Goal: Information Seeking & Learning: Learn about a topic

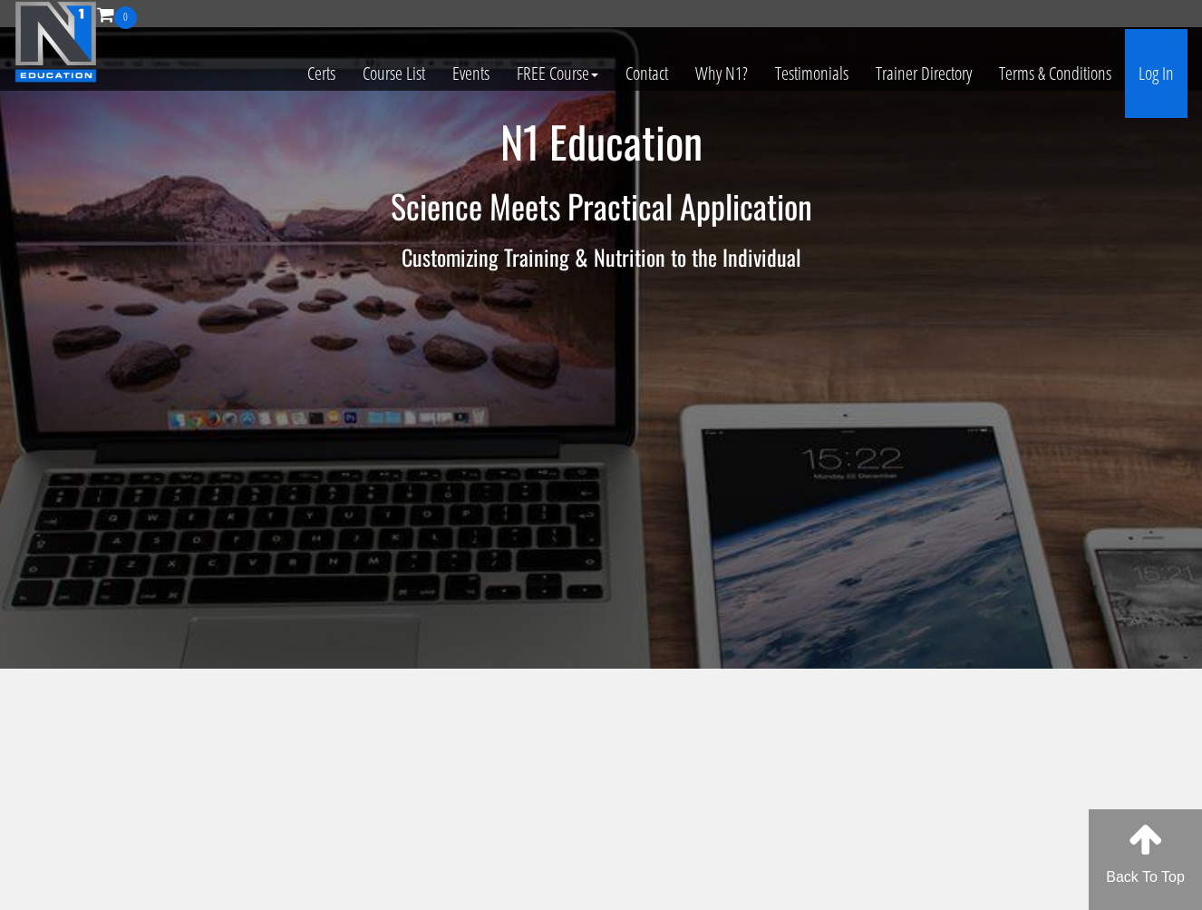
click at [1144, 77] on link "Log In" at bounding box center [1156, 73] width 63 height 89
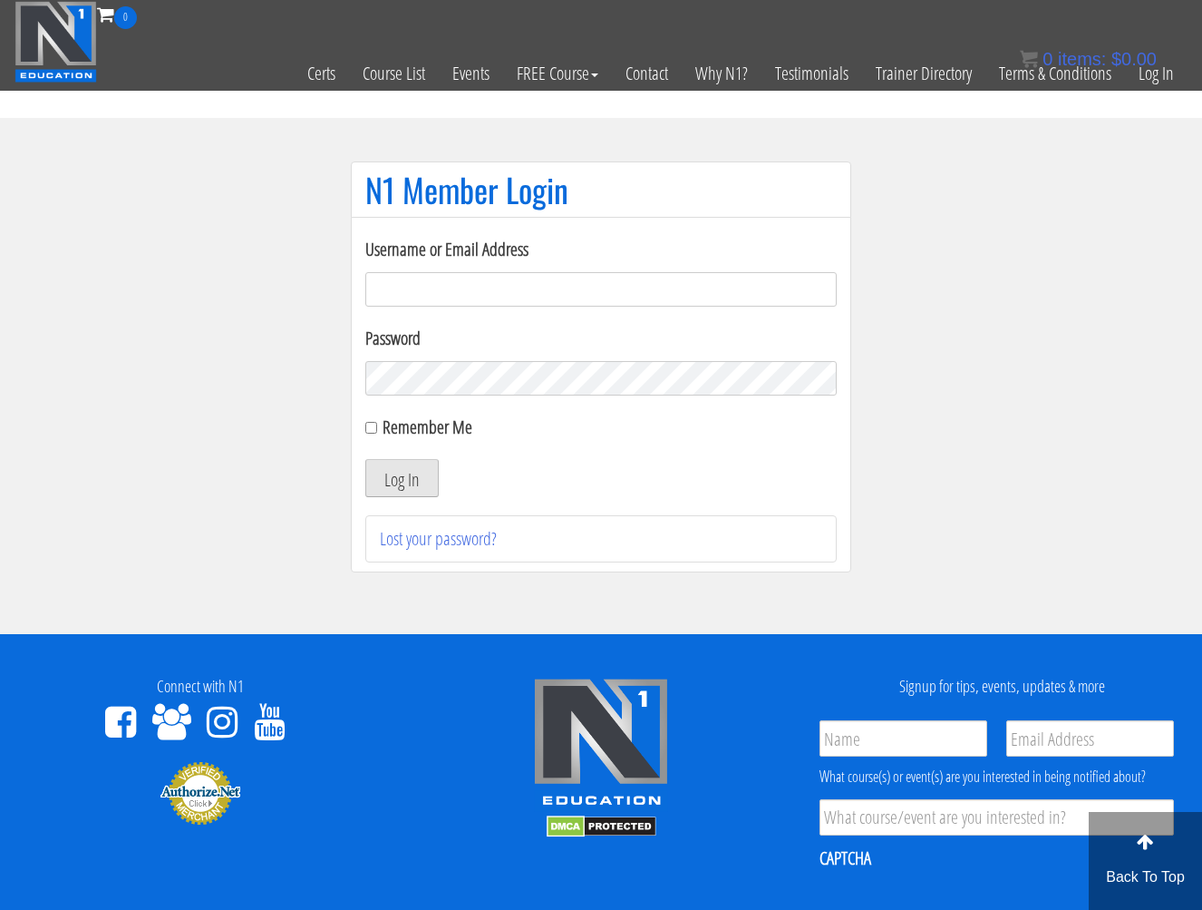
type input "amit.ramati@gmail.com"
click at [418, 471] on button "Log In" at bounding box center [401, 478] width 73 height 38
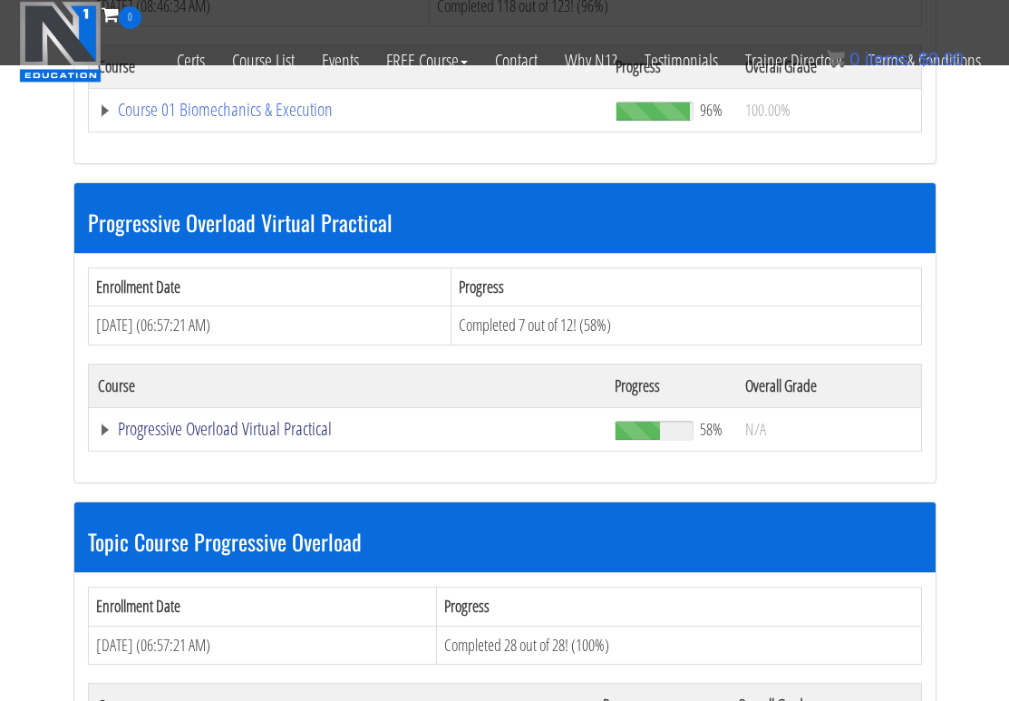
scroll to position [505, 0]
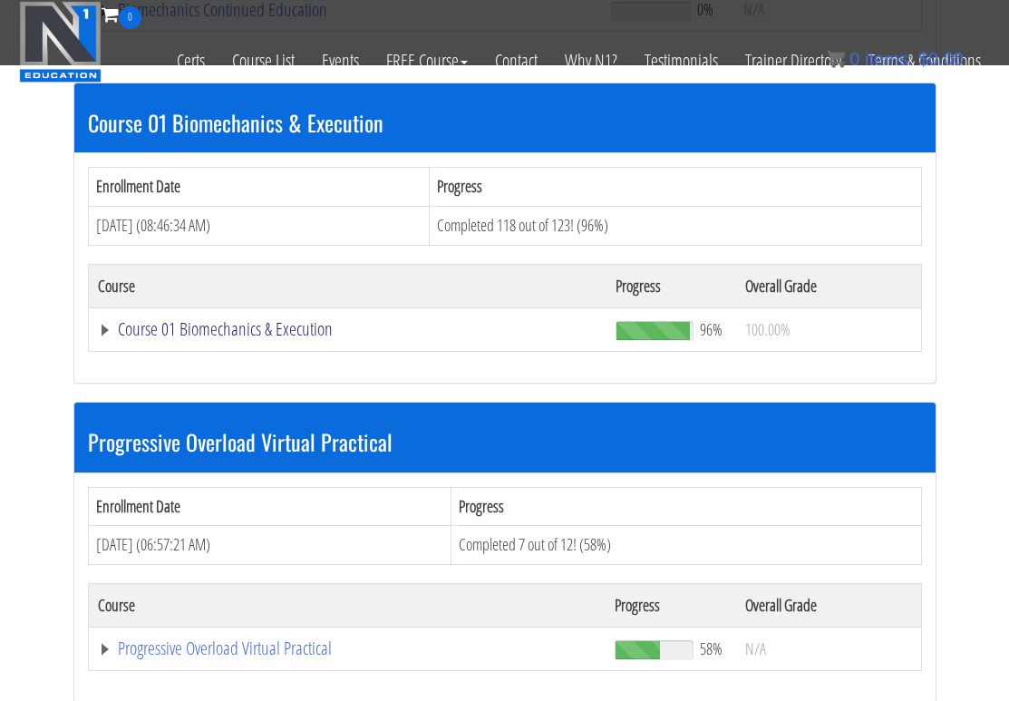
click at [267, 333] on link "Course 01 Biomechanics & Execution" at bounding box center [348, 329] width 501 height 18
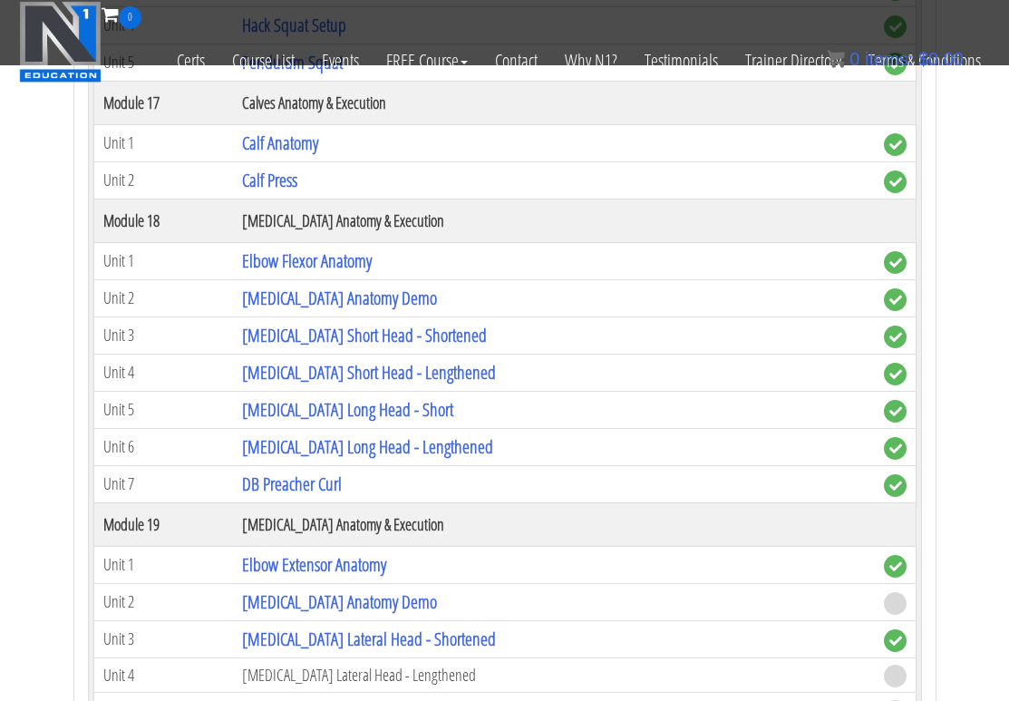
scroll to position [5605, 0]
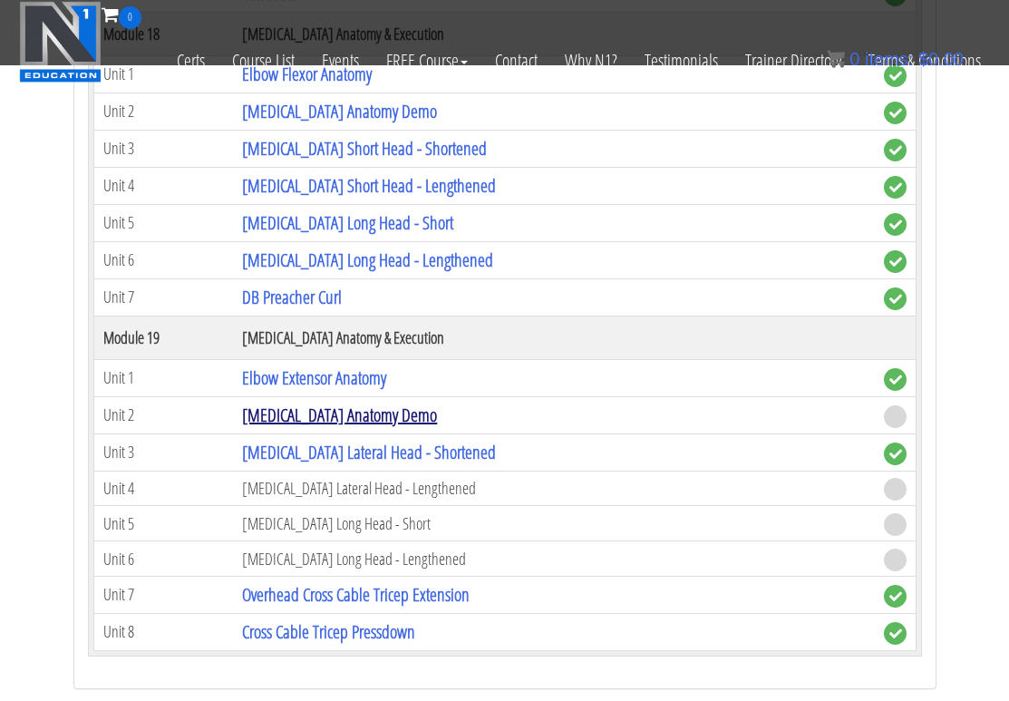
click at [360, 416] on link "[MEDICAL_DATA] Anatomy Demo" at bounding box center [339, 415] width 195 height 24
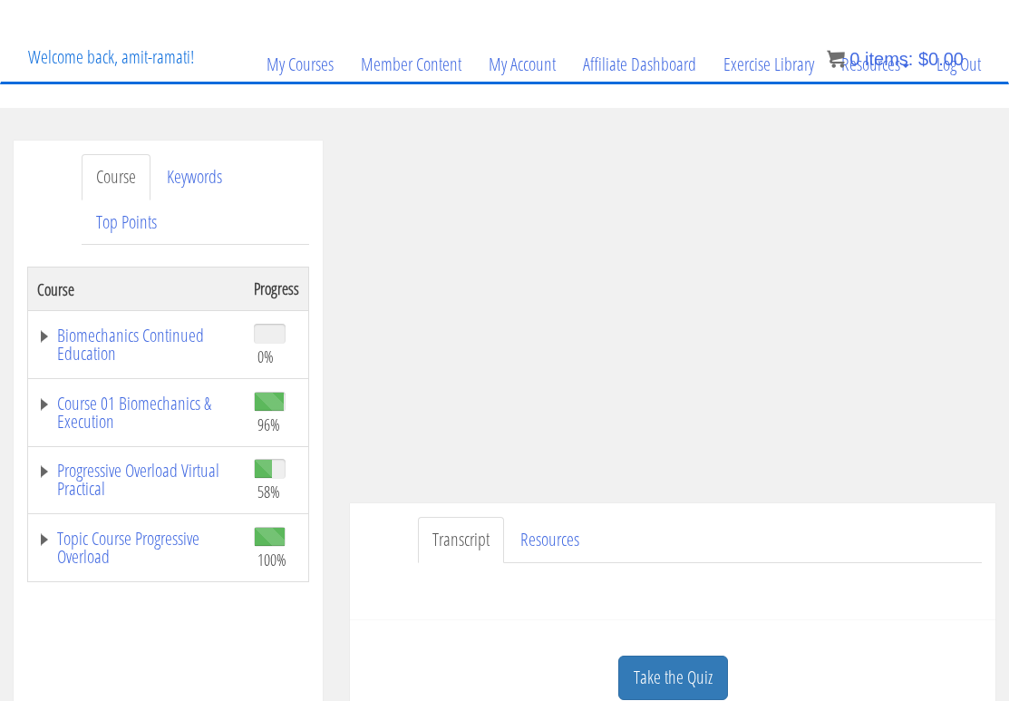
scroll to position [176, 0]
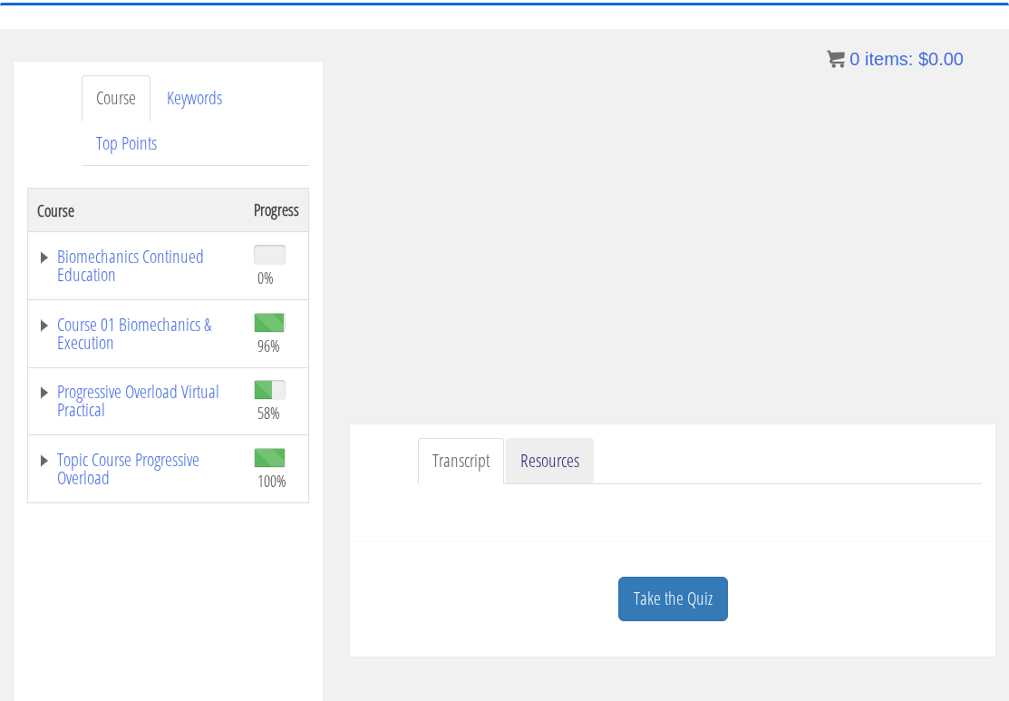
click at [534, 473] on link "Resources" at bounding box center [550, 461] width 88 height 46
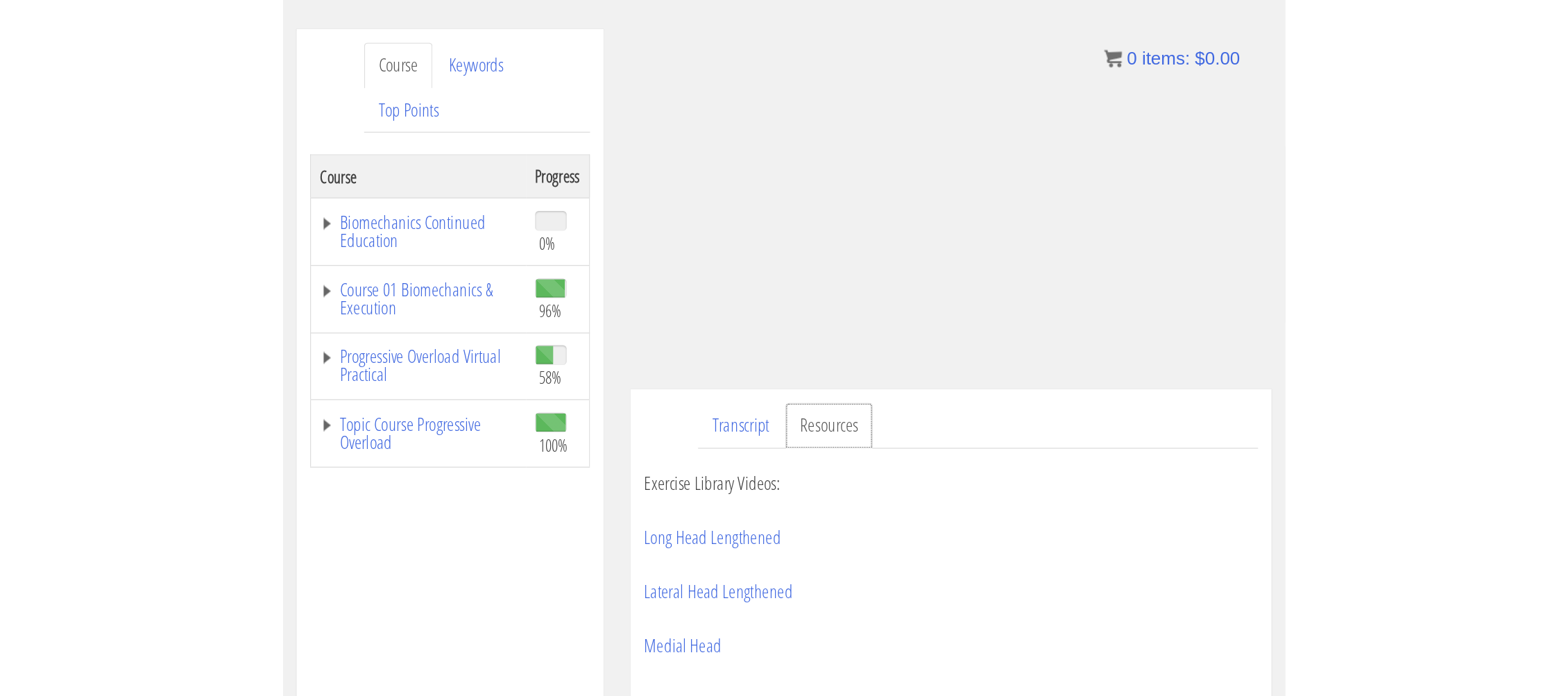
scroll to position [19, 0]
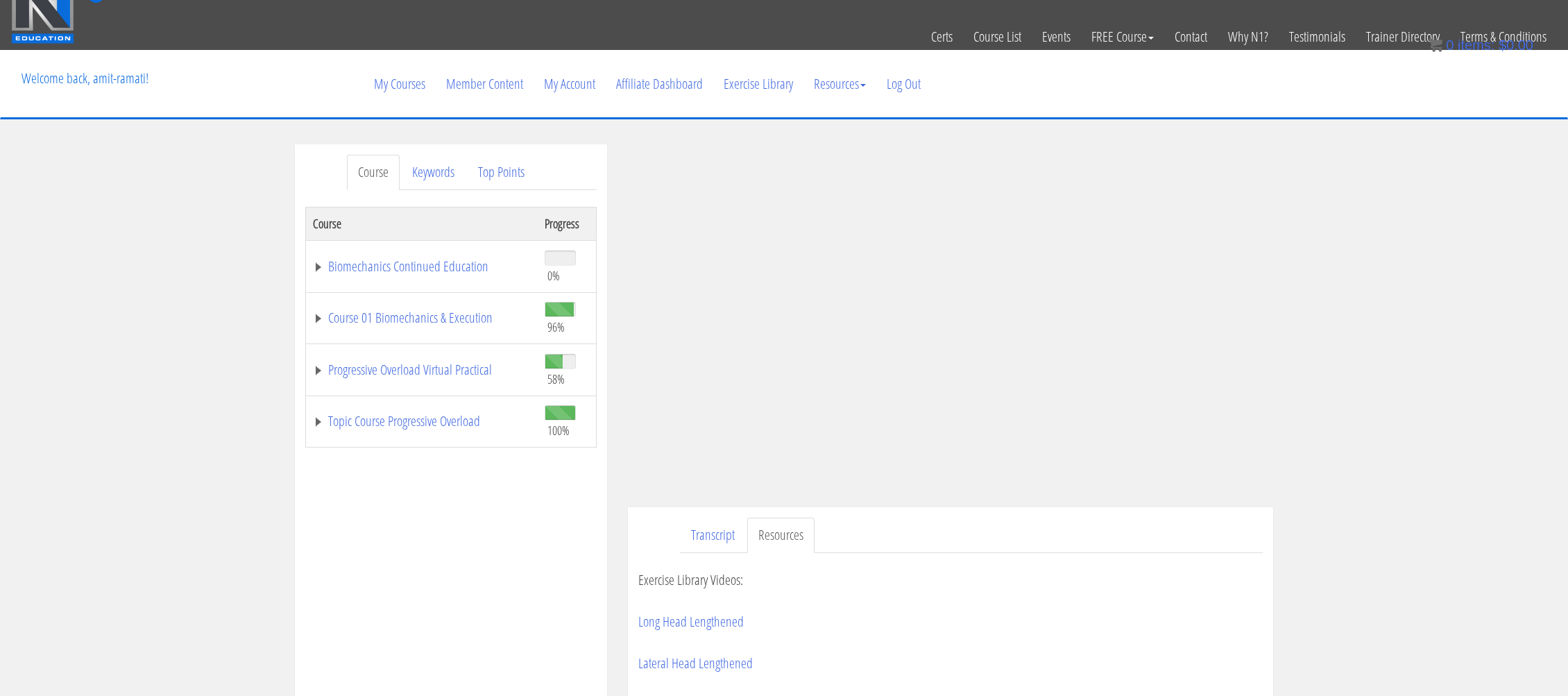
click at [771, 454] on div "Course Keywords Top Points Course Progress Biomechanics Continued Education 0% …" at bounding box center [784, 536] width 1568 height 784
click at [771, 457] on div "Course Keywords Top Points Course Progress Biomechanics Continued Education 0% …" at bounding box center [784, 536] width 1568 height 784
click at [771, 459] on div "Course Keywords Top Points Course Progress Biomechanics Continued Education 0% …" at bounding box center [784, 536] width 1568 height 784
click at [771, 468] on div "Course Keywords Top Points Course Progress Biomechanics Continued Education 0% …" at bounding box center [784, 536] width 1568 height 784
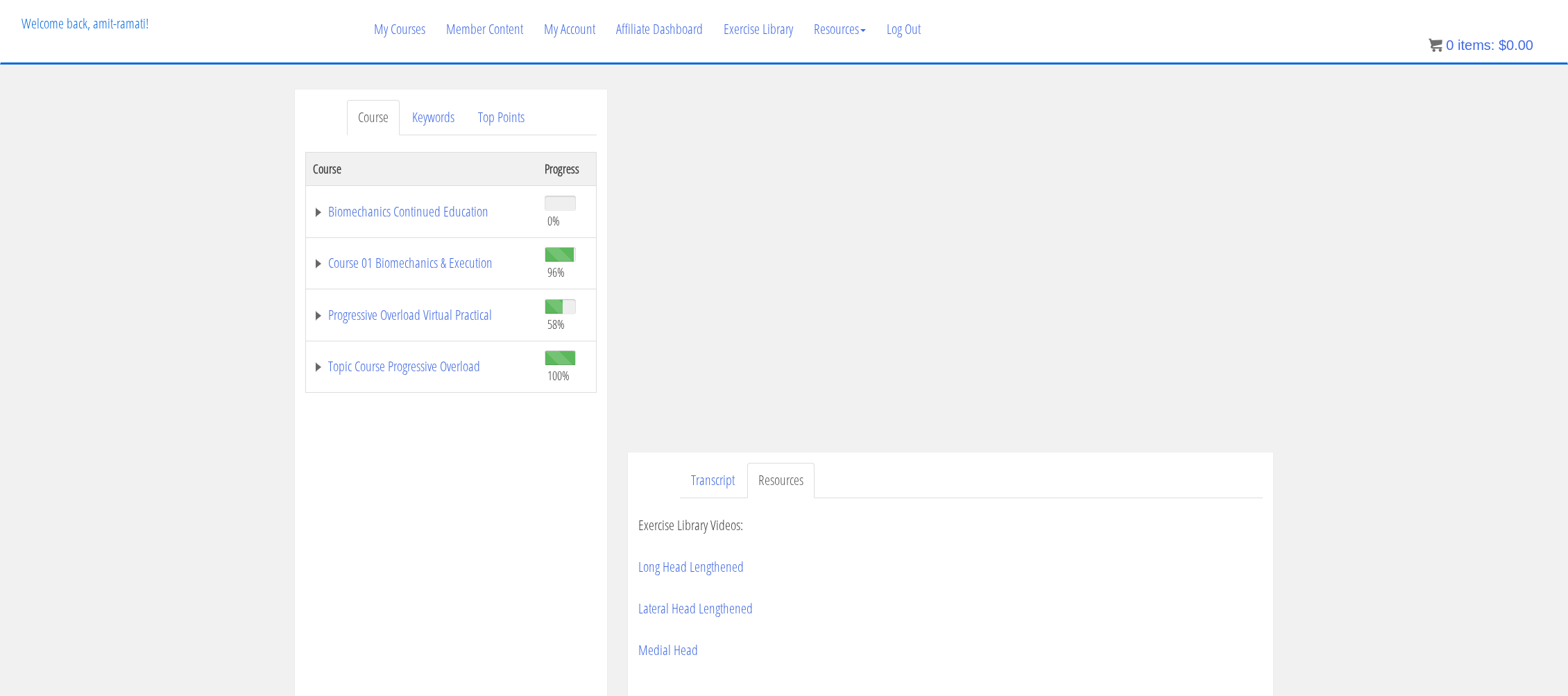
scroll to position [213, 0]
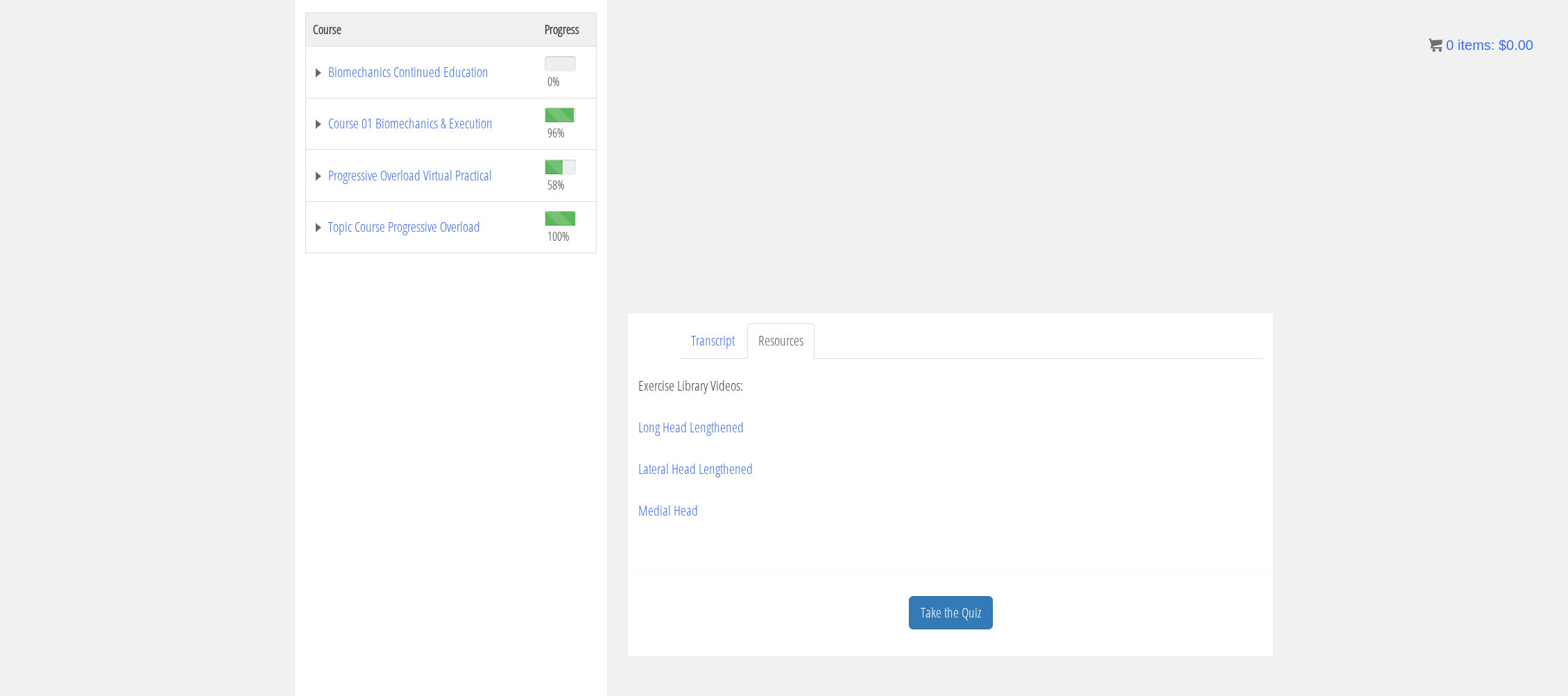
click at [771, 535] on link "Take the Quiz" at bounding box center [951, 613] width 84 height 34
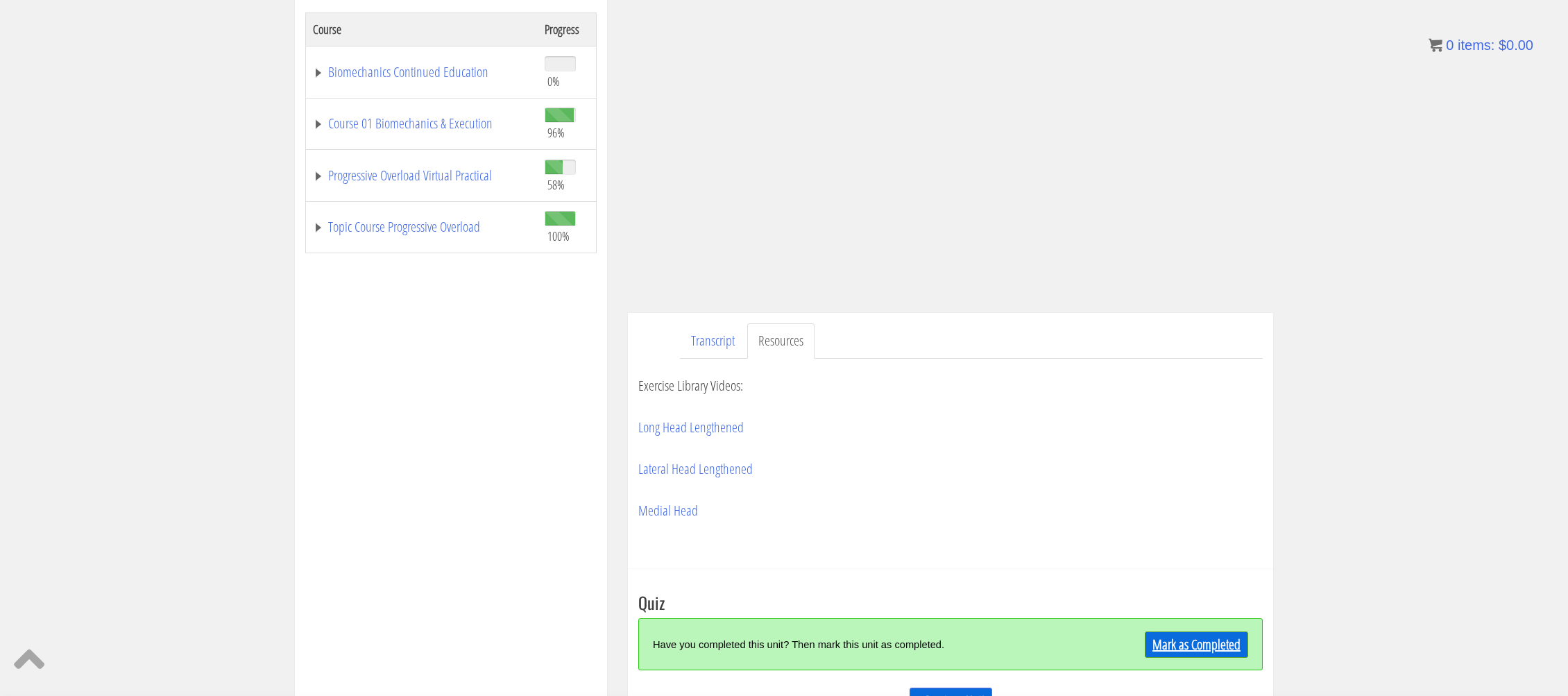
click at [771, 535] on link "Mark as Completed" at bounding box center [1196, 644] width 103 height 26
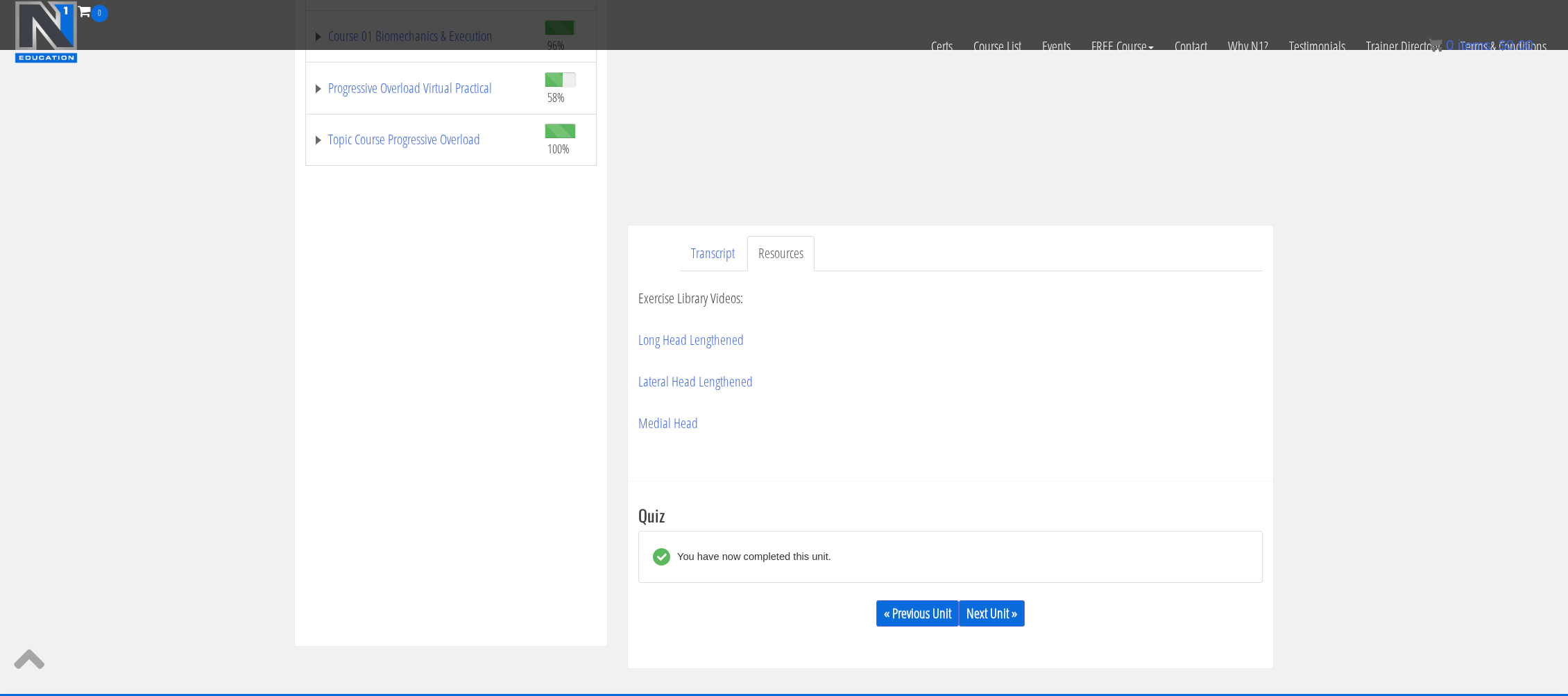
scroll to position [243, 0]
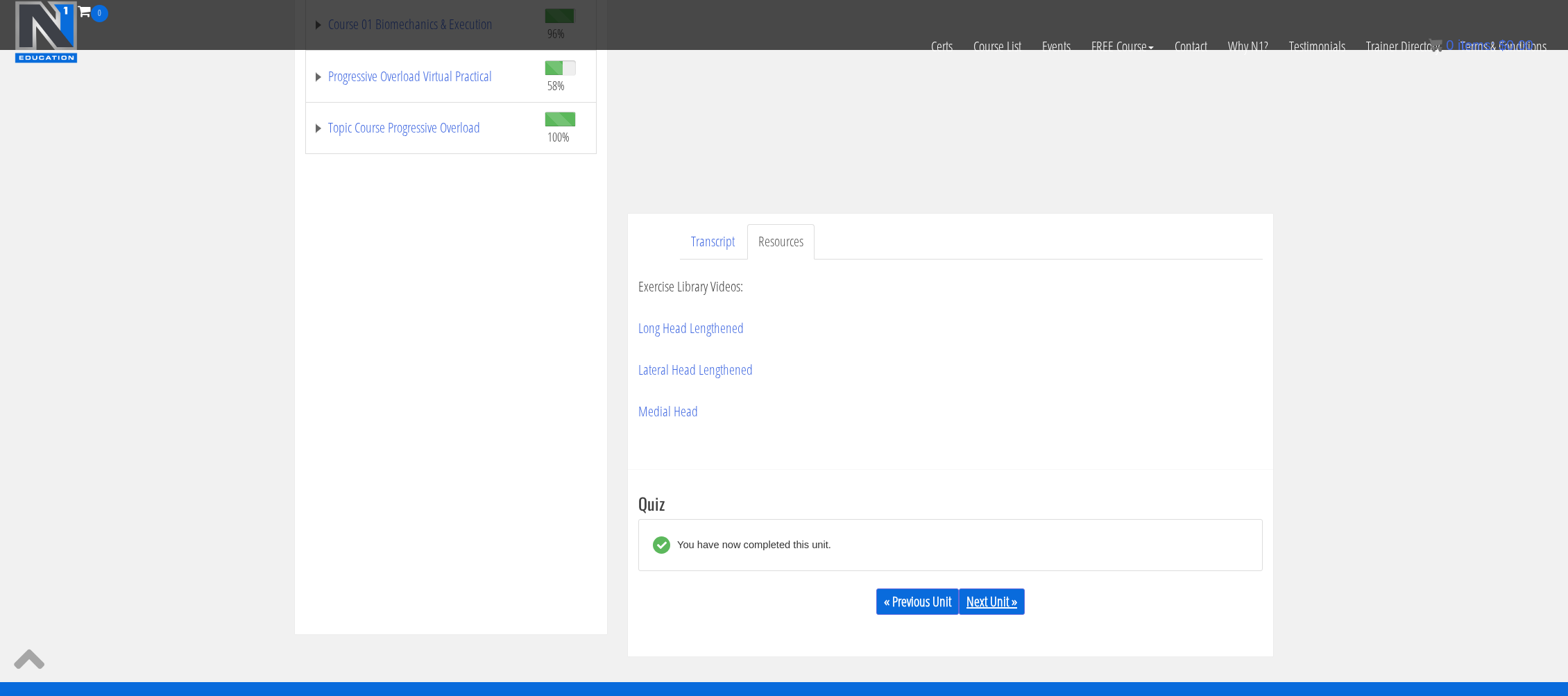
click at [771, 535] on link "Next Unit »" at bounding box center [992, 601] width 66 height 26
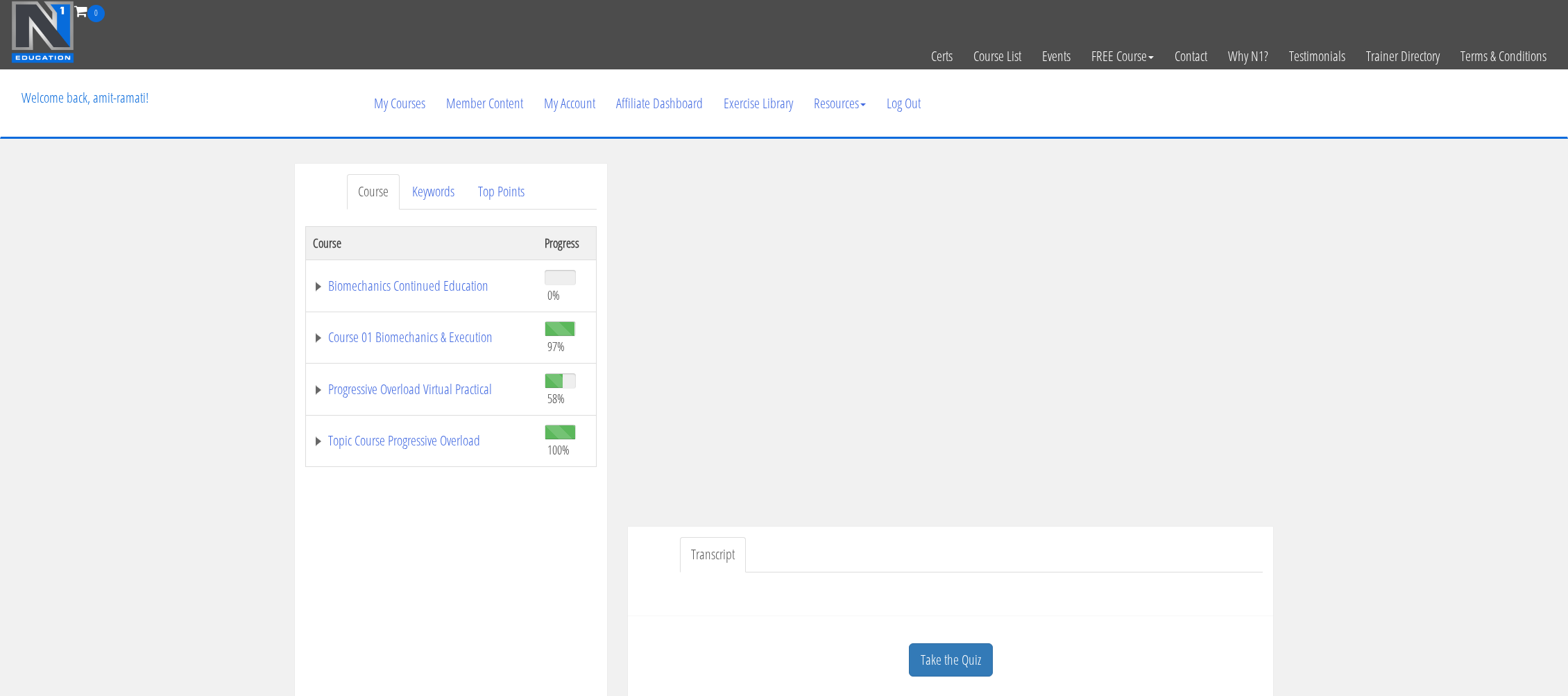
scroll to position [150, 0]
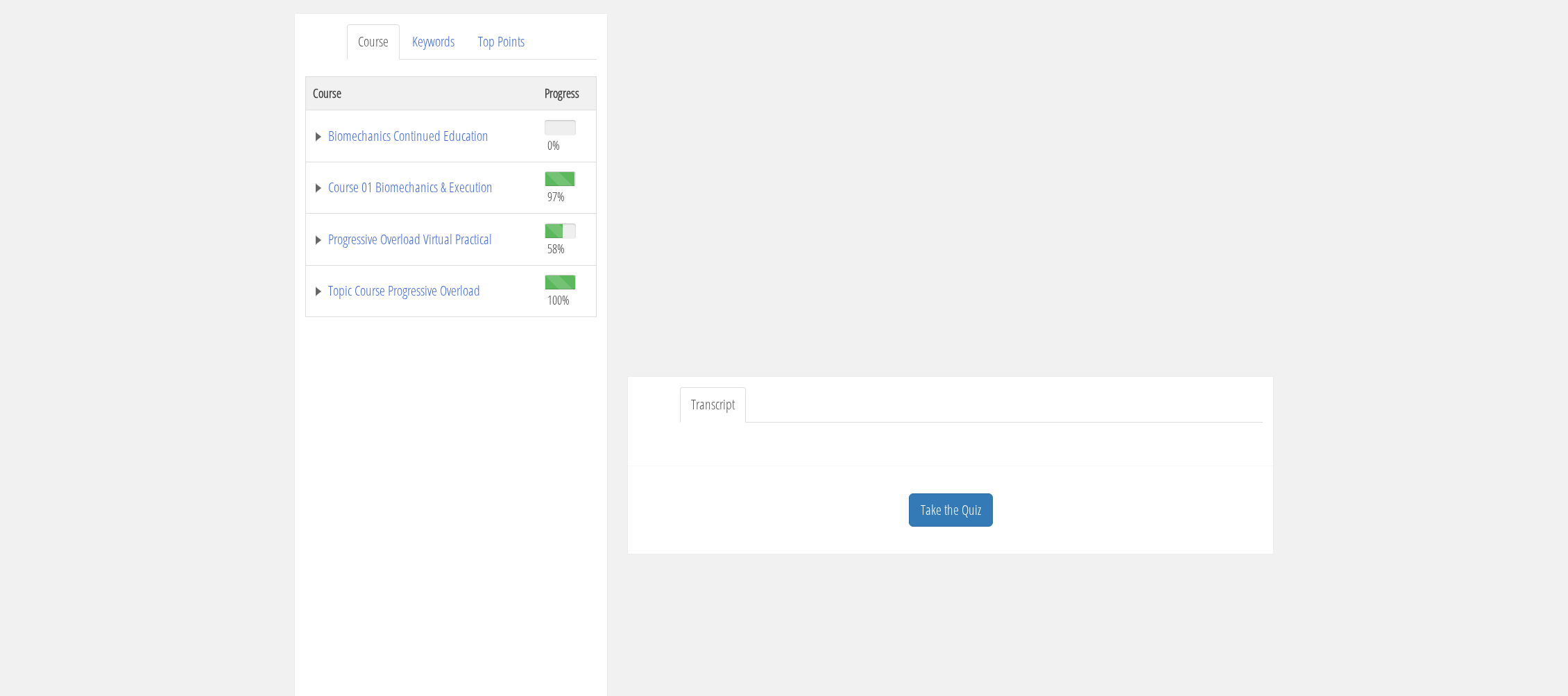
click at [976, 502] on link "Take the Quiz" at bounding box center [951, 510] width 84 height 34
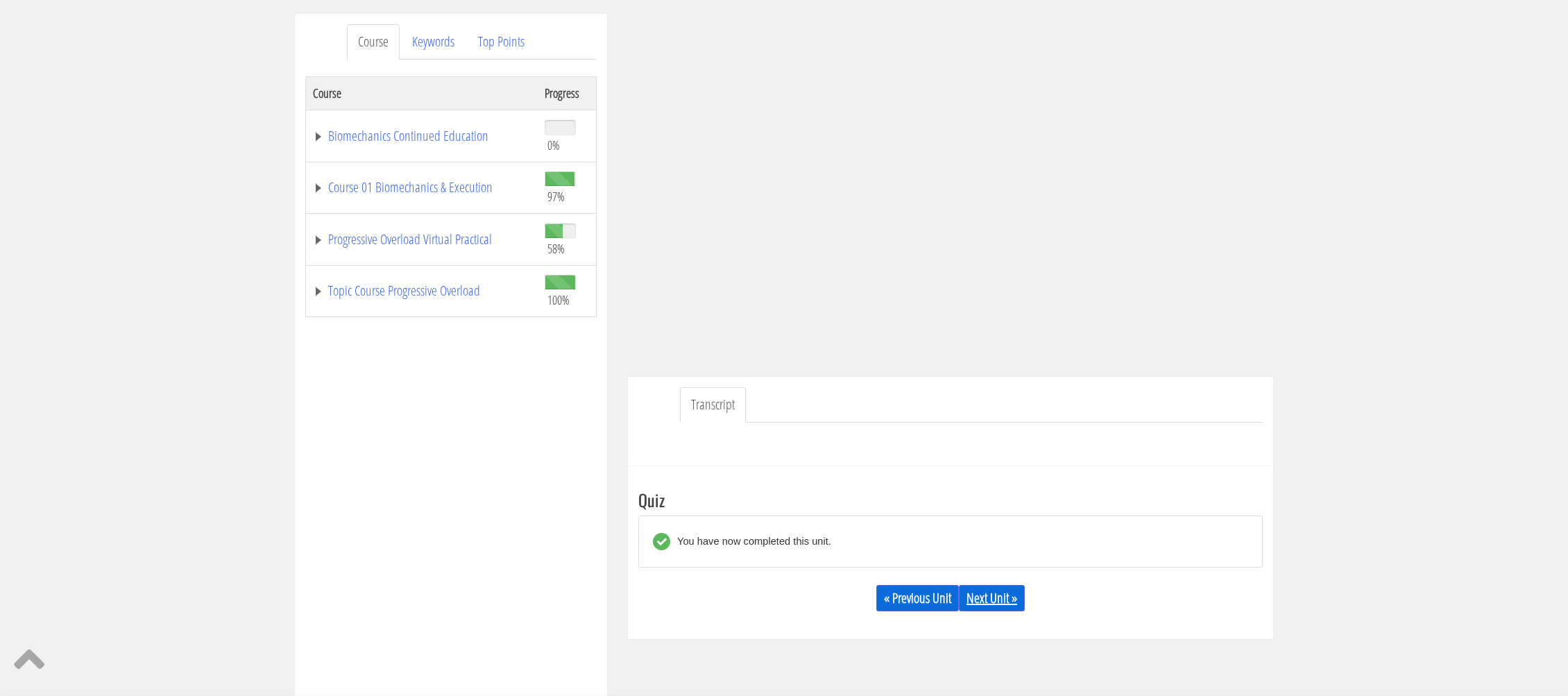
click at [987, 594] on link "Next Unit »" at bounding box center [992, 597] width 66 height 26
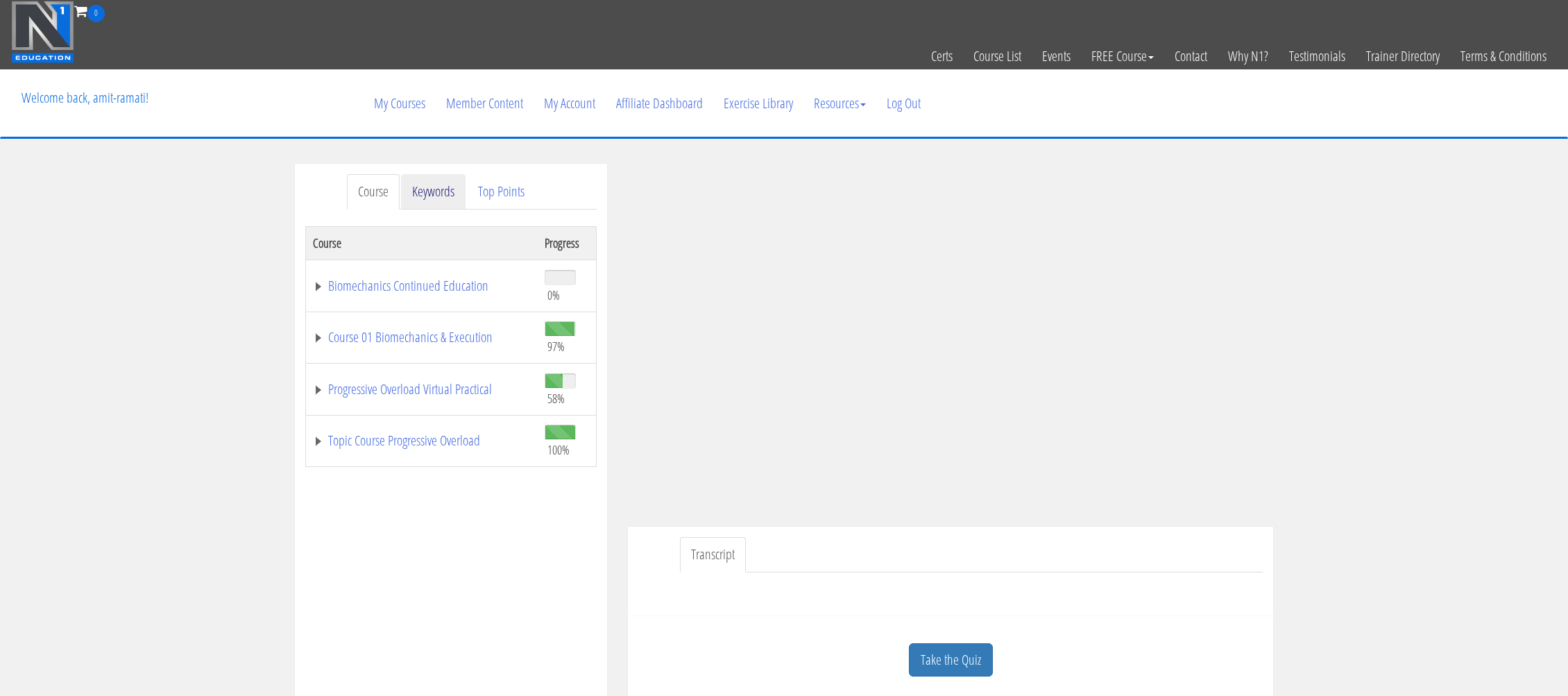
click at [450, 177] on link "Keywords" at bounding box center [433, 192] width 64 height 35
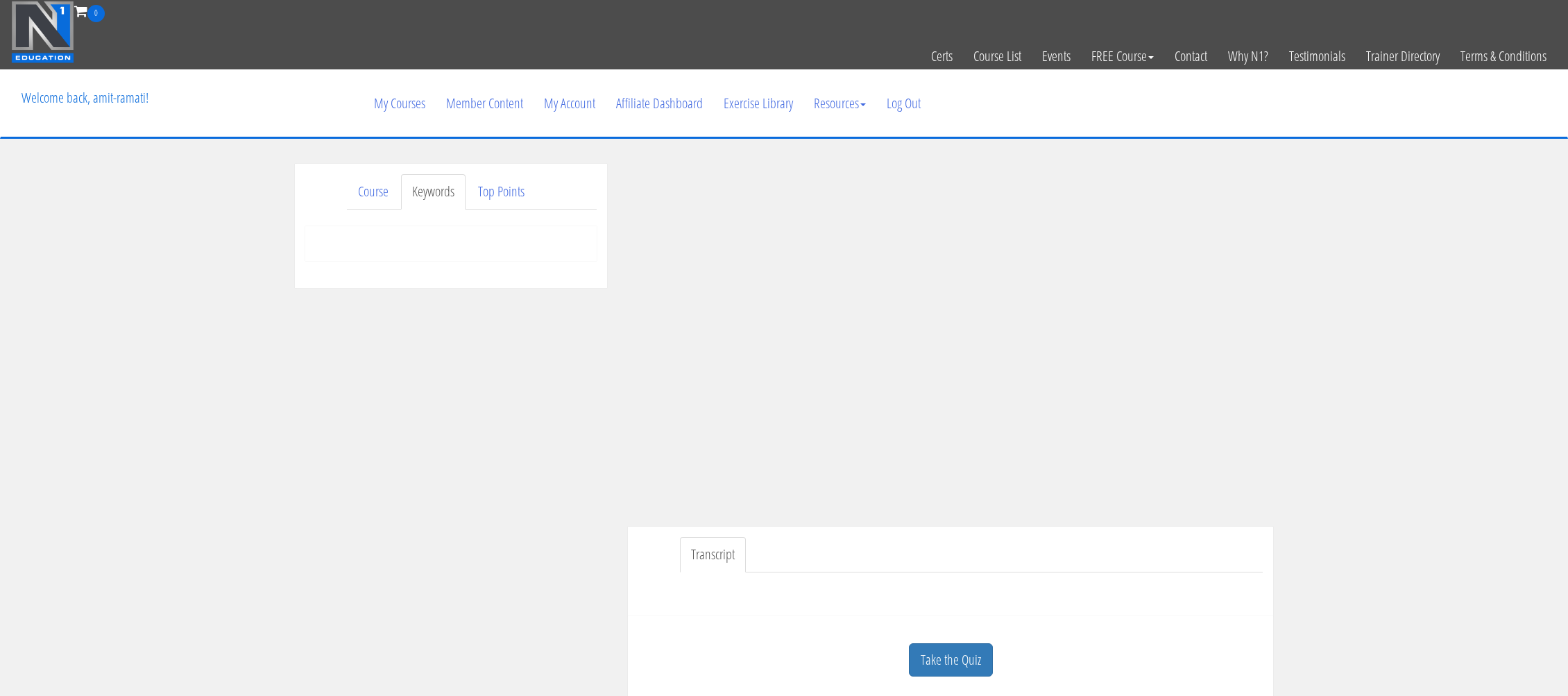
click at [442, 249] on div at bounding box center [451, 243] width 292 height 34
click at [495, 201] on link "Top Points" at bounding box center [501, 192] width 69 height 35
click at [957, 644] on link "Take the Quiz" at bounding box center [951, 660] width 84 height 34
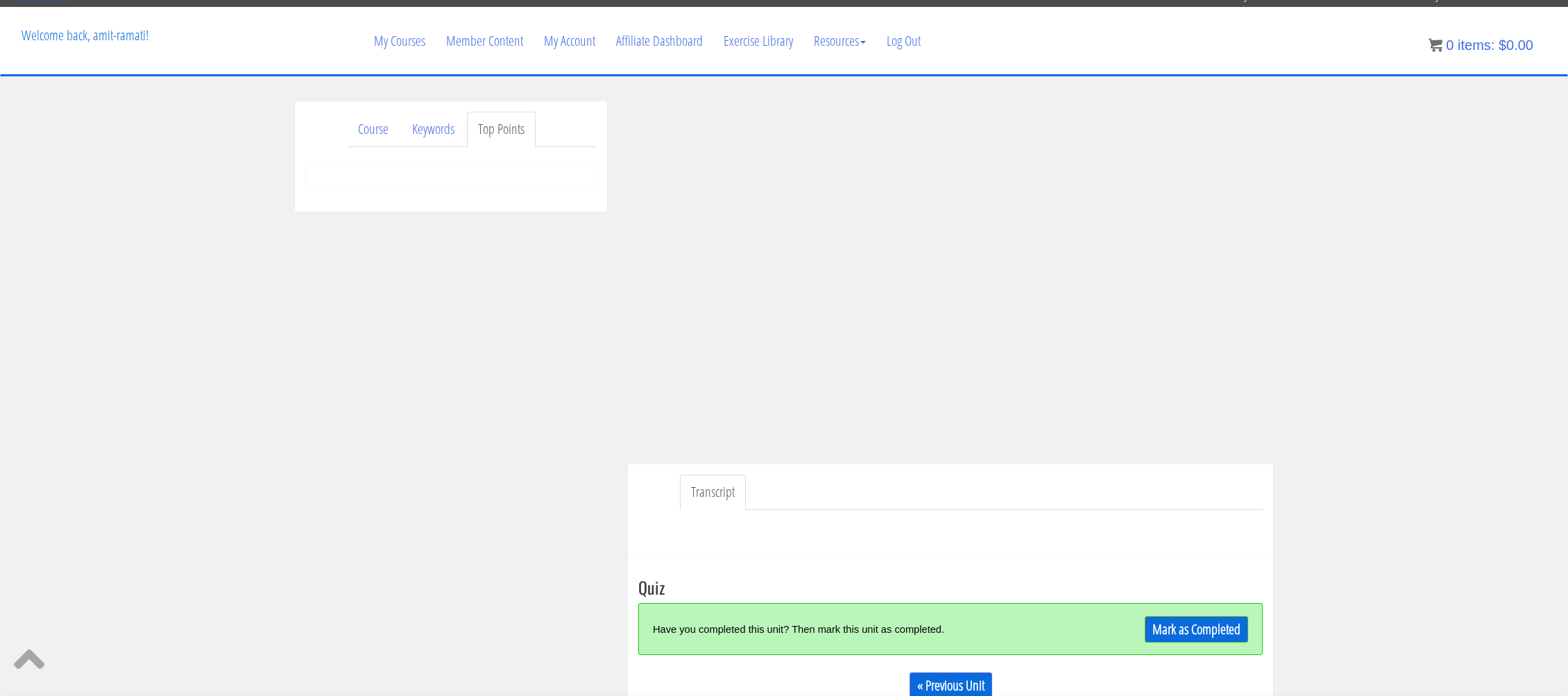
scroll to position [133, 0]
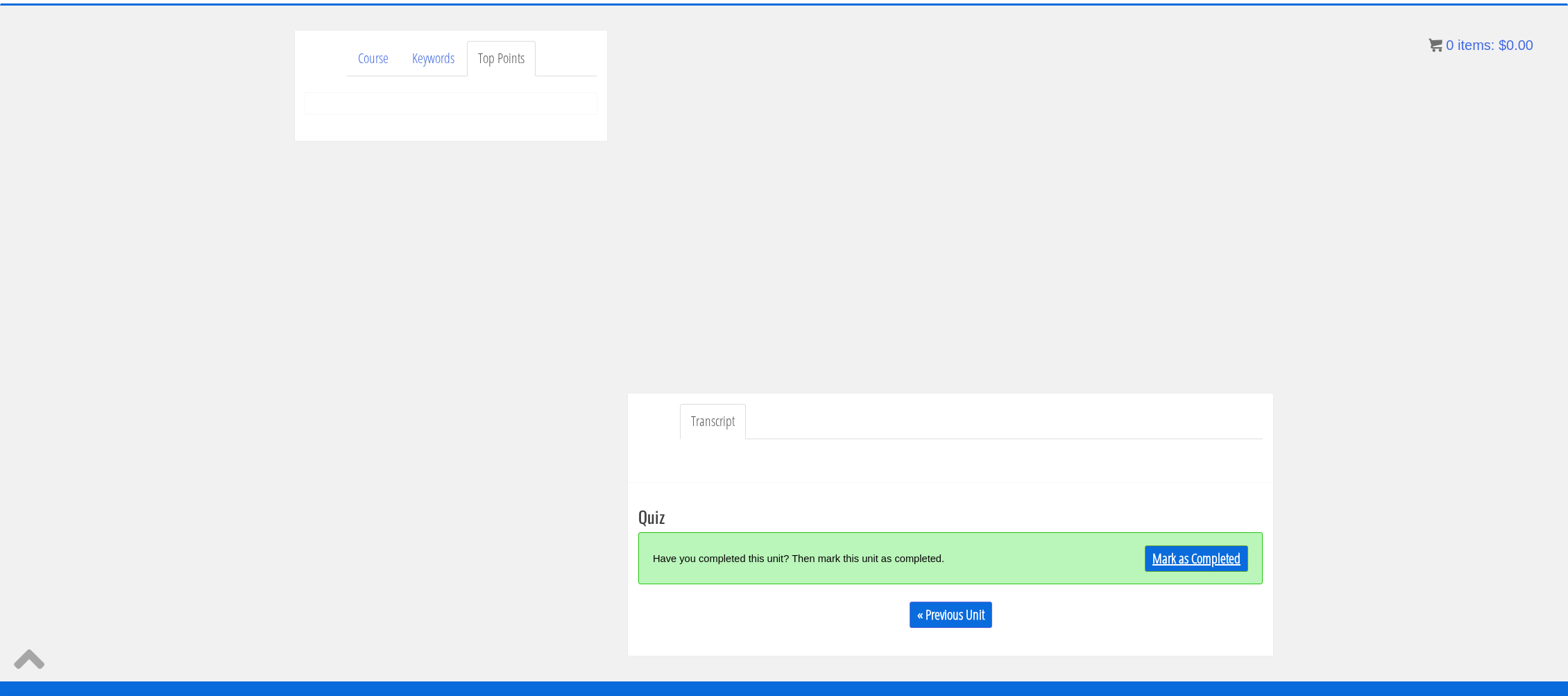
click at [1166, 551] on link "Mark as Completed" at bounding box center [1196, 558] width 103 height 26
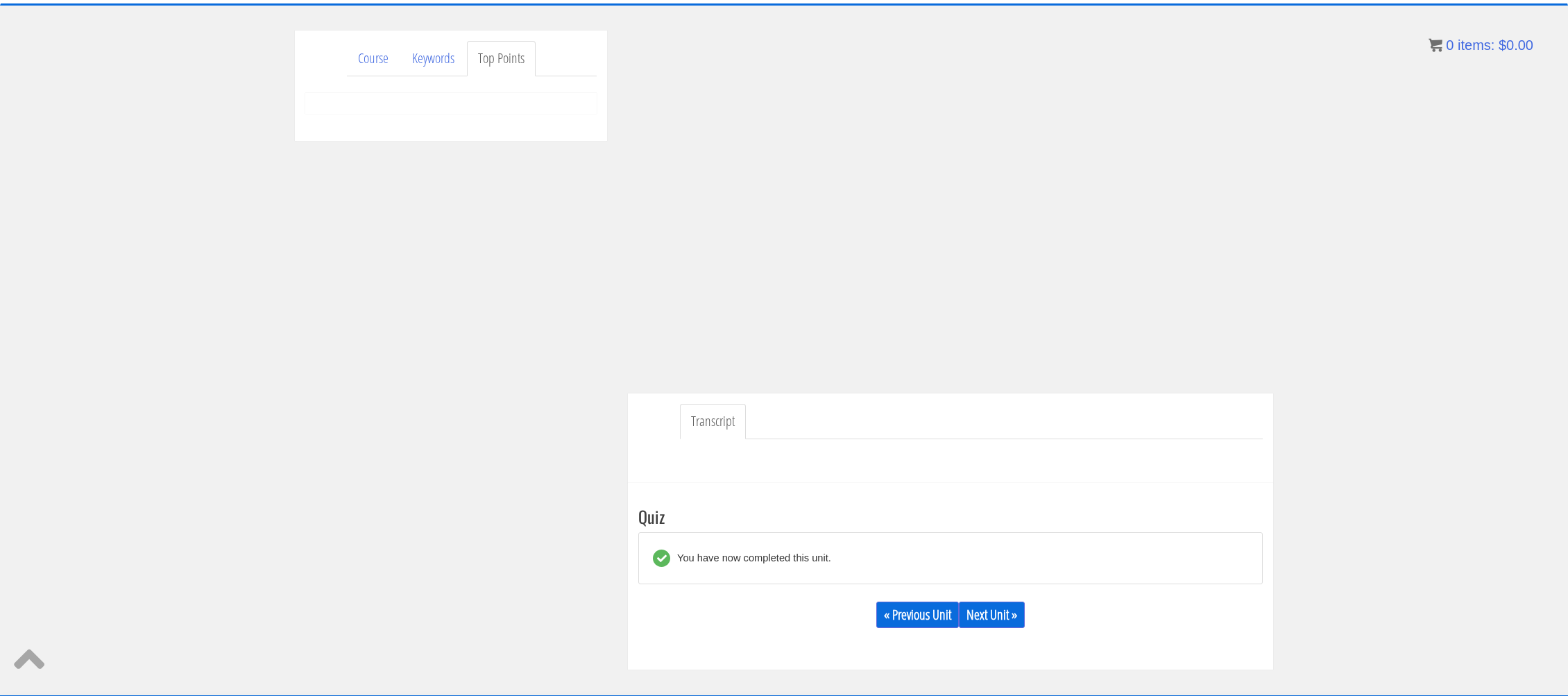
click at [1391, 468] on div "Course Keywords Top Points Course Progress Biomechanics Continued Education 0% …" at bounding box center [784, 350] width 1568 height 639
click at [1025, 600] on div "« Previous Unit Next Unit »" at bounding box center [950, 615] width 624 height 47
click at [1022, 608] on link "Next Unit »" at bounding box center [992, 614] width 66 height 26
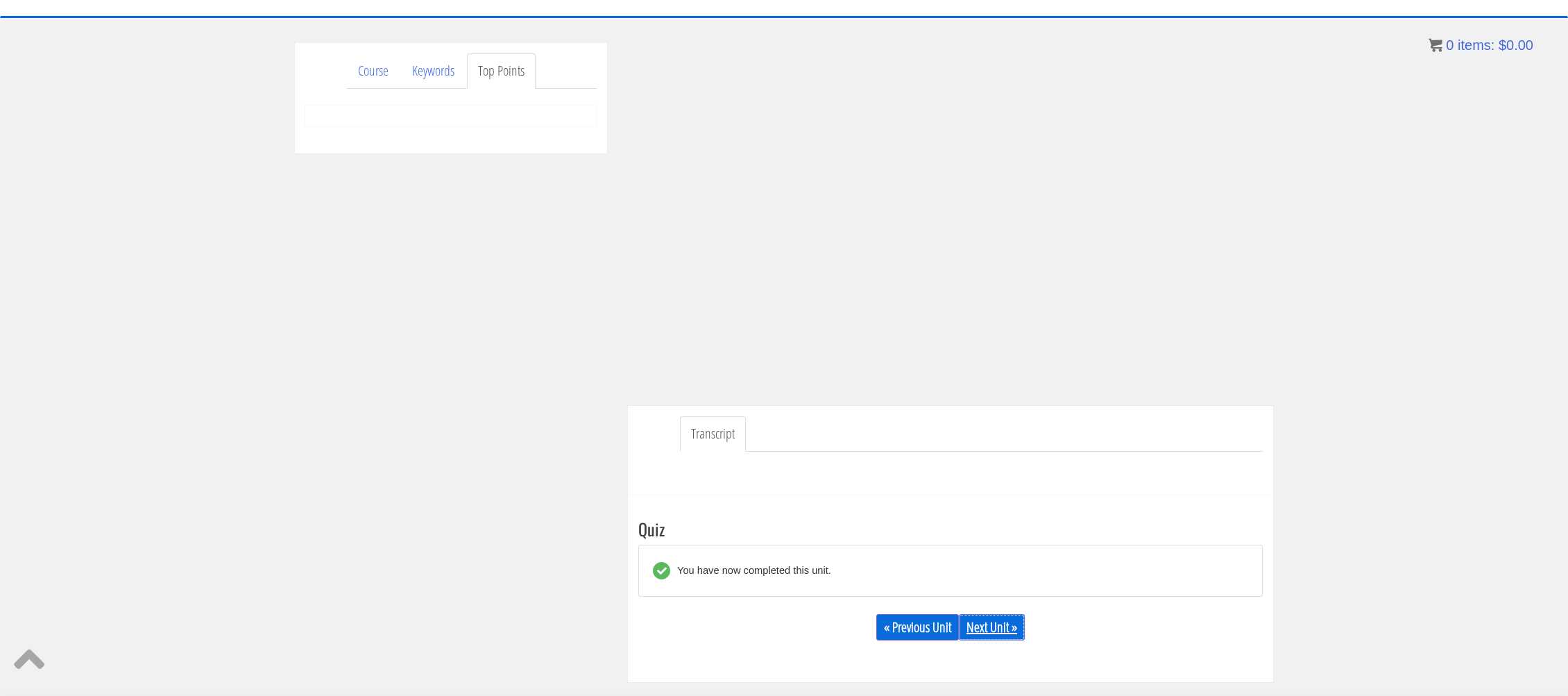
scroll to position [0, 0]
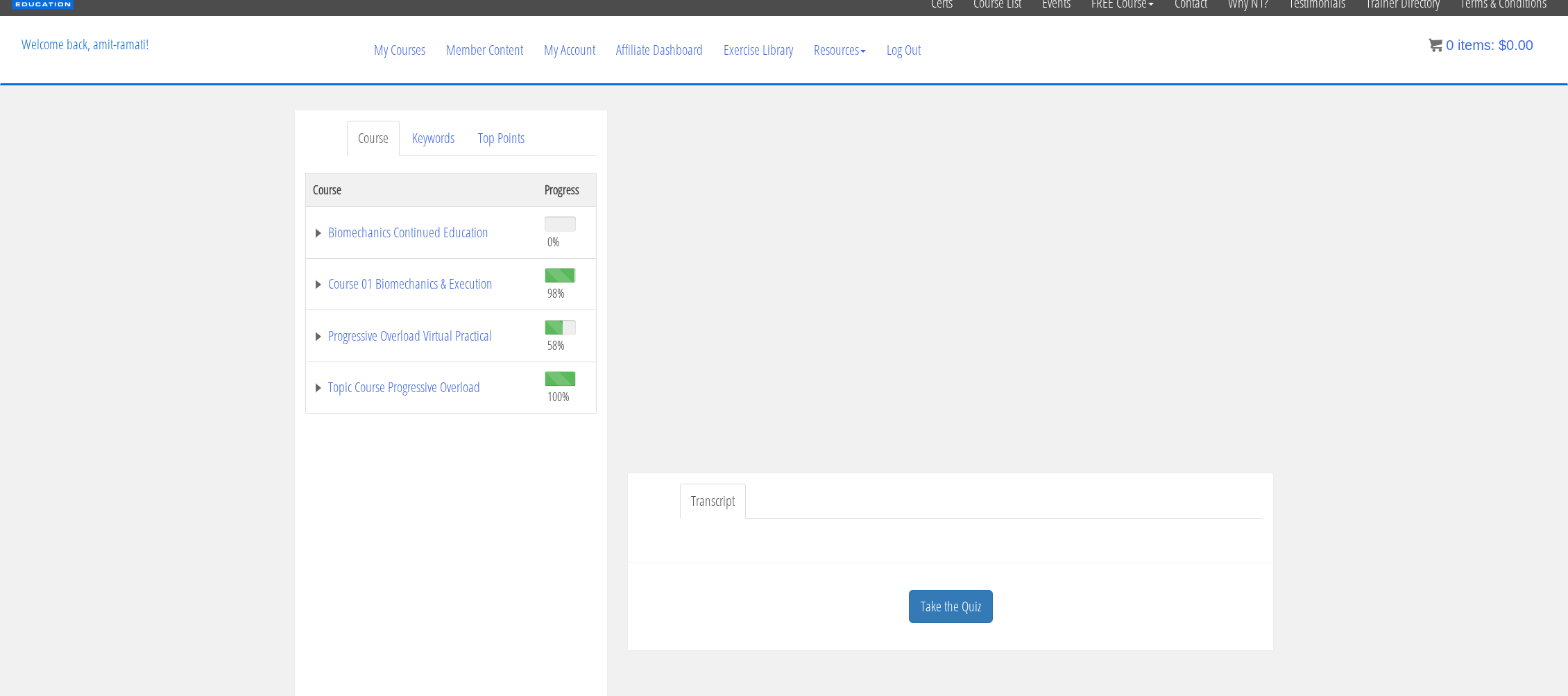
scroll to position [80, 0]
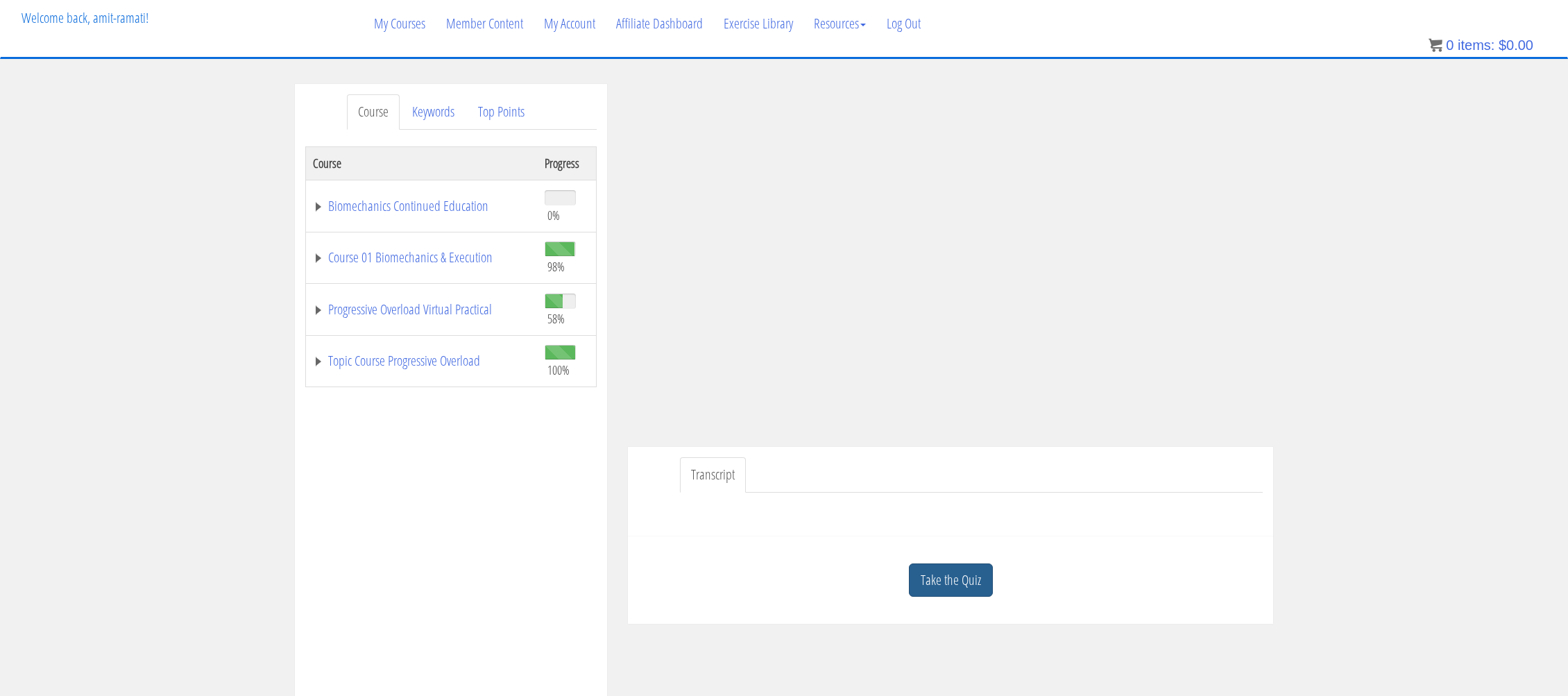
click at [940, 571] on link "Take the Quiz" at bounding box center [951, 580] width 84 height 34
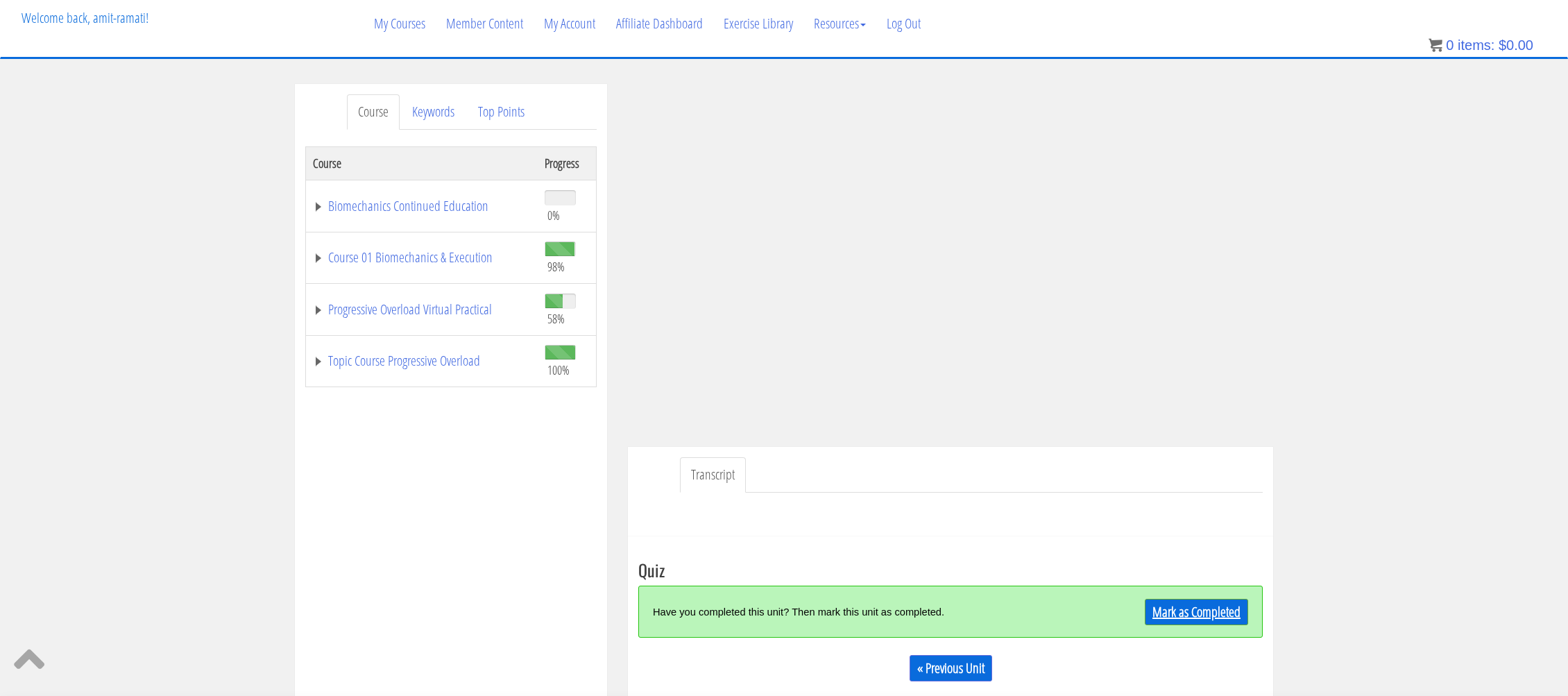
click at [1240, 619] on link "Mark as Completed" at bounding box center [1196, 612] width 103 height 26
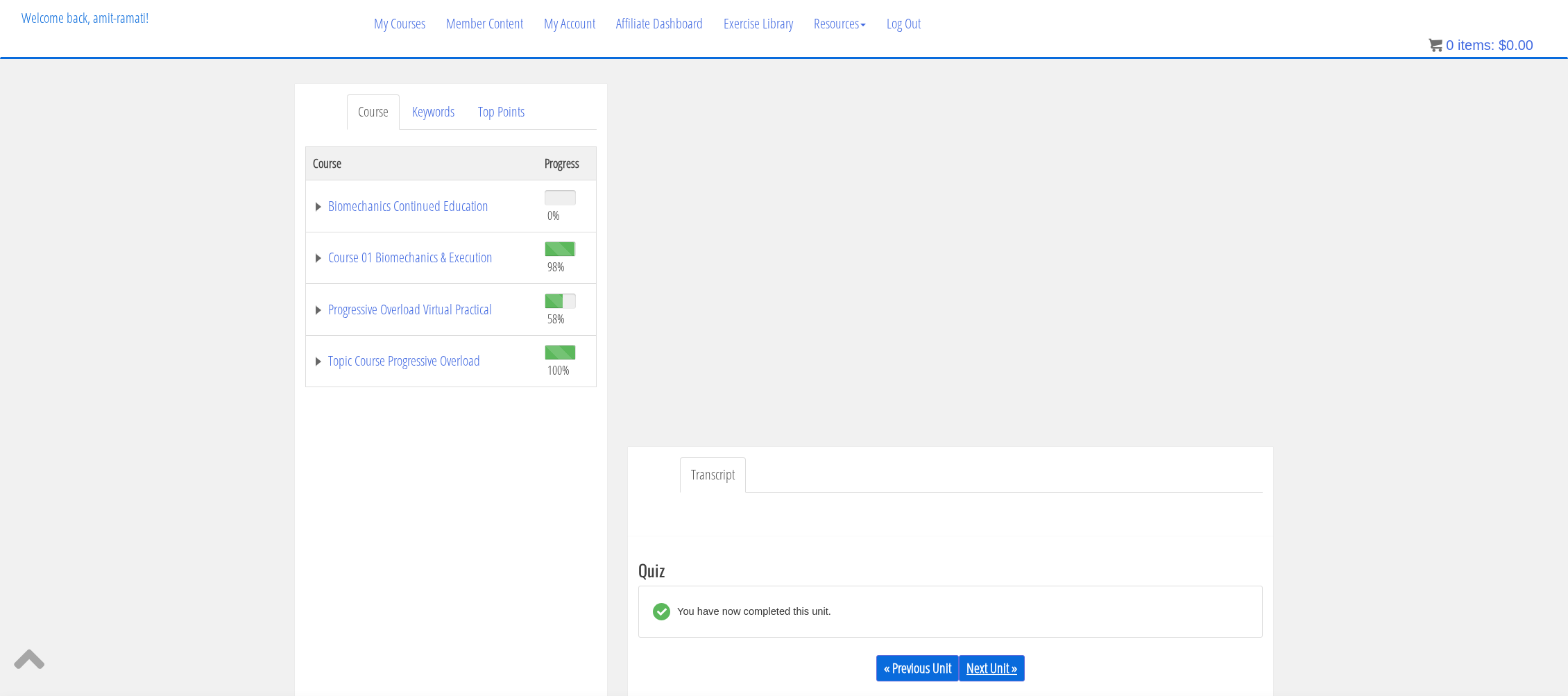
click at [1000, 674] on link "Next Unit »" at bounding box center [992, 668] width 66 height 26
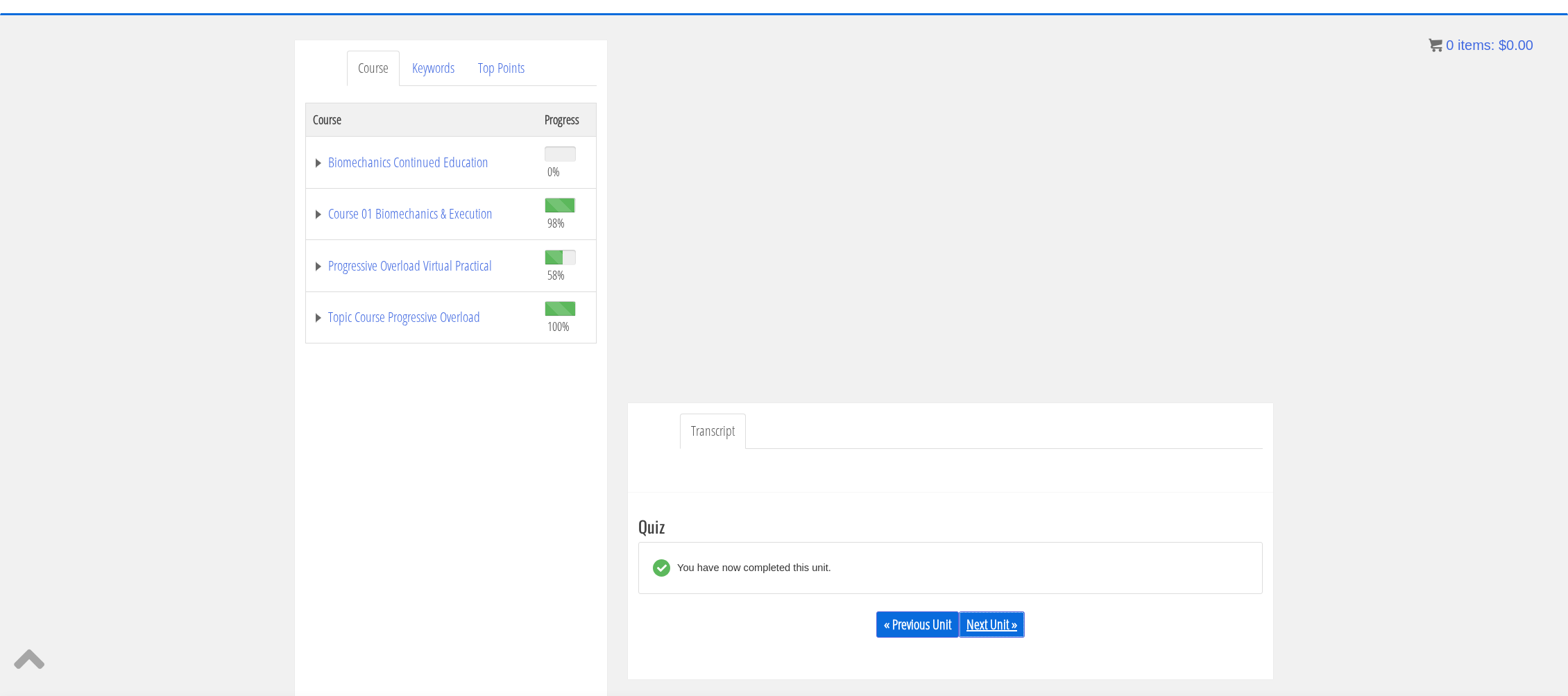
scroll to position [0, 0]
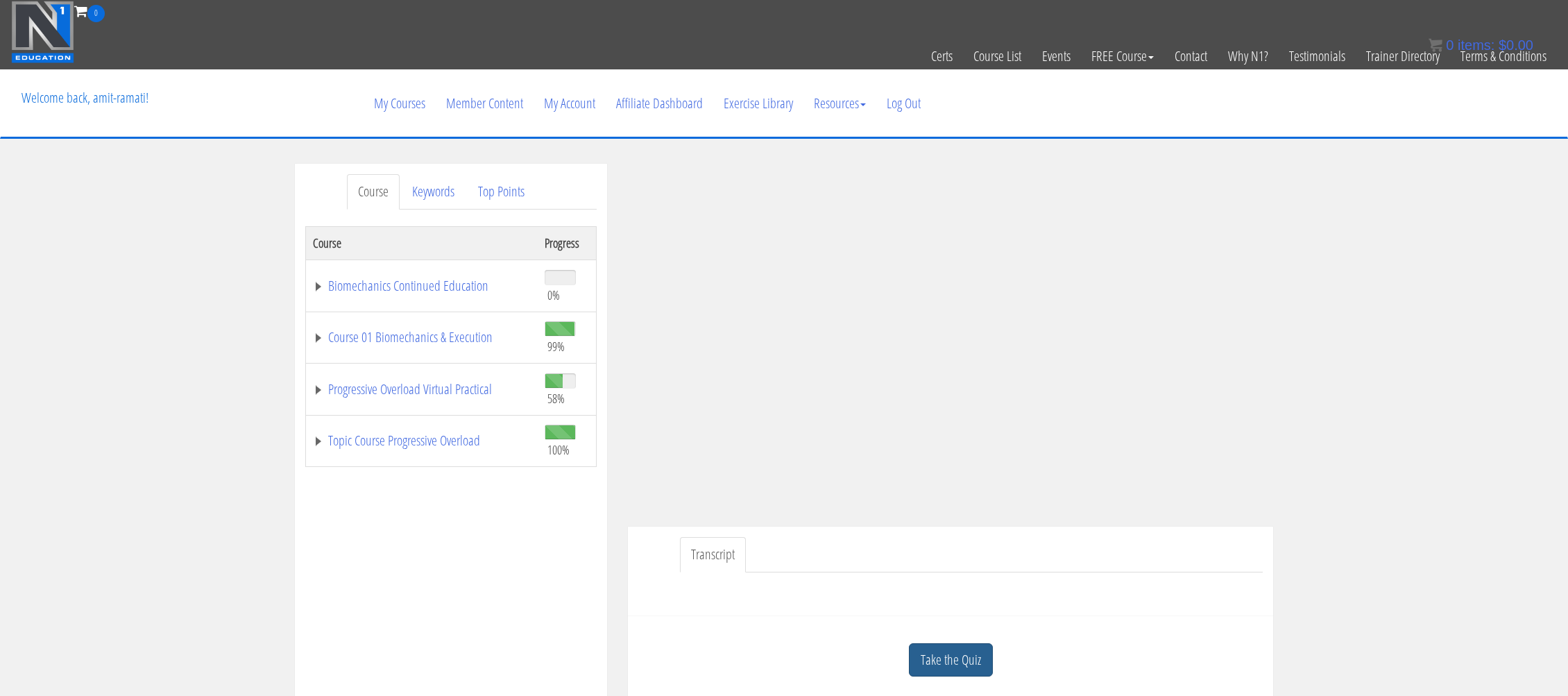
click at [971, 670] on link "Take the Quiz" at bounding box center [951, 660] width 84 height 34
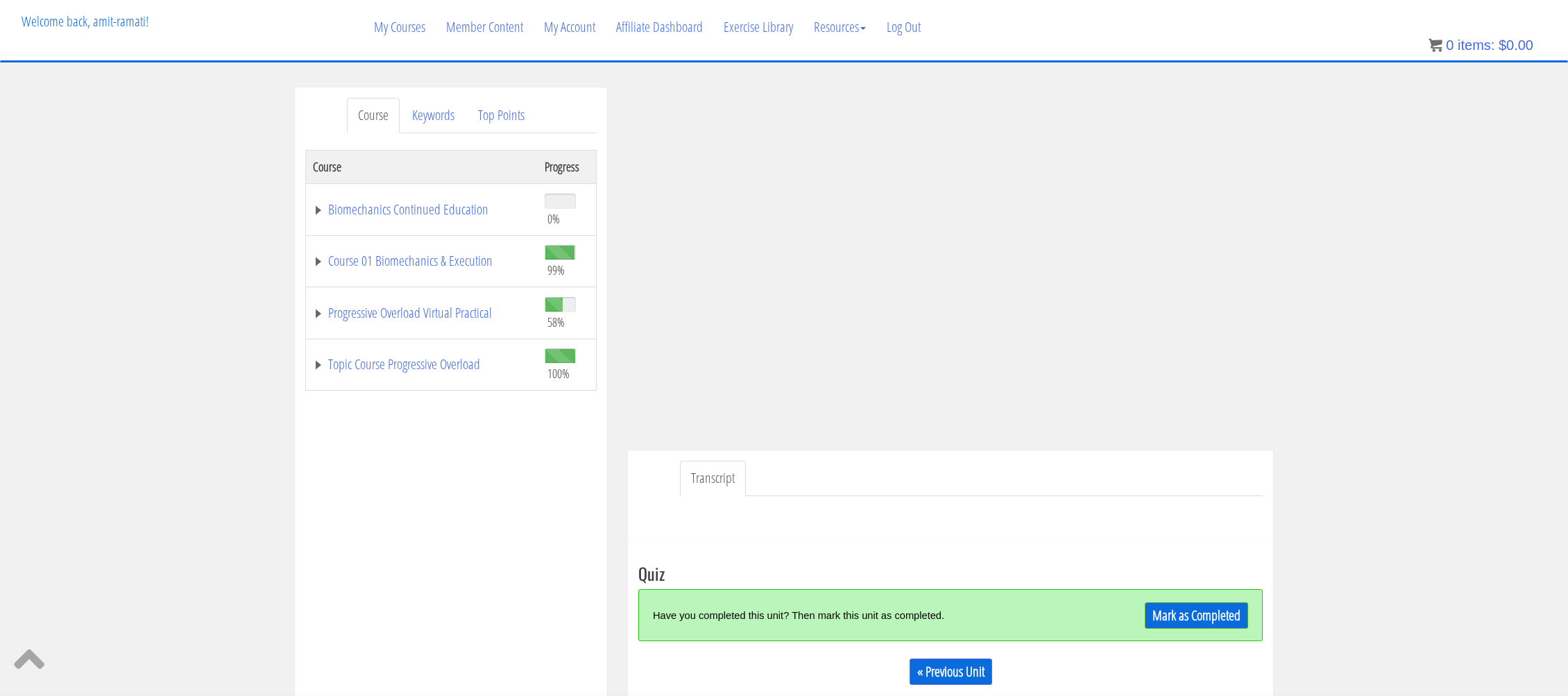
scroll to position [148, 0]
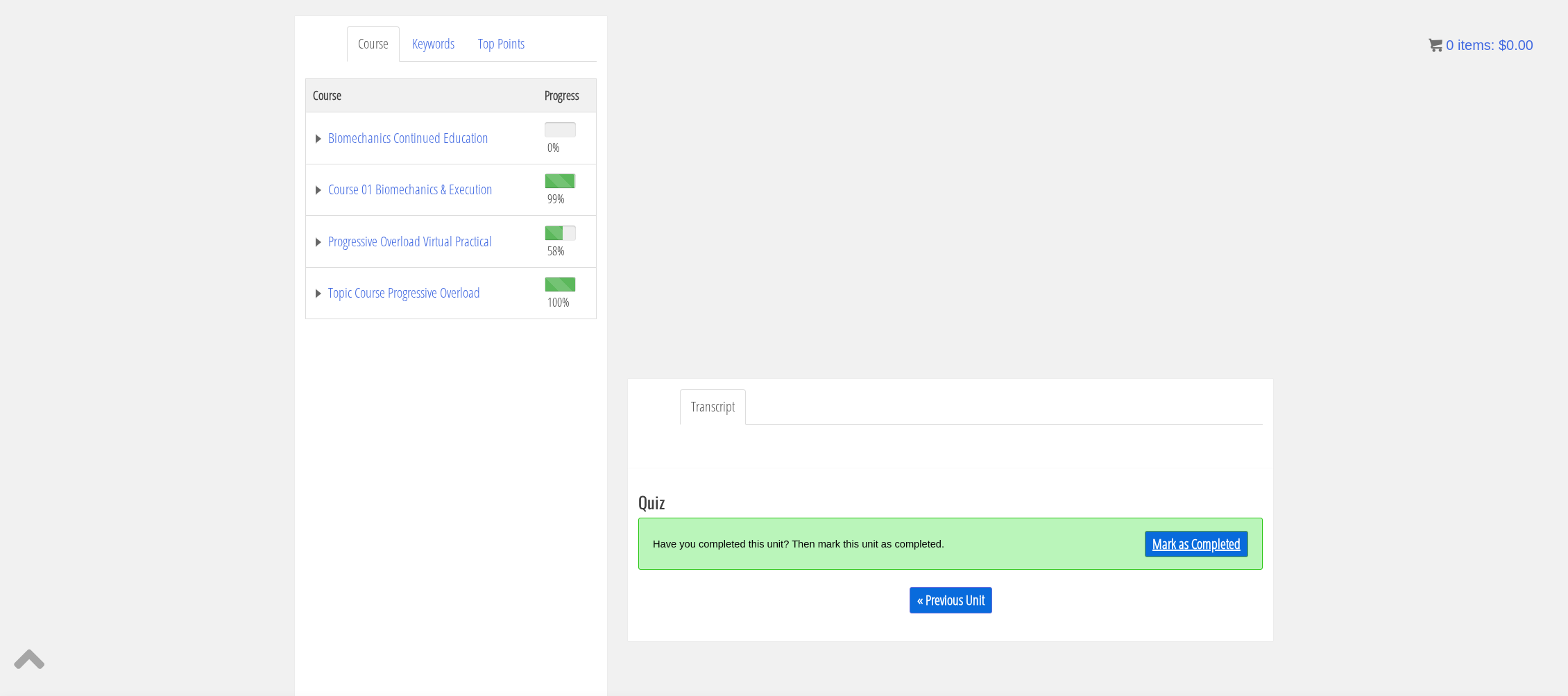
click at [1208, 551] on link "Mark as Completed" at bounding box center [1196, 544] width 103 height 26
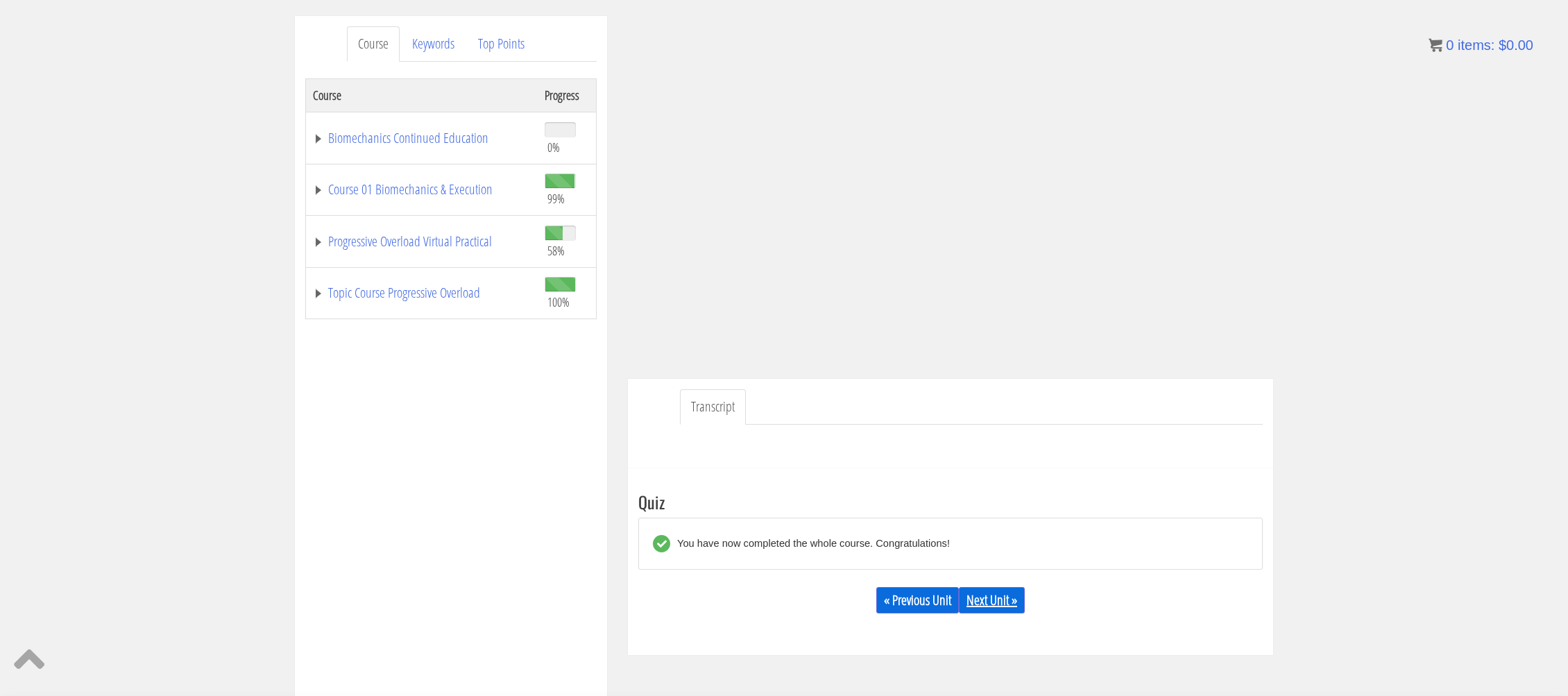
click at [1015, 596] on link "Next Unit »" at bounding box center [992, 600] width 66 height 26
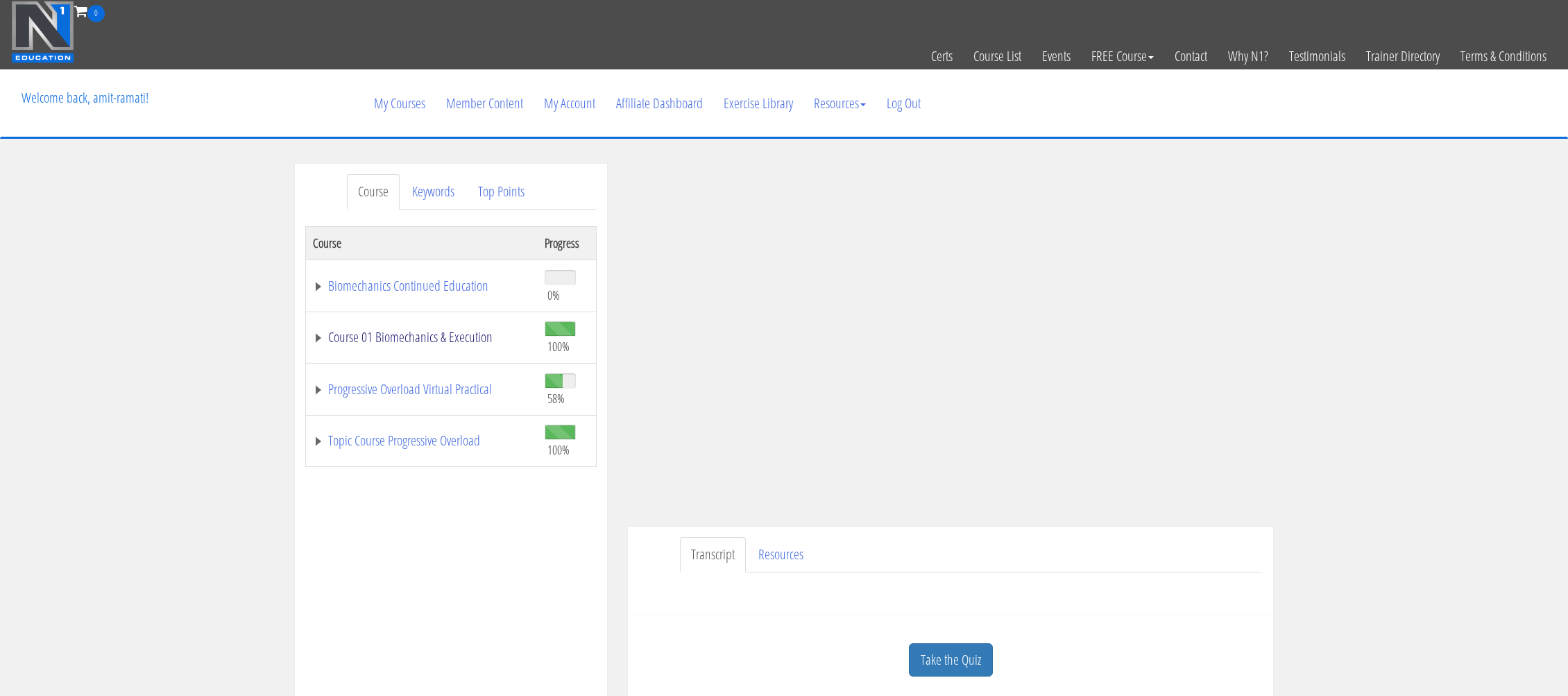
click at [321, 340] on link "Course 01 Biomechanics & Execution" at bounding box center [422, 337] width 218 height 14
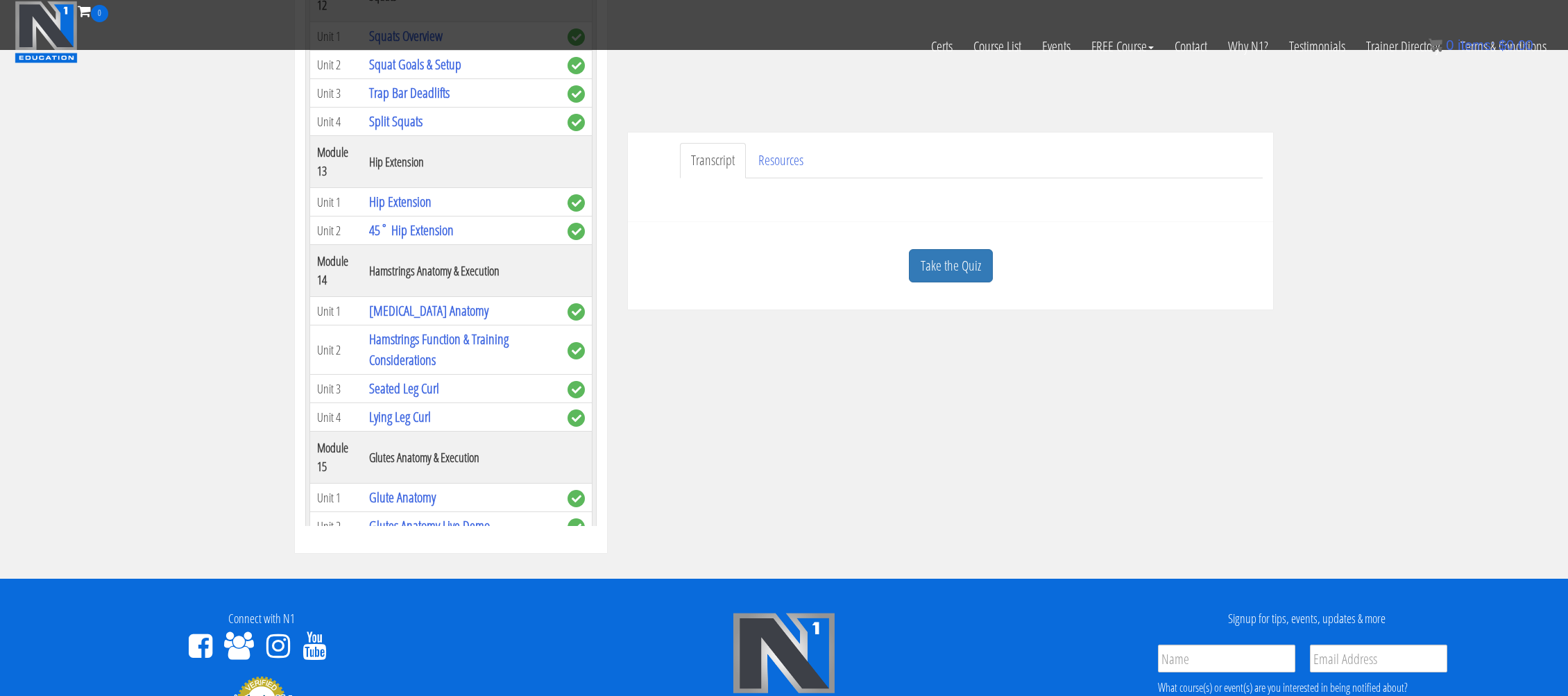
scroll to position [4565, 0]
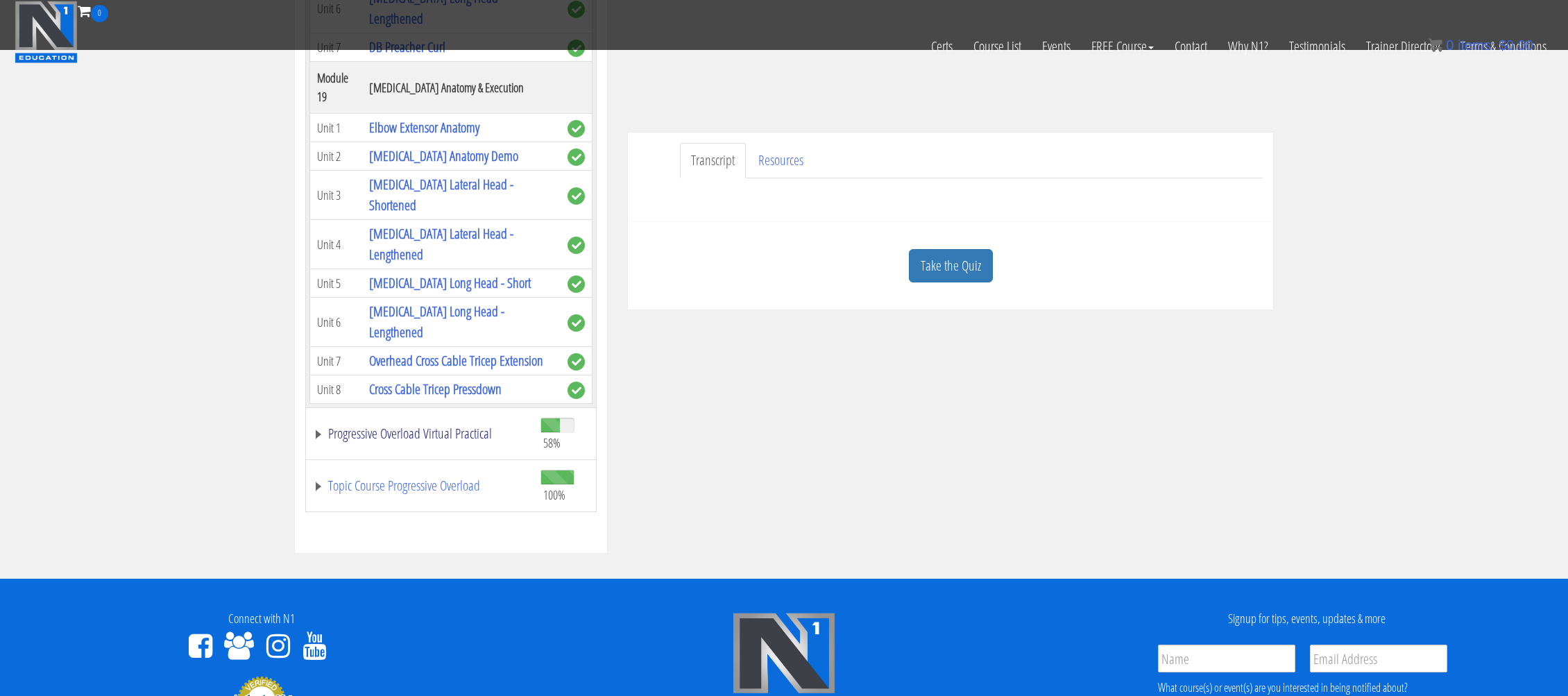
click at [435, 429] on link "Progressive Overload Virtual Practical" at bounding box center [419, 434] width 214 height 14
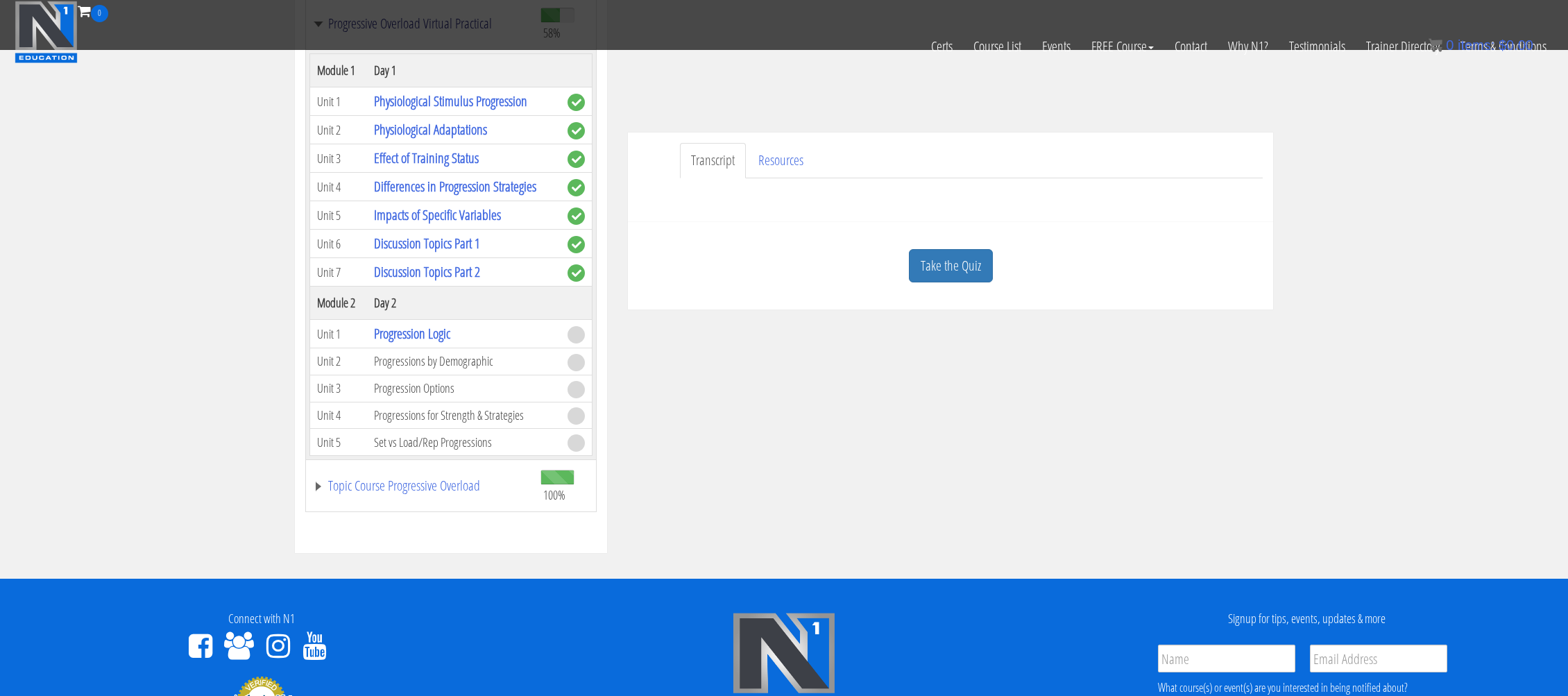
scroll to position [4976, 0]
click at [413, 324] on link "Progression Logic" at bounding box center [412, 333] width 77 height 18
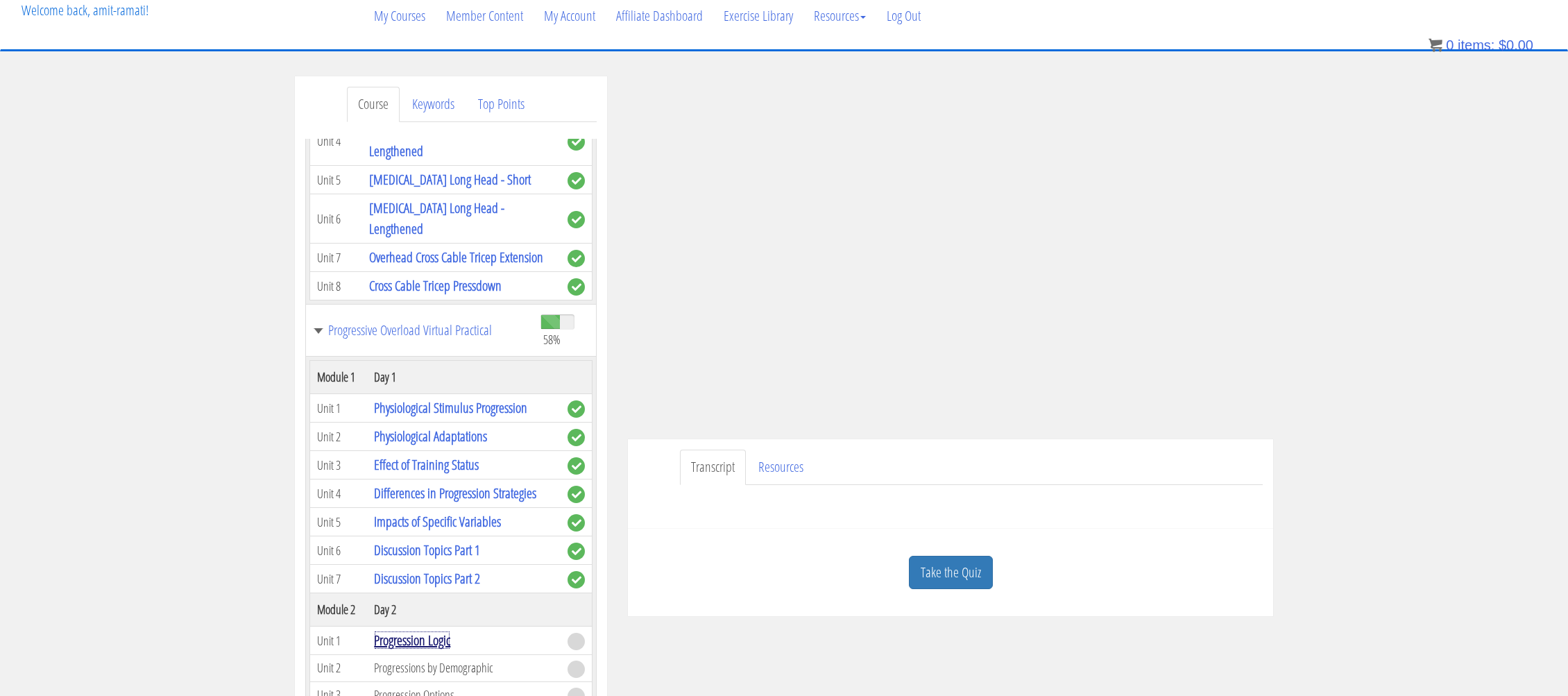
scroll to position [101, 0]
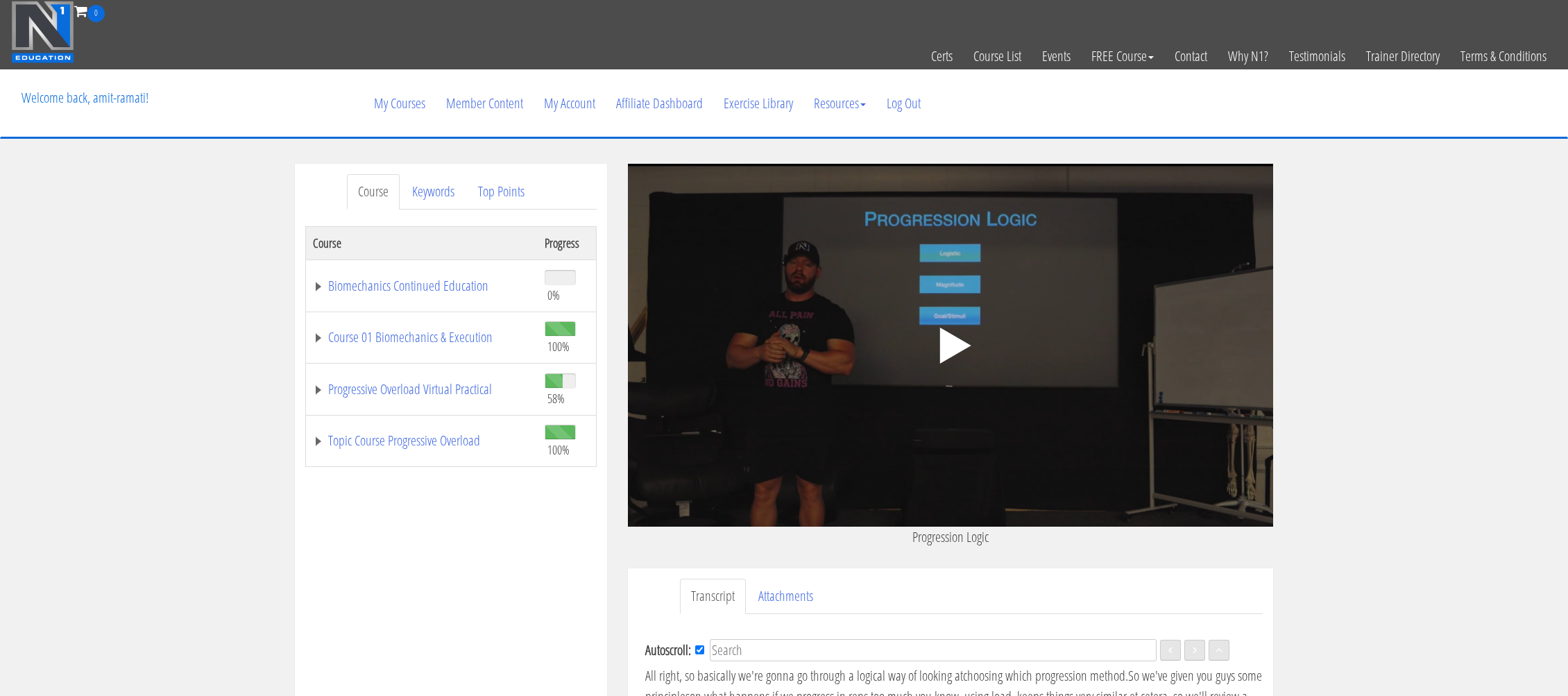
click at [956, 351] on polygon at bounding box center [956, 345] width 31 height 36
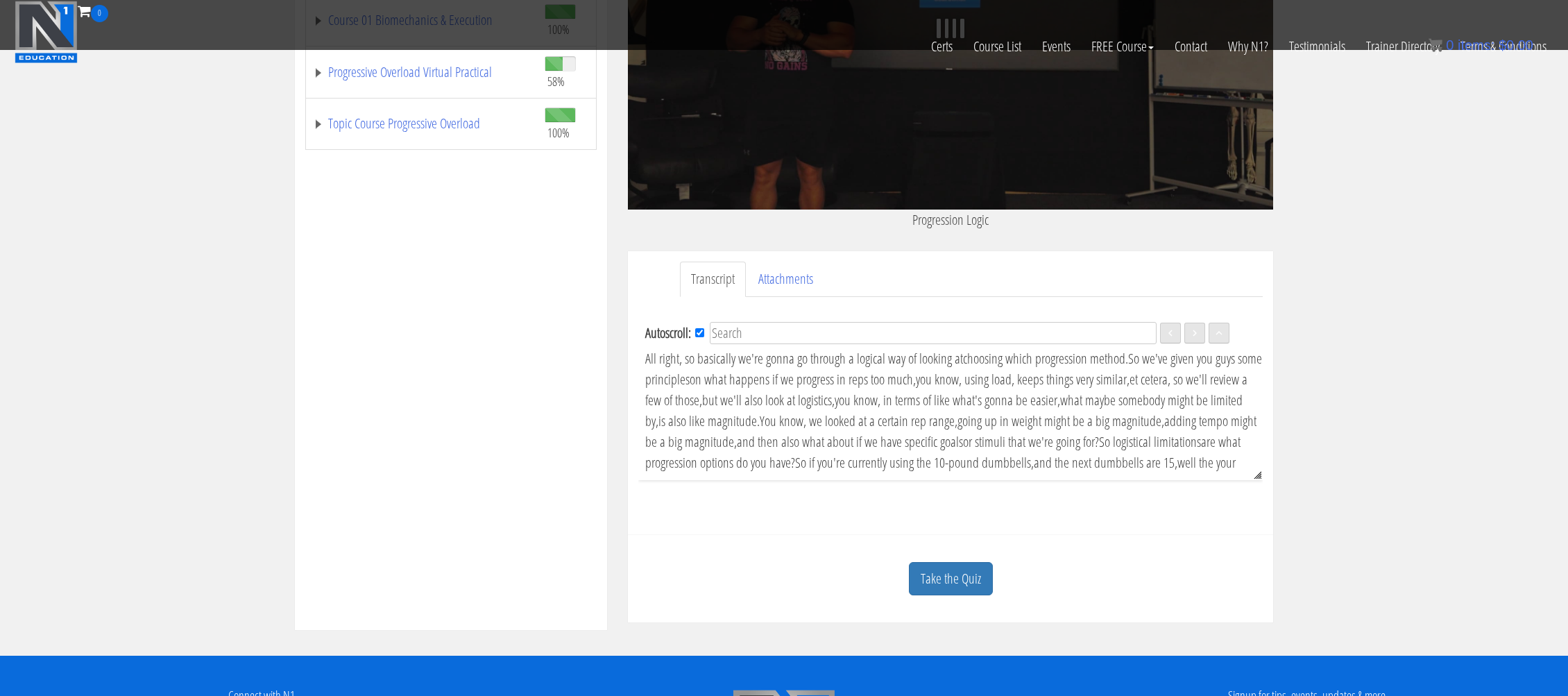
drag, startPoint x: 1218, startPoint y: 467, endPoint x: 649, endPoint y: 347, distance: 581.5
copy div "All right, so basically we're gonna go through a logical way of looking at choo…"
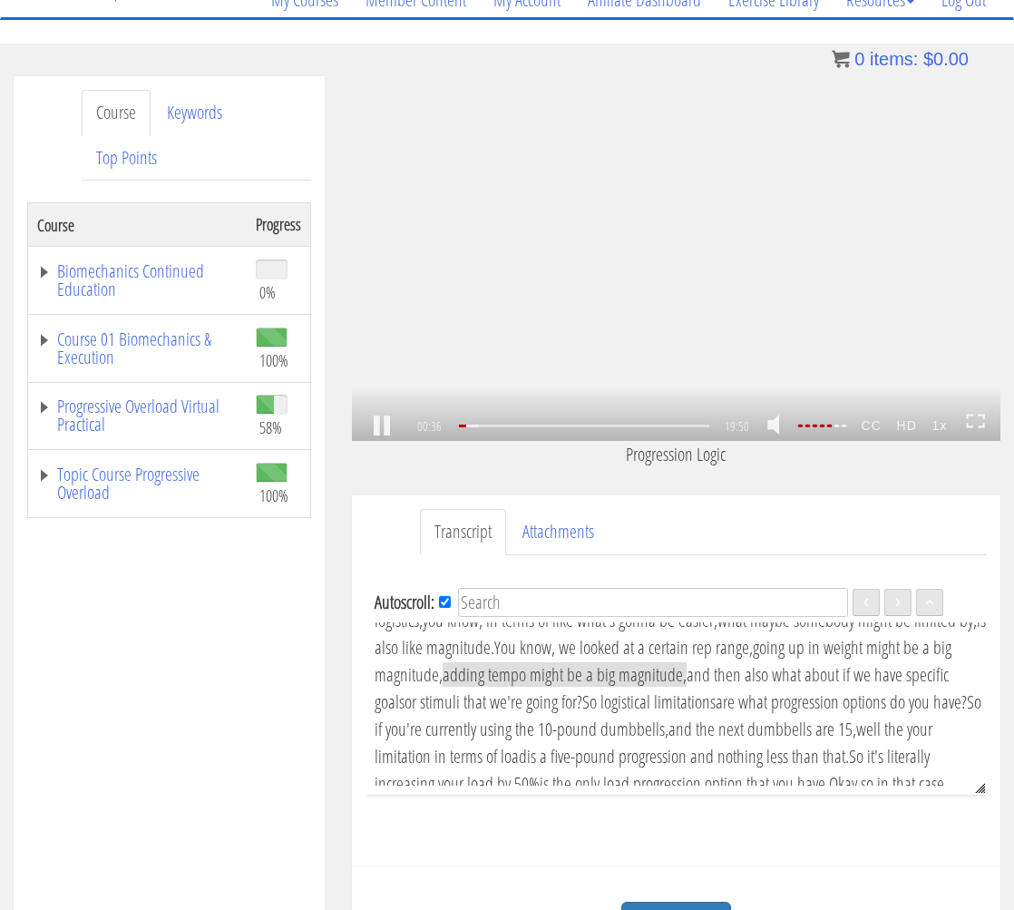
scroll to position [110, 0]
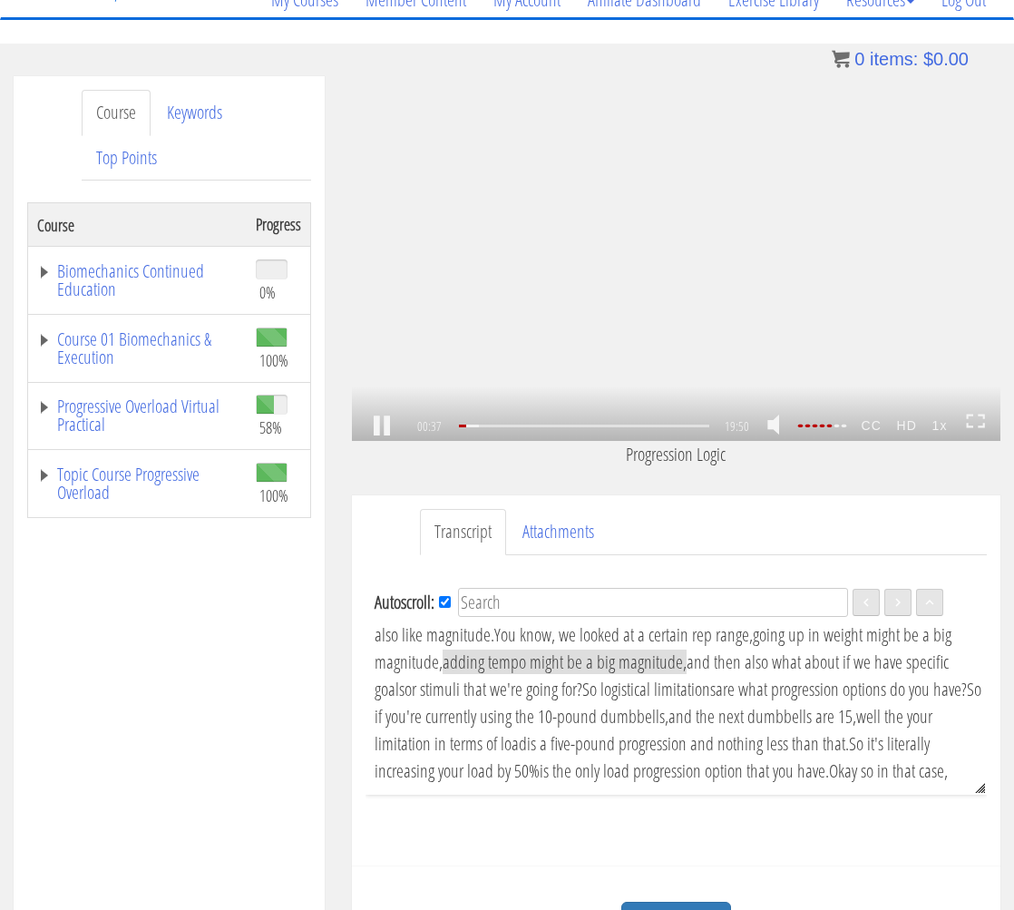
click at [906, 430] on strong "HD" at bounding box center [906, 425] width 35 height 29
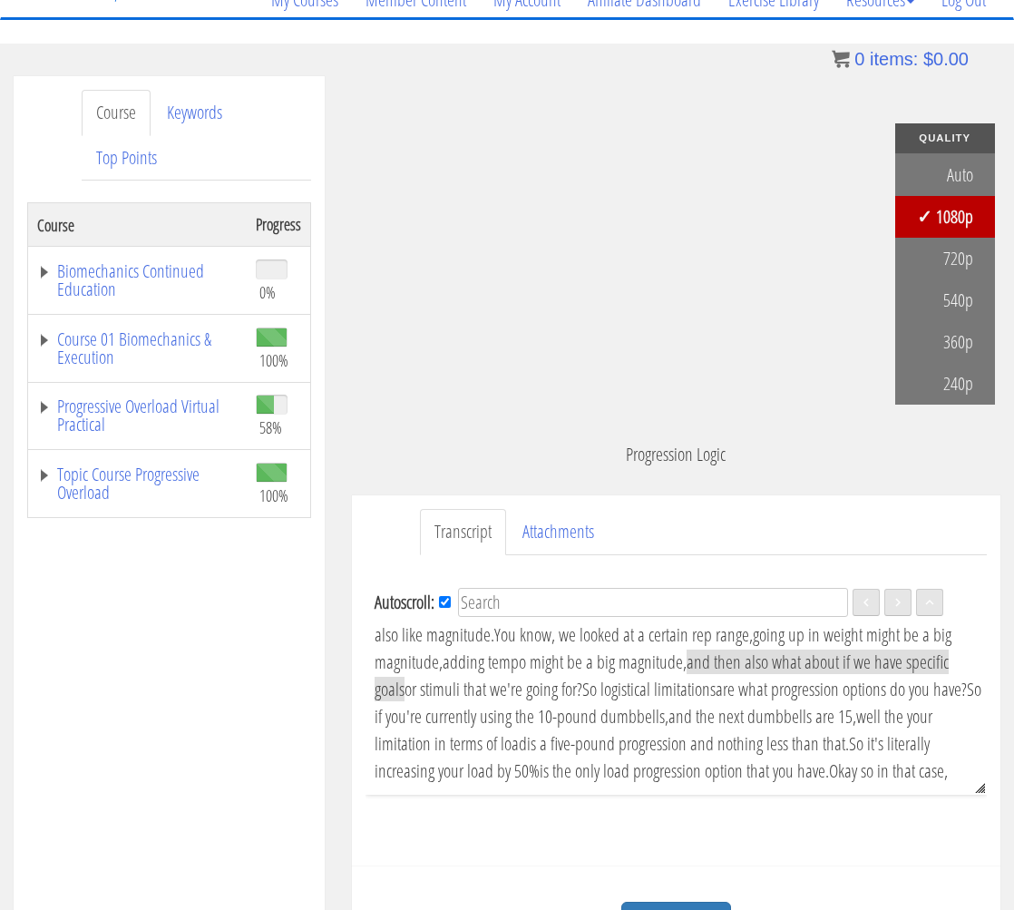
click at [781, 495] on div "AMIT RAMATI AMIT.RAMATI@GMAIL.COM 2025-09-29 2a06:c701:498b:4800:bcb9:dffe:6ee3…" at bounding box center [676, 285] width 648 height 419
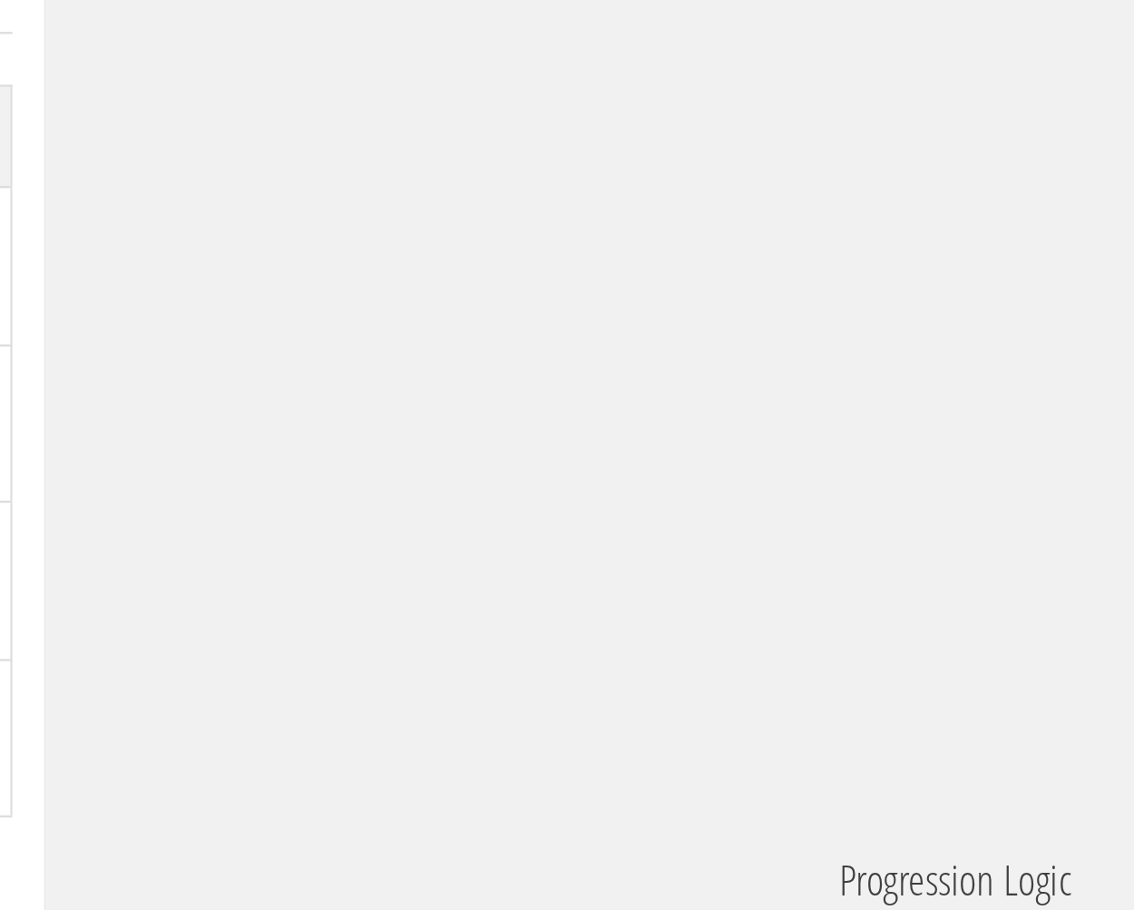
scroll to position [1150, 0]
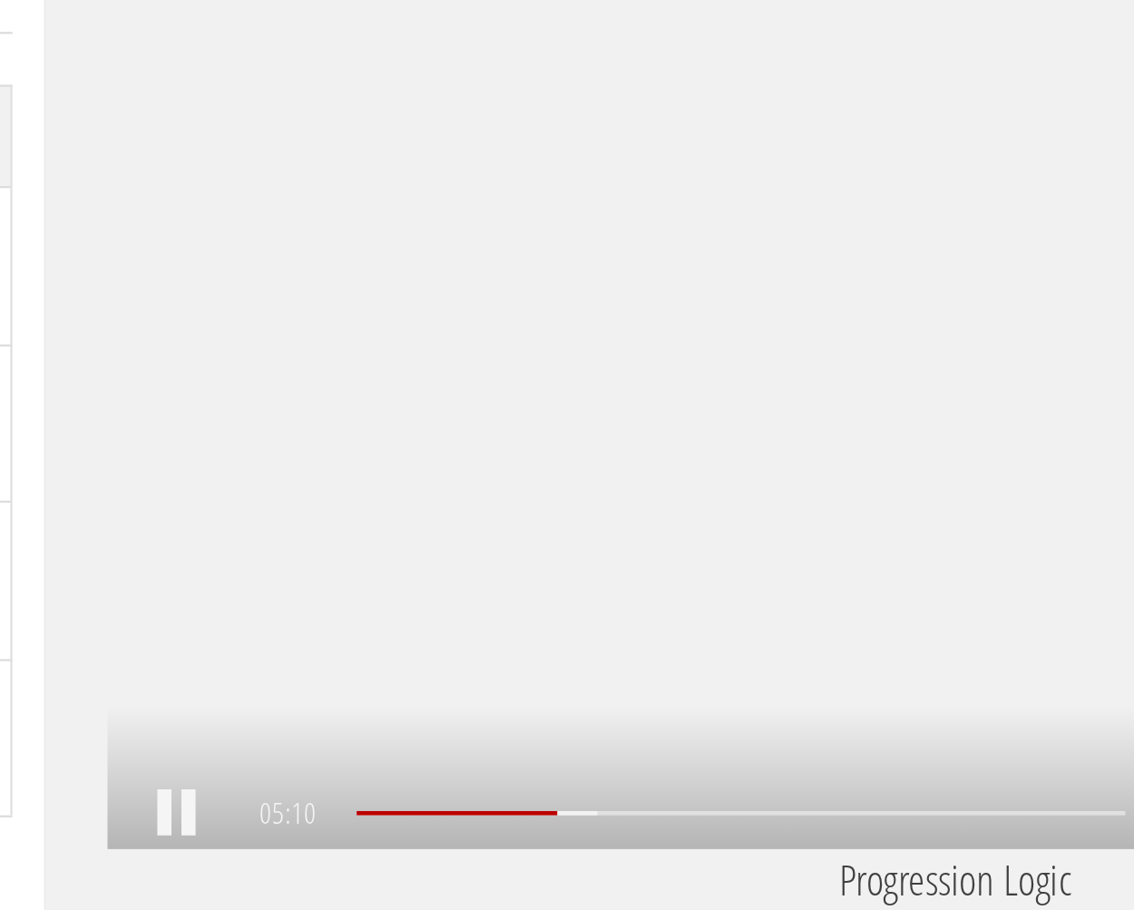
click at [585, 252] on div ".a{fill:#000;opacity:0.65;}.b{fill:#fff;opacity:1.0;} .fp-color-play{opacity:0.…" at bounding box center [756, 281] width 728 height 410
click at [648, 231] on div ".a{fill:#000;opacity:0.65;}.b{fill:#fff;opacity:1.0;} .fp-color-play{opacity:0.…" at bounding box center [756, 281] width 728 height 410
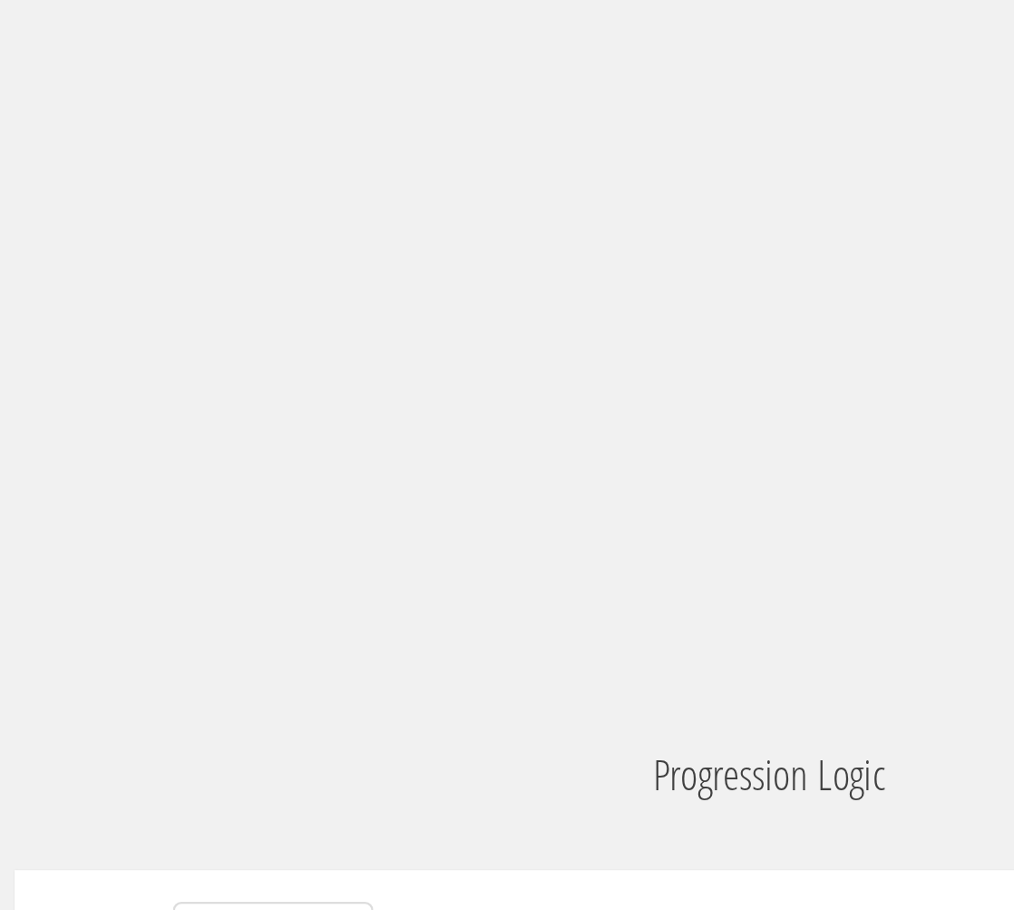
scroll to position [1572, 0]
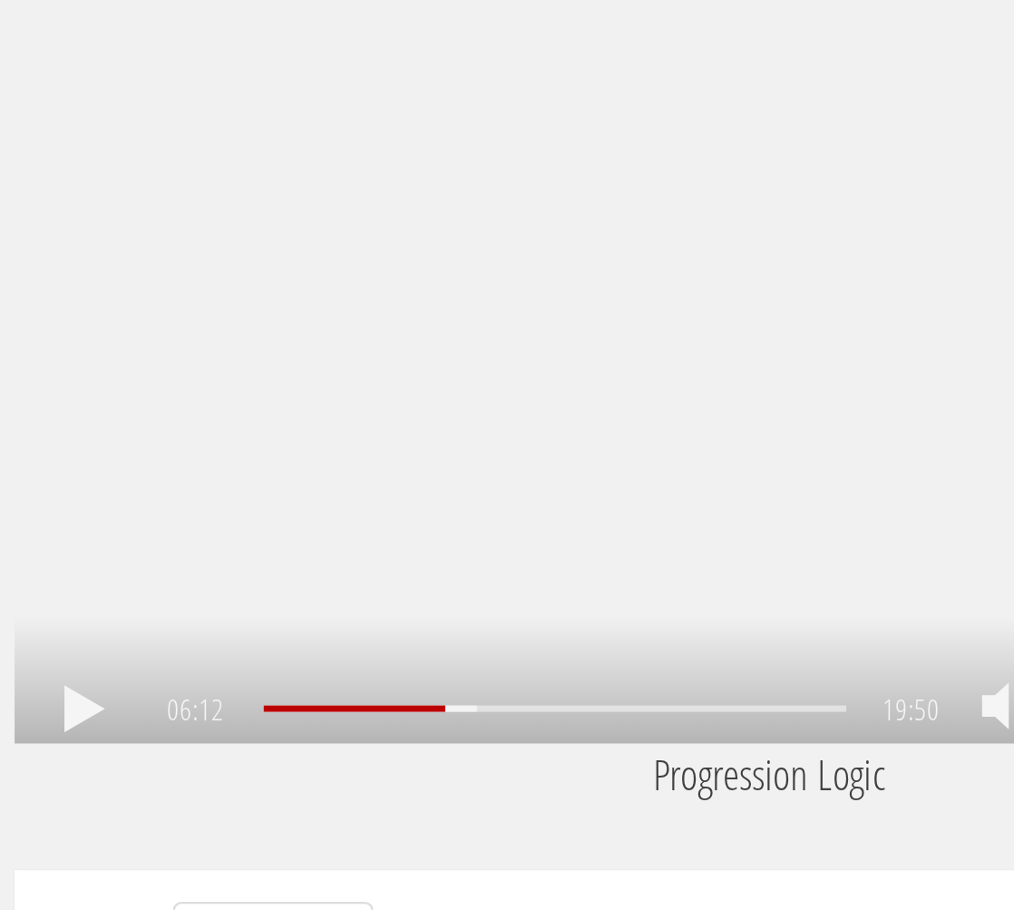
click at [623, 261] on div ".a{fill:#000;opacity:0.65;}.b{fill:#fff;opacity:1.0;} .fp-color-play{opacity:0.…" at bounding box center [676, 258] width 648 height 365
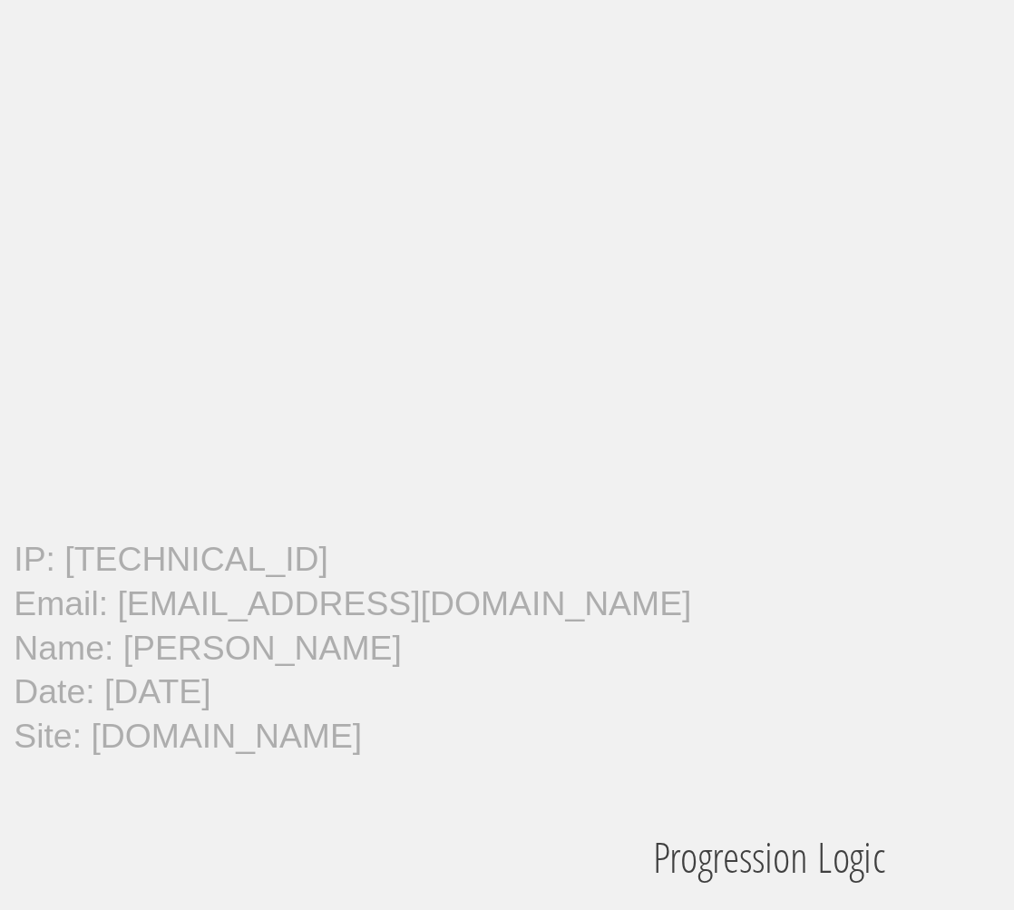
scroll to position [1403, 0]
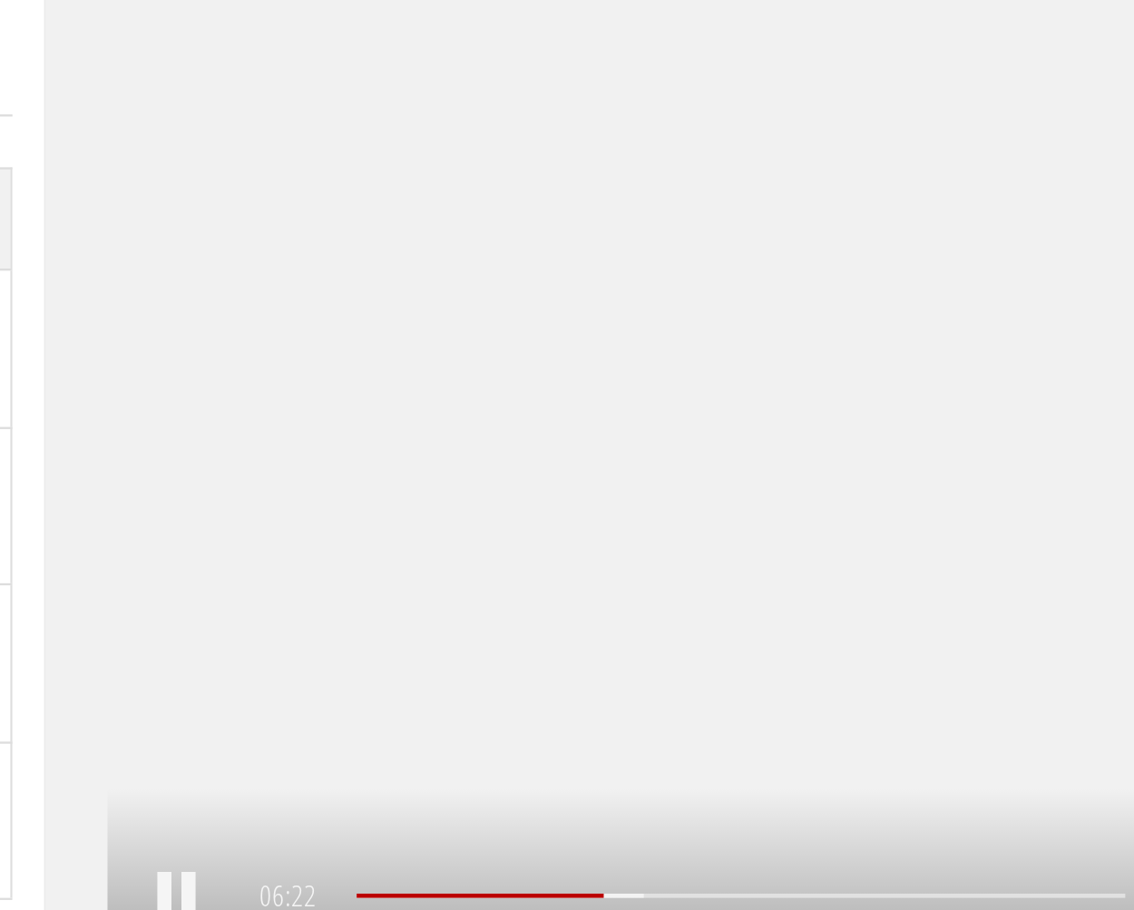
click at [709, 332] on div ".a{fill:#000;opacity:0.65;}.b{fill:#fff;opacity:1.0;} .fp-color-play{opacity:0.…" at bounding box center [756, 281] width 728 height 410
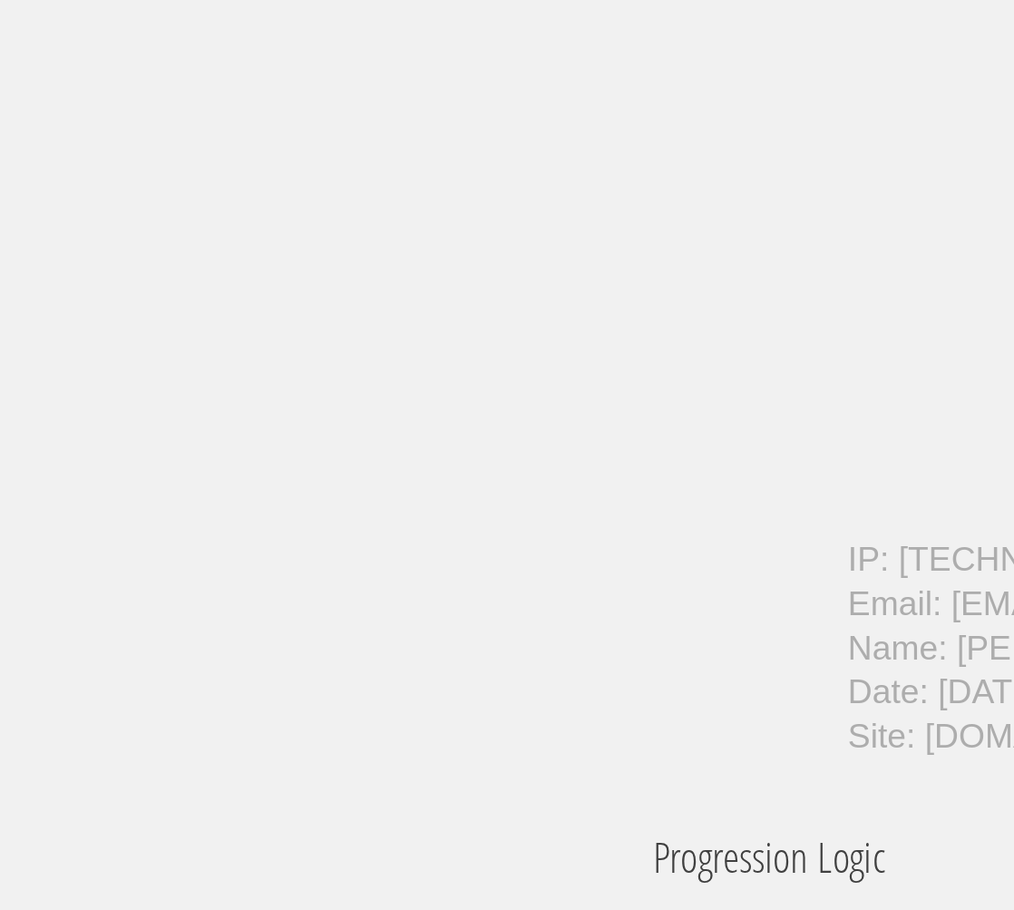
scroll to position [1600, 0]
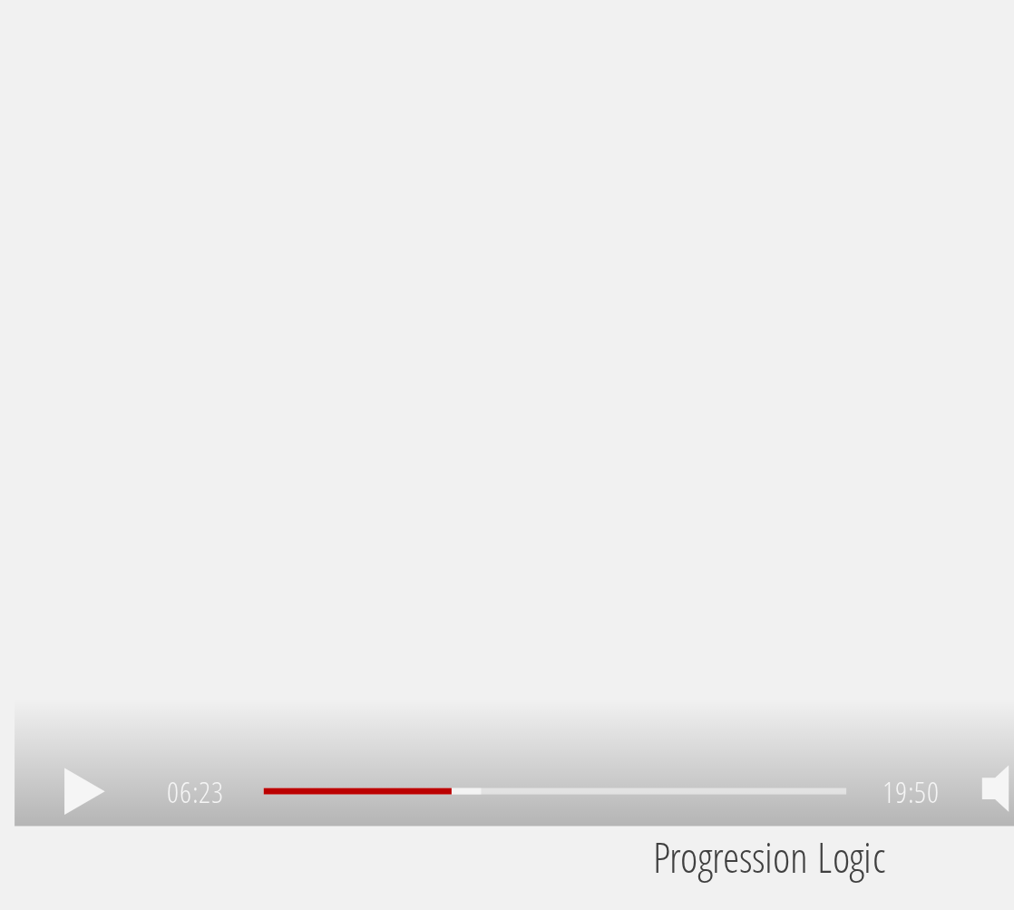
click at [569, 309] on div ".a{fill:#000;opacity:0.65;}.b{fill:#fff;opacity:1.0;} .fp-color-play{opacity:0.…" at bounding box center [676, 258] width 648 height 365
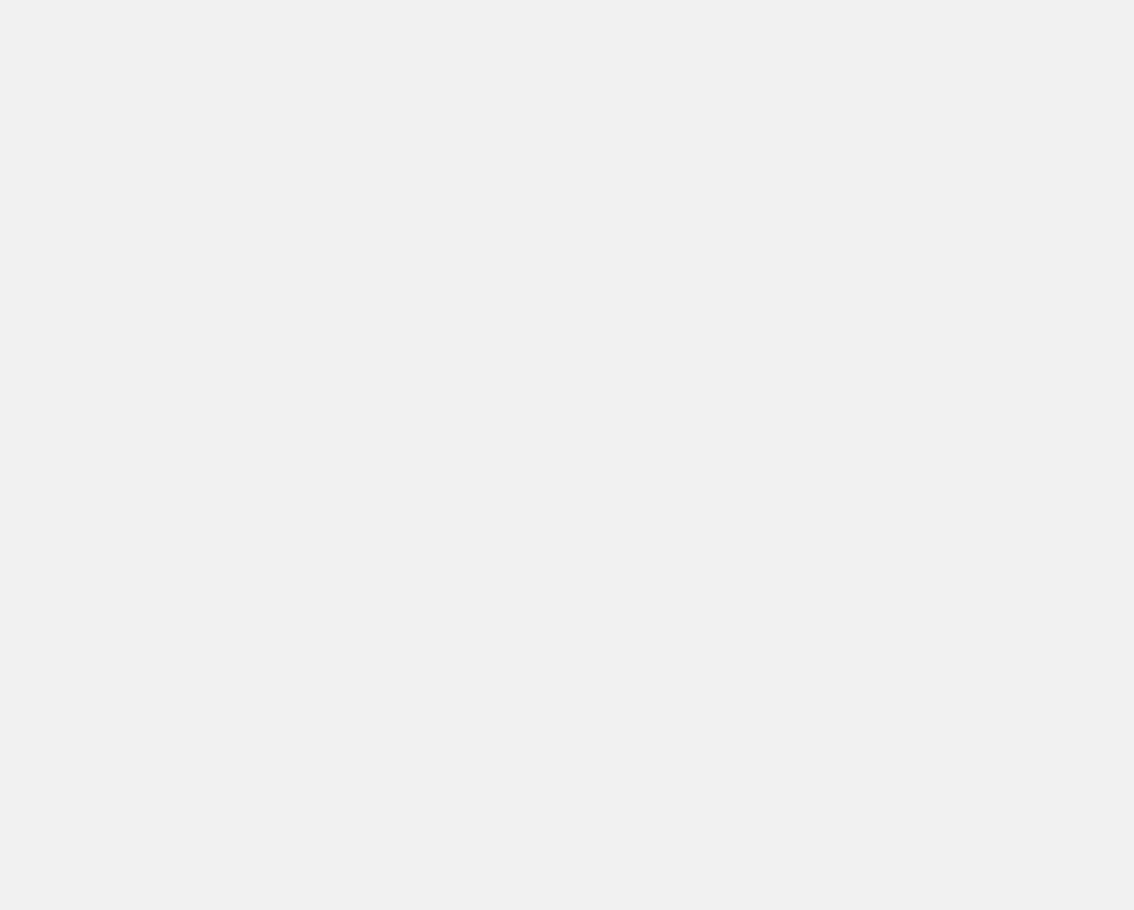
scroll to position [3399, 0]
click at [989, 296] on div ".a{fill:#000;opacity:0.65;}.b{fill:#fff;opacity:1.0;} .fp-color-play{opacity:0.…" at bounding box center [756, 281] width 728 height 410
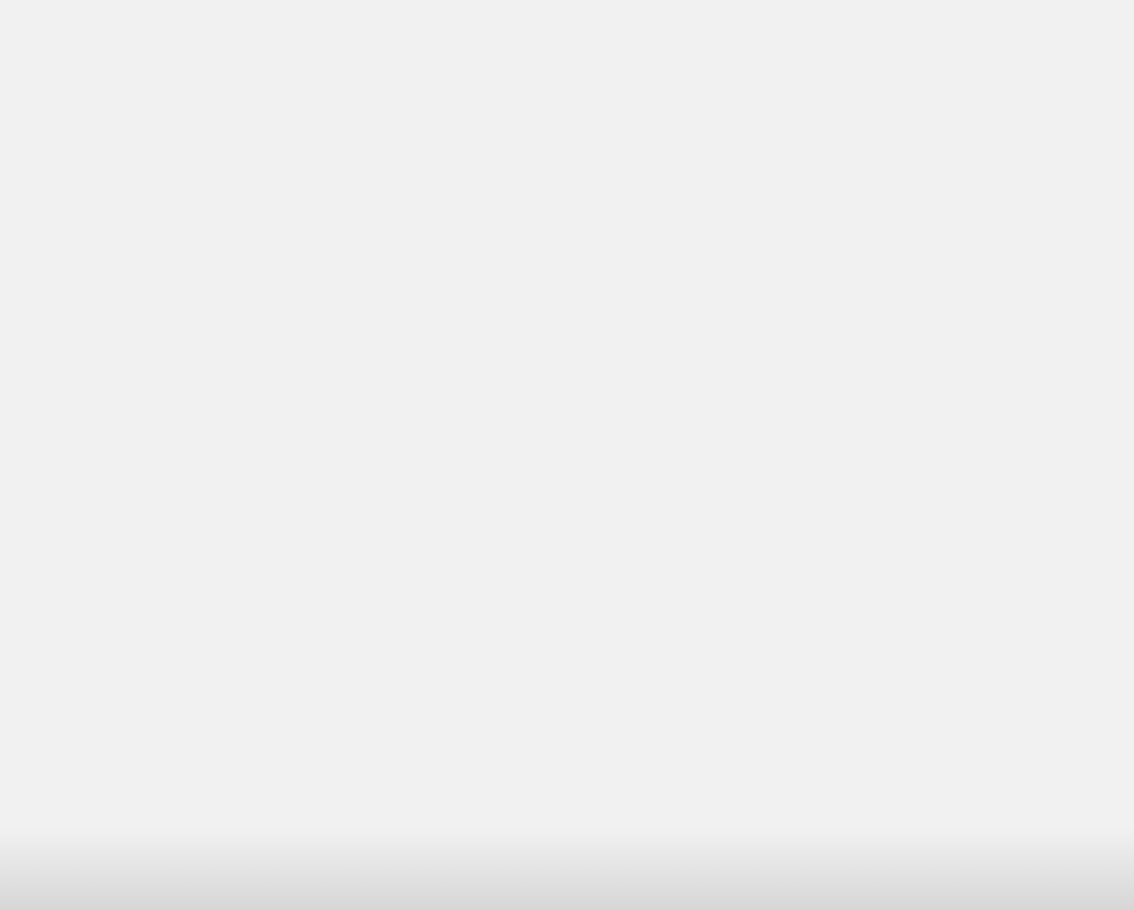
click at [950, 342] on div ".a{fill:#000;opacity:0.65;}.b{fill:#fff;opacity:1.0;} .fp-color-play{opacity:0.…" at bounding box center [756, 281] width 728 height 410
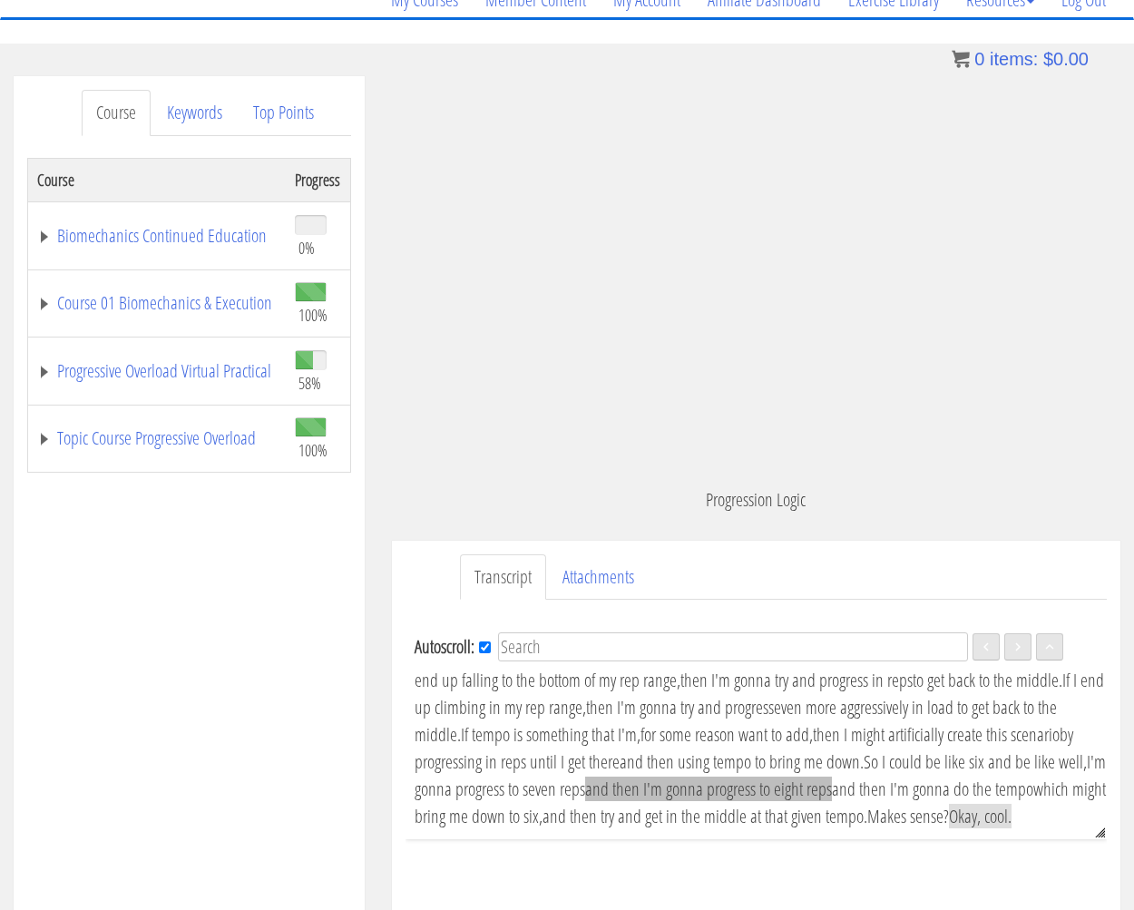
scroll to position [277, 0]
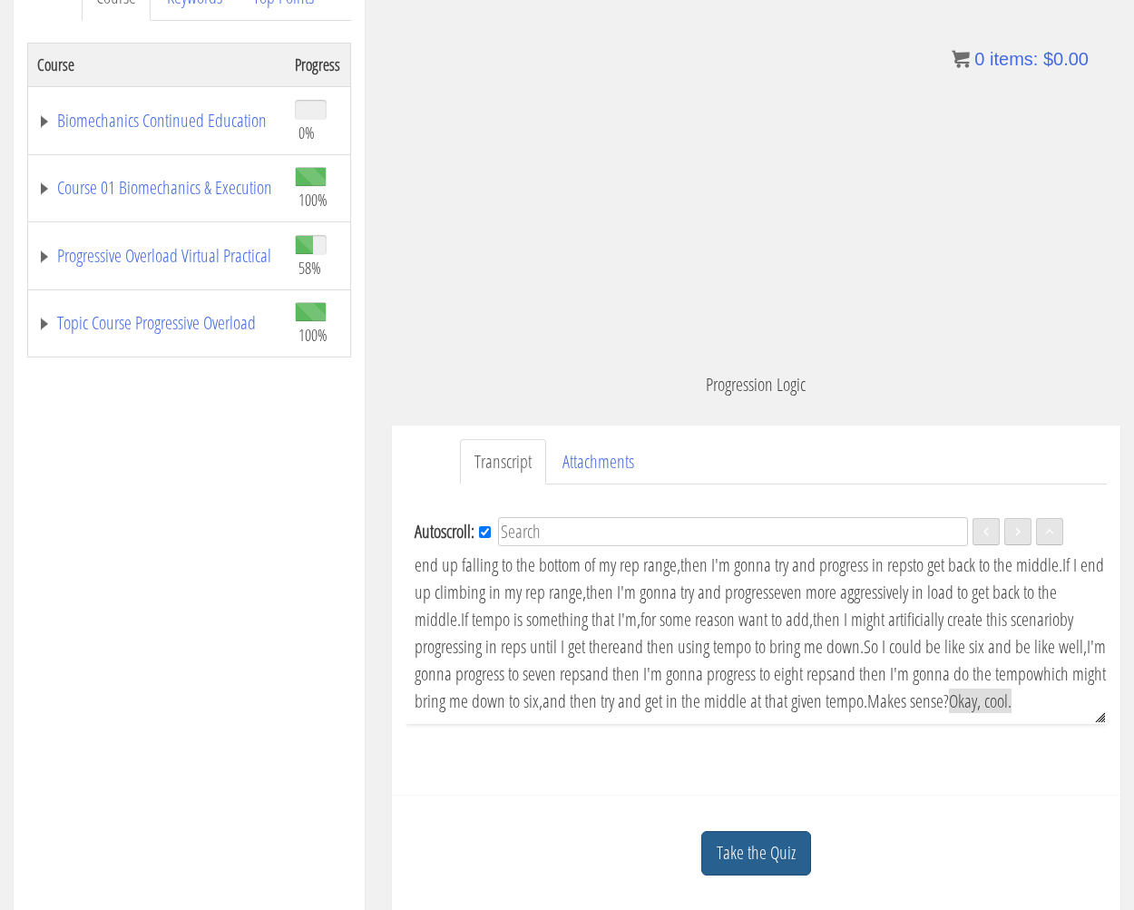
click at [790, 851] on link "Take the Quiz" at bounding box center [756, 853] width 110 height 44
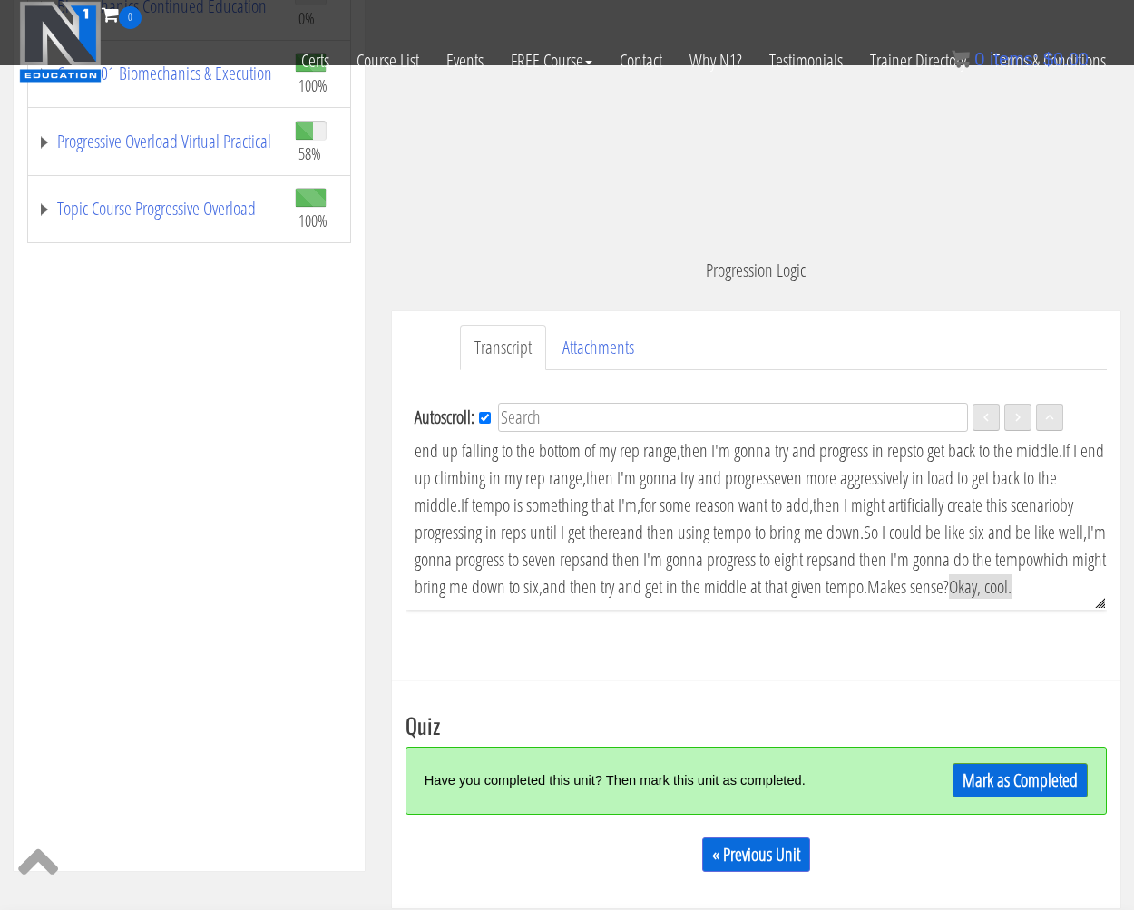
scroll to position [569, 0]
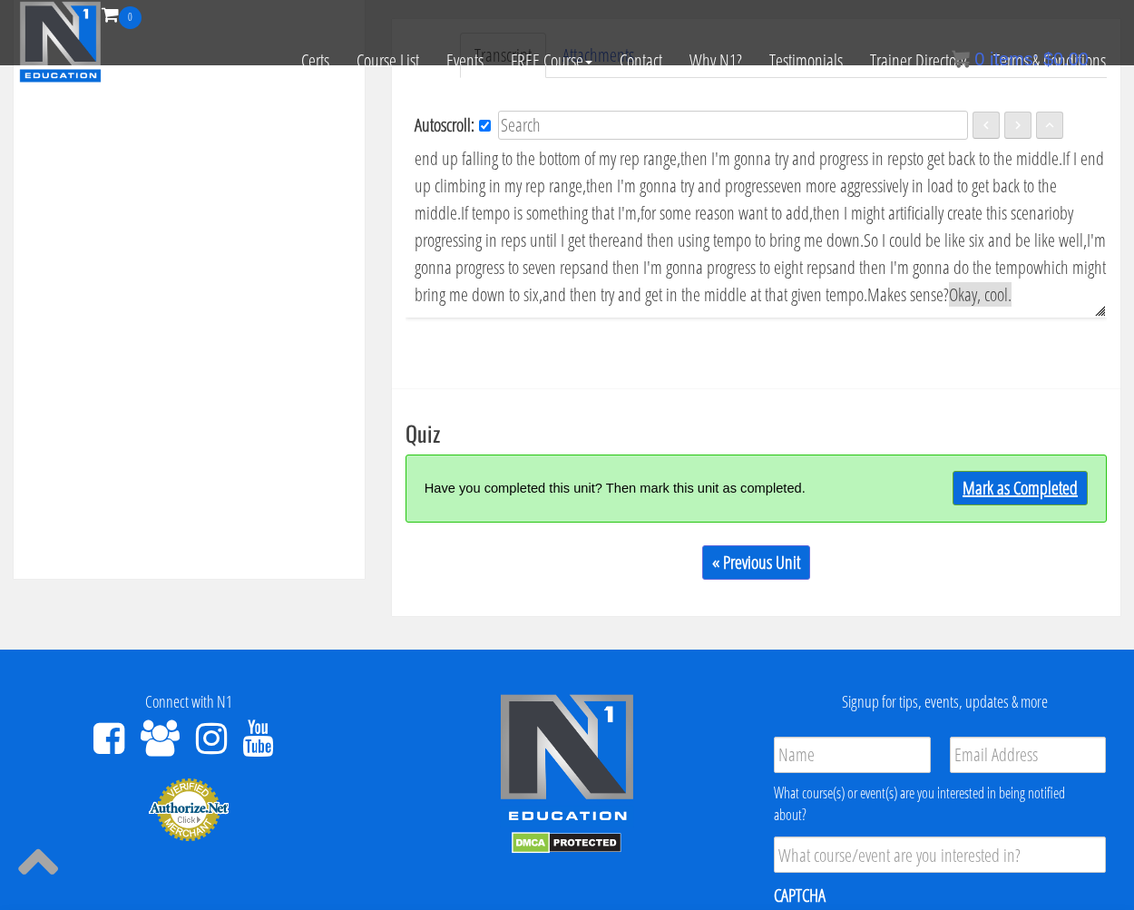
click at [1042, 492] on link "Mark as Completed" at bounding box center [1019, 488] width 135 height 34
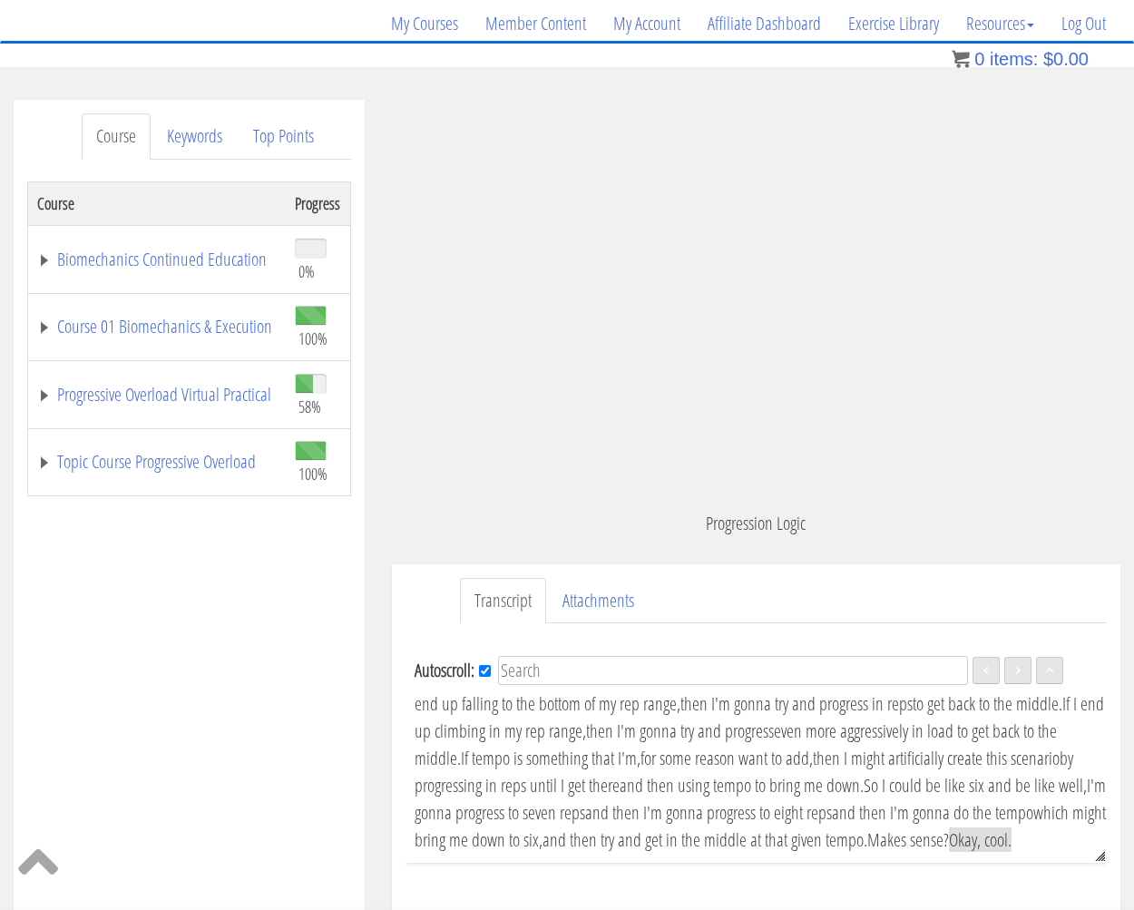
scroll to position [147, 0]
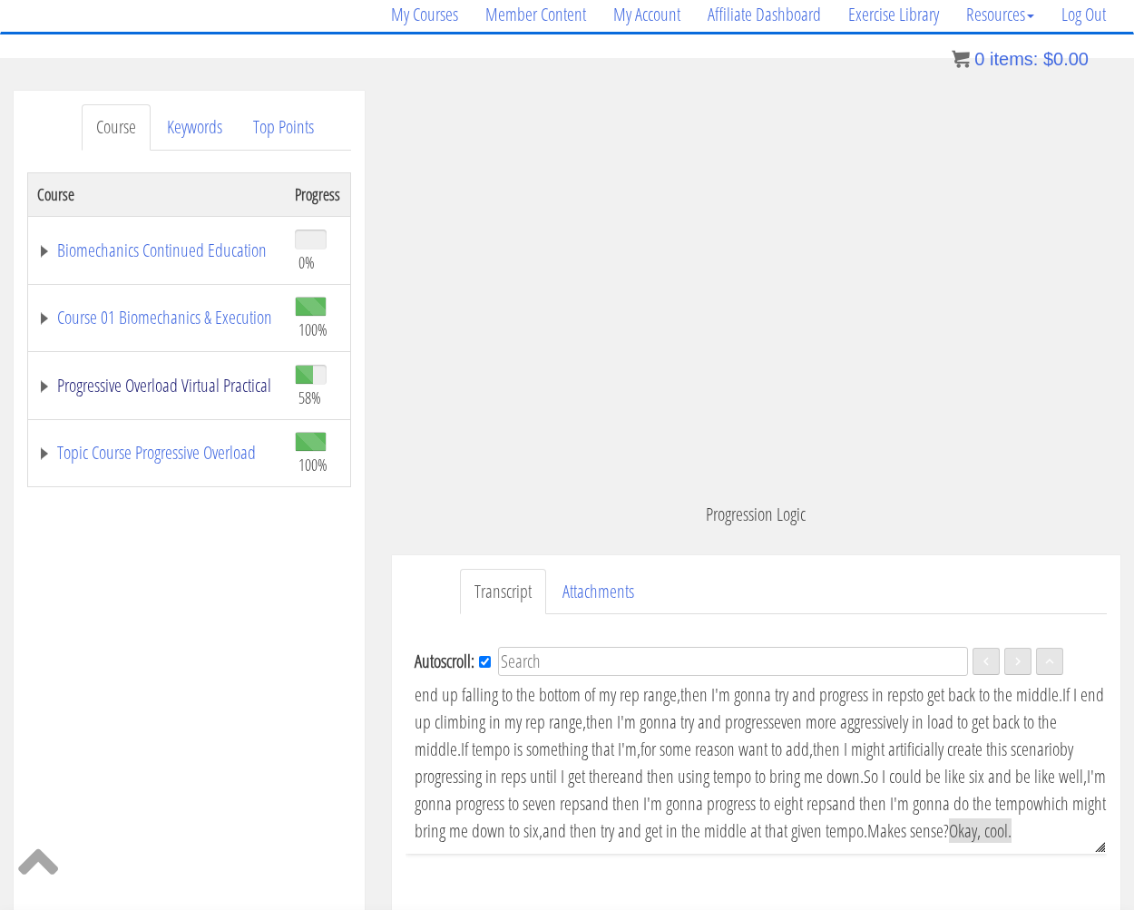
click at [38, 380] on link "Progressive Overload Virtual Practical" at bounding box center [156, 385] width 239 height 18
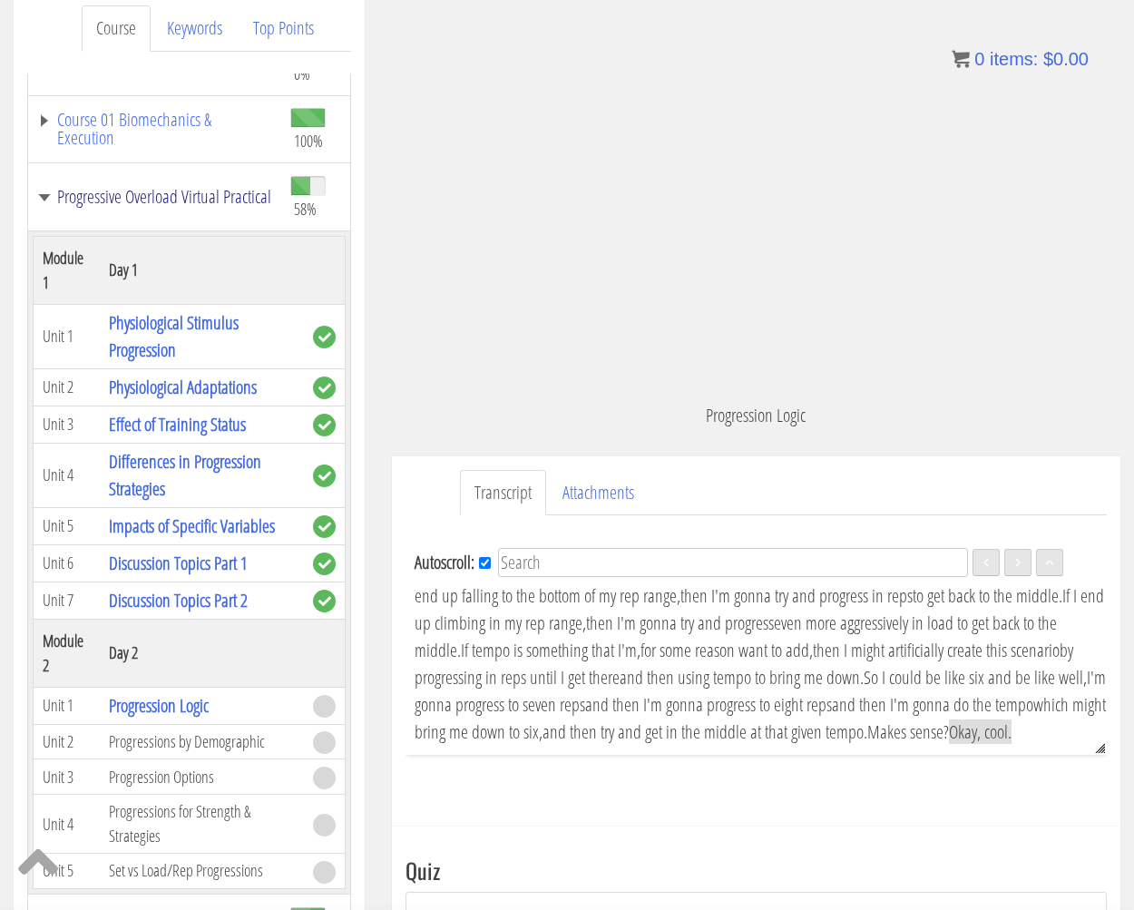
scroll to position [339, 0]
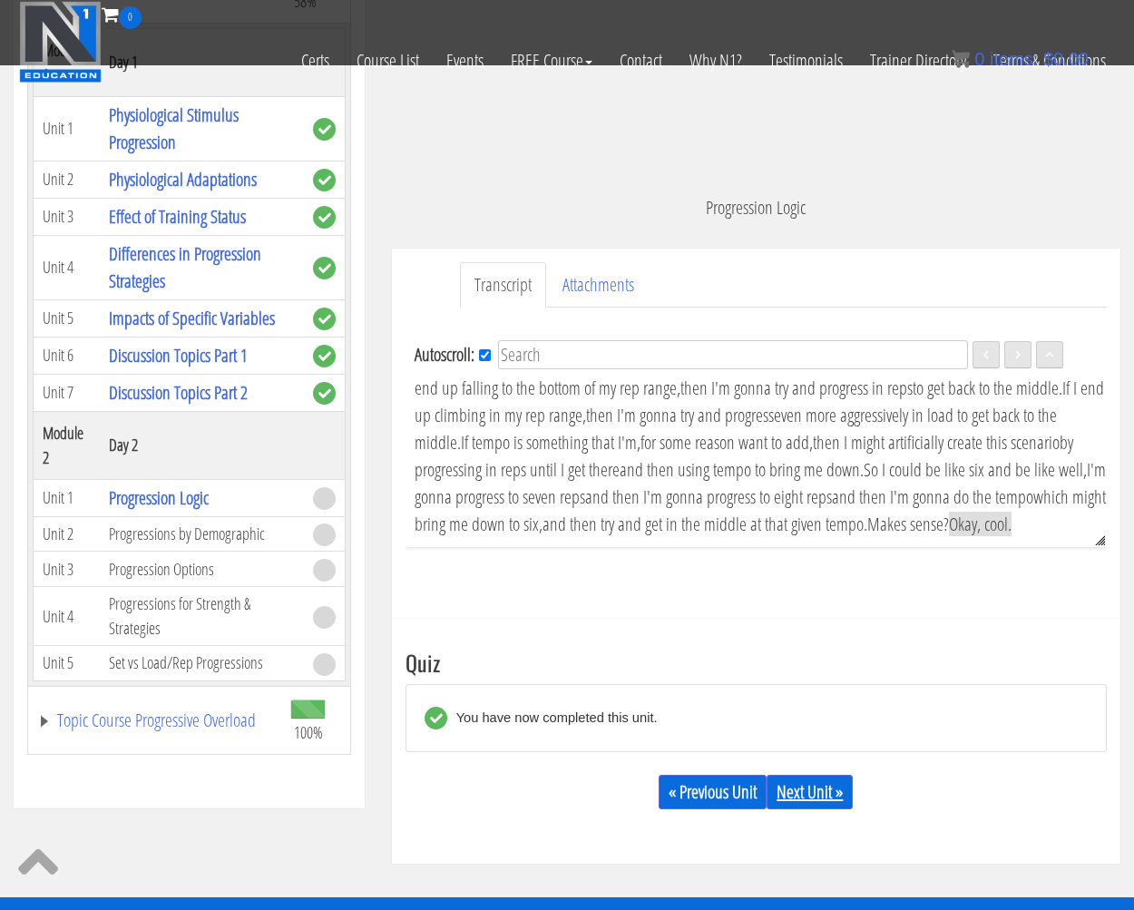
click at [820, 784] on link "Next Unit »" at bounding box center [809, 791] width 86 height 34
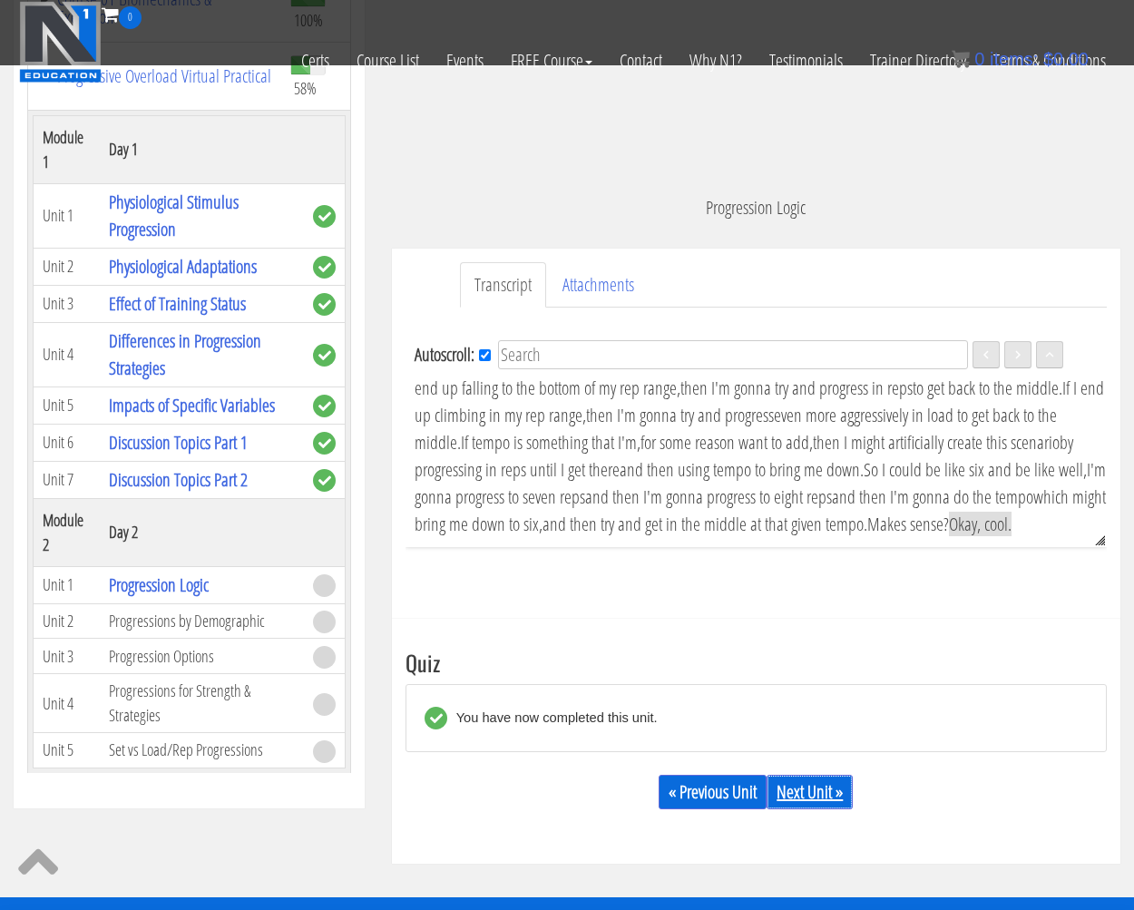
scroll to position [0, 0]
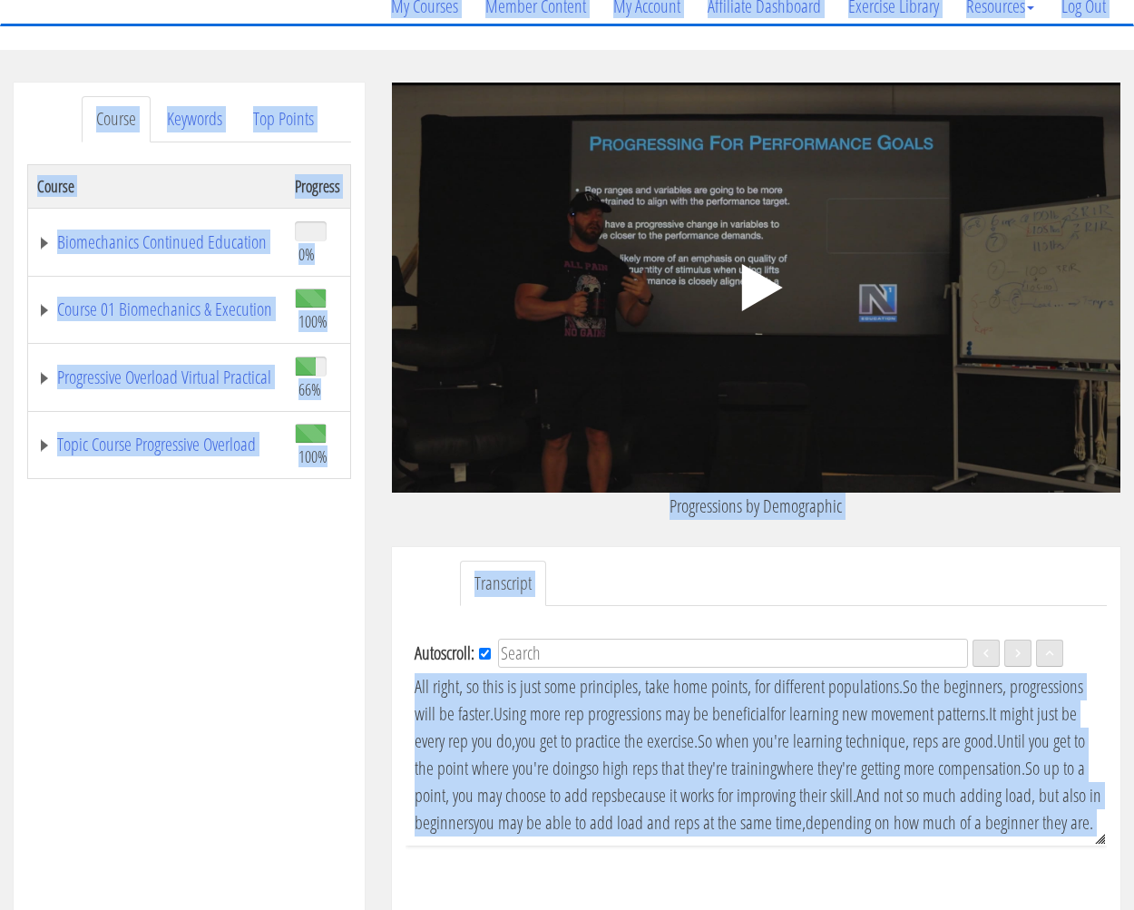
click at [1015, 689] on strong "Language" at bounding box center [1028, 702] width 140 height 48
click at [629, 685] on v "All right, so this is just some principles," at bounding box center [527, 686] width 227 height 24
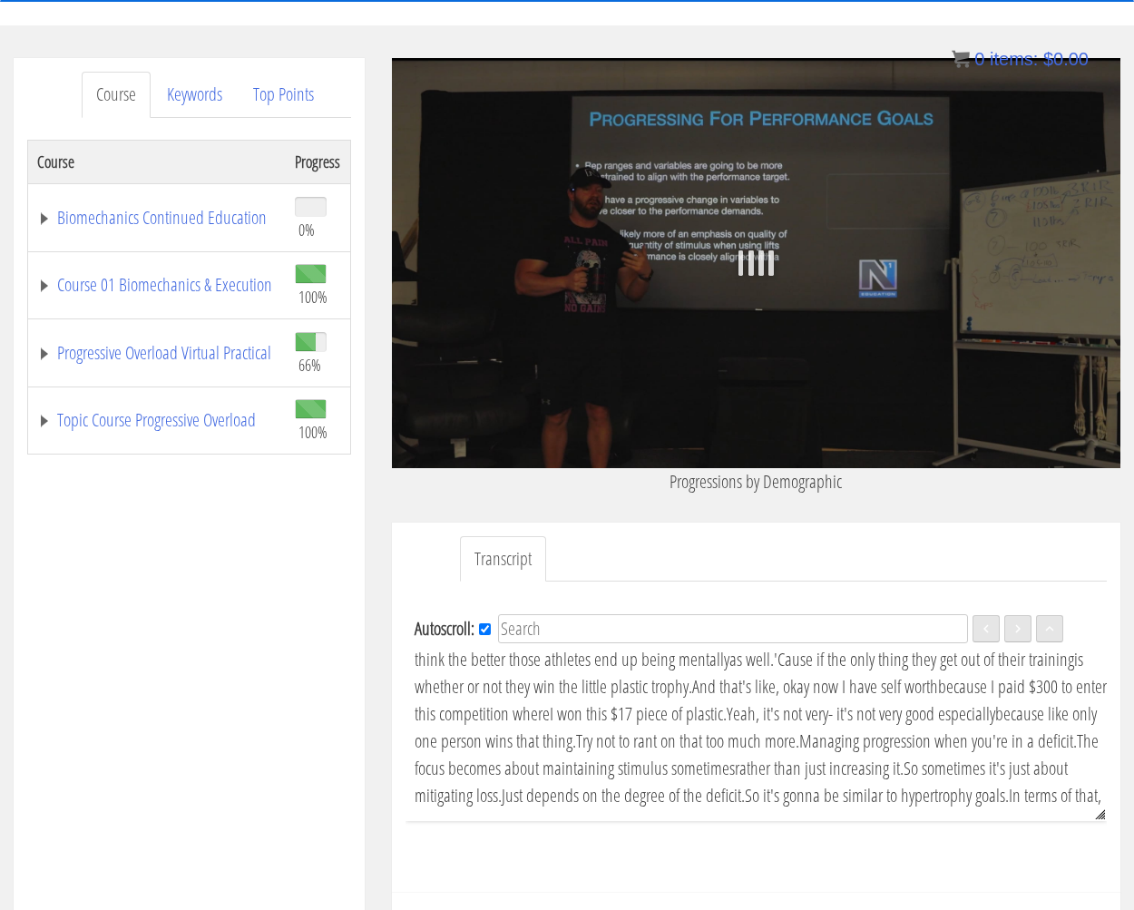
scroll to position [4672, 0]
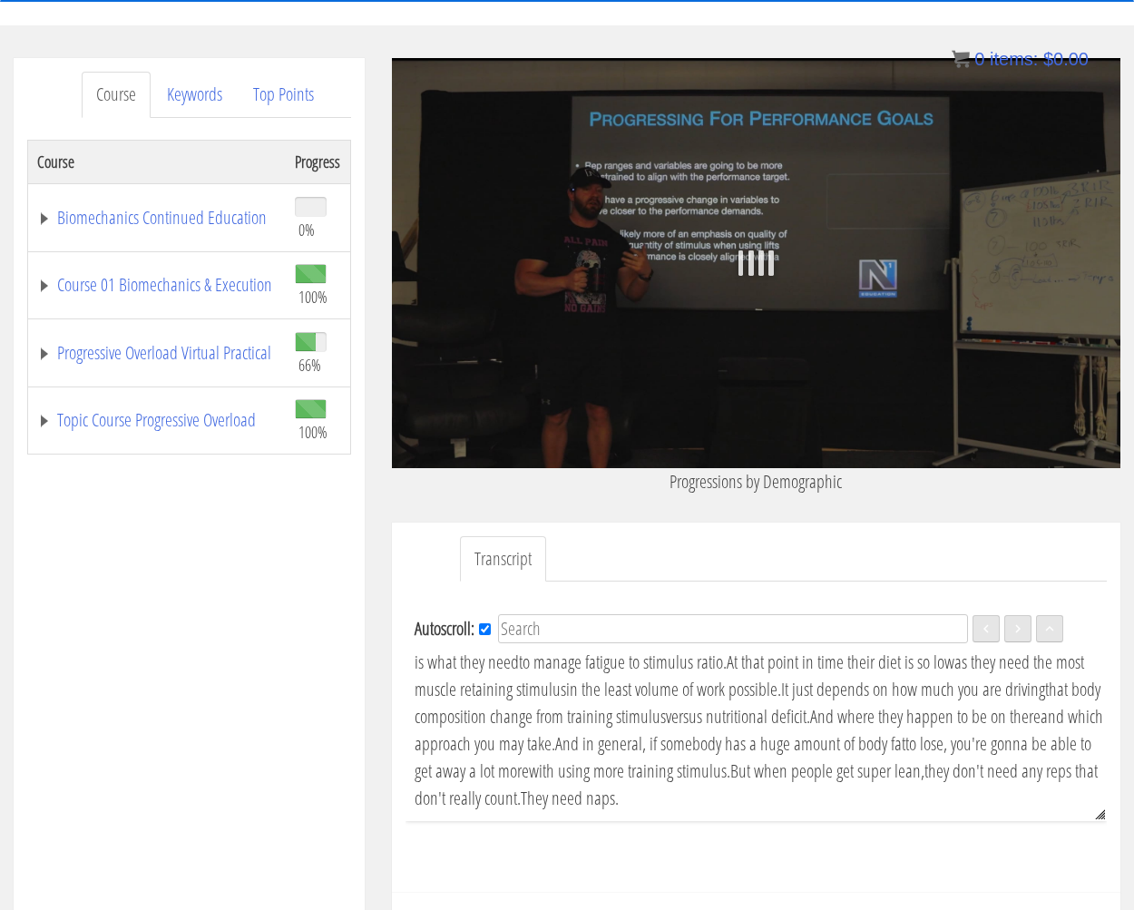
drag, startPoint x: 411, startPoint y: 254, endPoint x: 586, endPoint y: 800, distance: 573.3
click at [586, 800] on div "Autoscroll: EN Language English All right, so this is just some principles, tak…" at bounding box center [755, 712] width 701 height 218
copy div "All right, so this is just some principles, take home points, for different pop…"
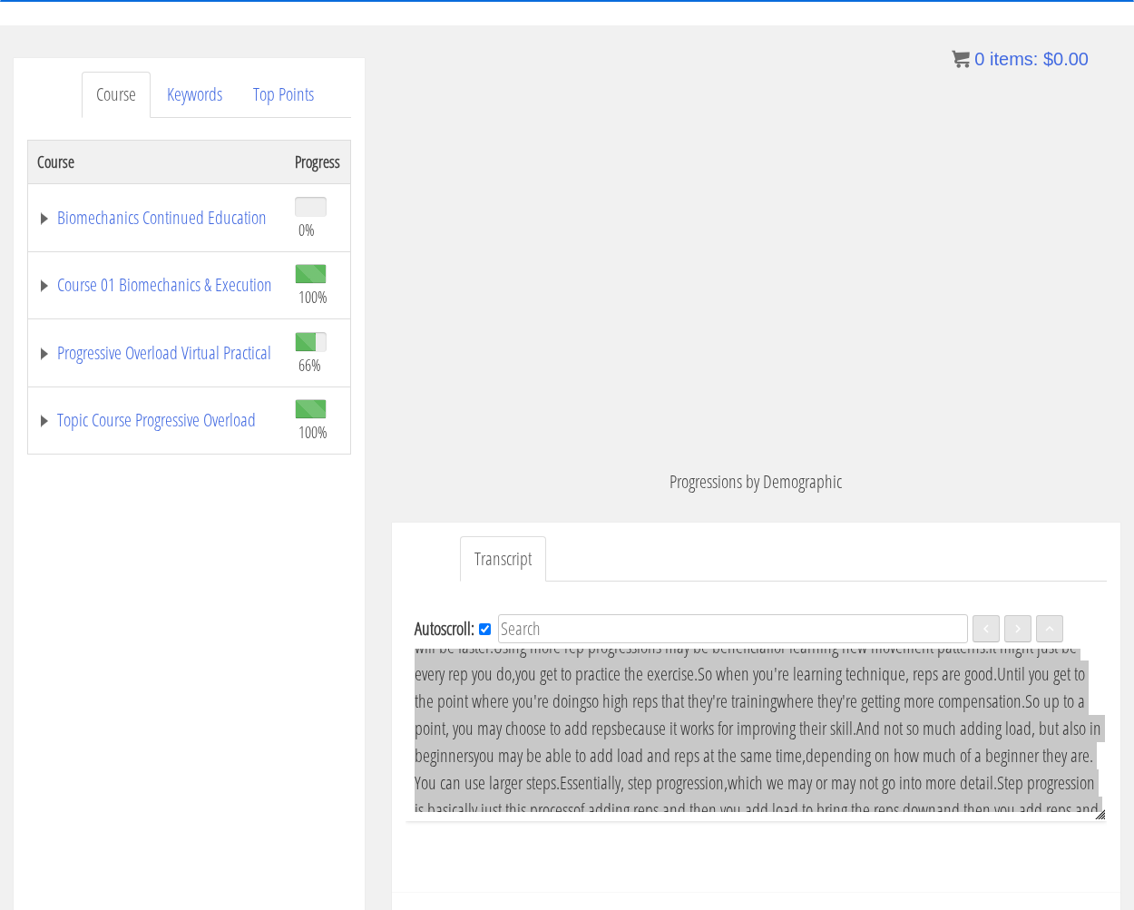
scroll to position [0, 0]
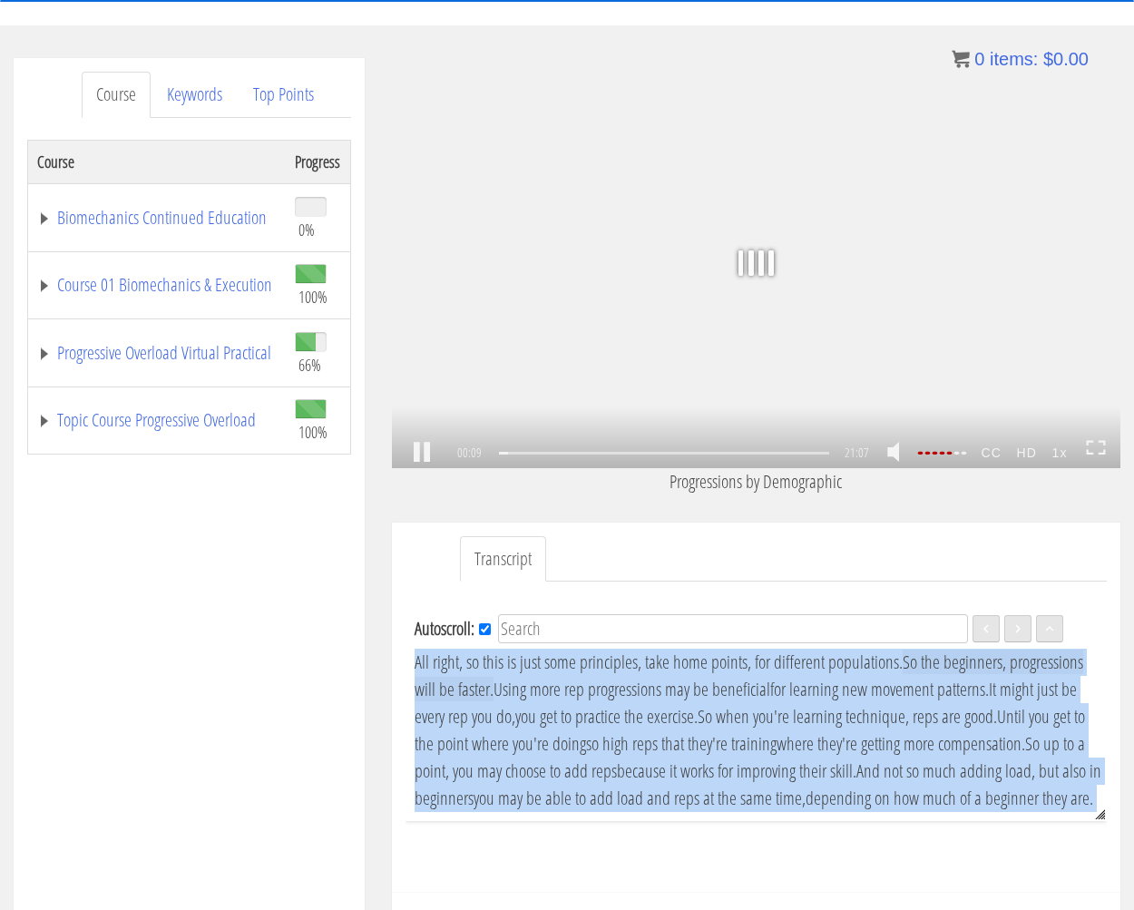
click at [420, 453] on link at bounding box center [421, 453] width 31 height 0
click at [434, 453] on link at bounding box center [421, 453] width 31 height 0
click at [430, 453] on link at bounding box center [421, 453] width 31 height 0
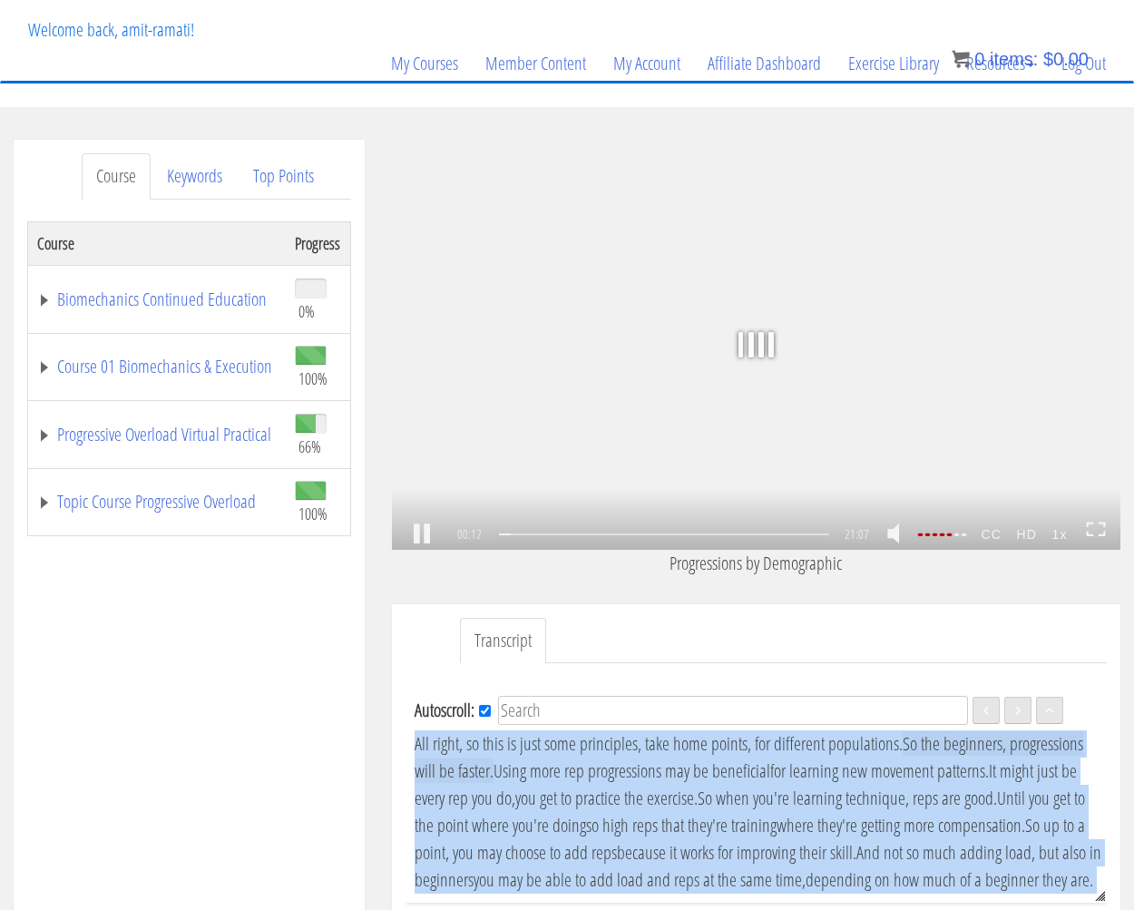
click at [879, 398] on div ".a{fill:#000;opacity:0.65;}.b{fill:#fff;opacity:1.0;} .fp-color-play{opacity:0.…" at bounding box center [756, 345] width 728 height 410
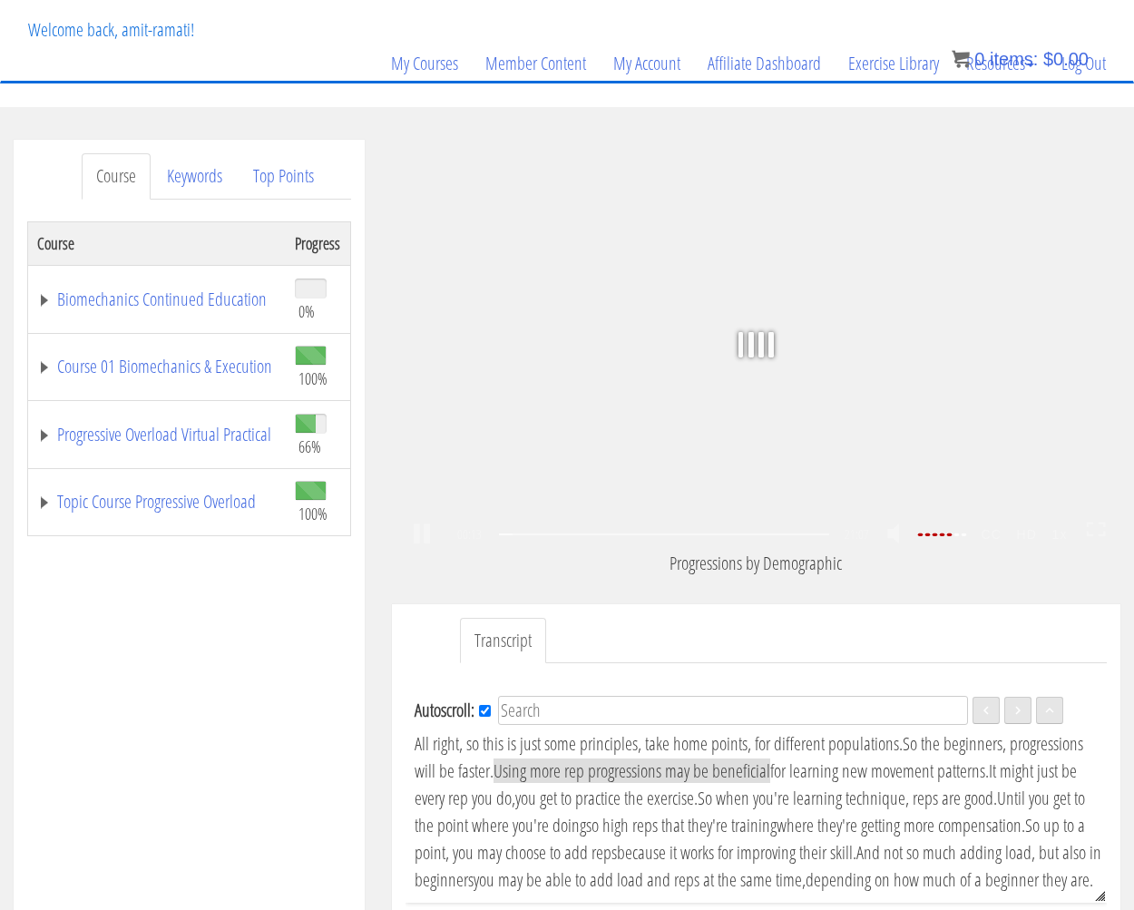
click at [1096, 608] on div "Transcript Autoscroll: EN Language English All right, so this is just some prin…" at bounding box center [756, 789] width 728 height 371
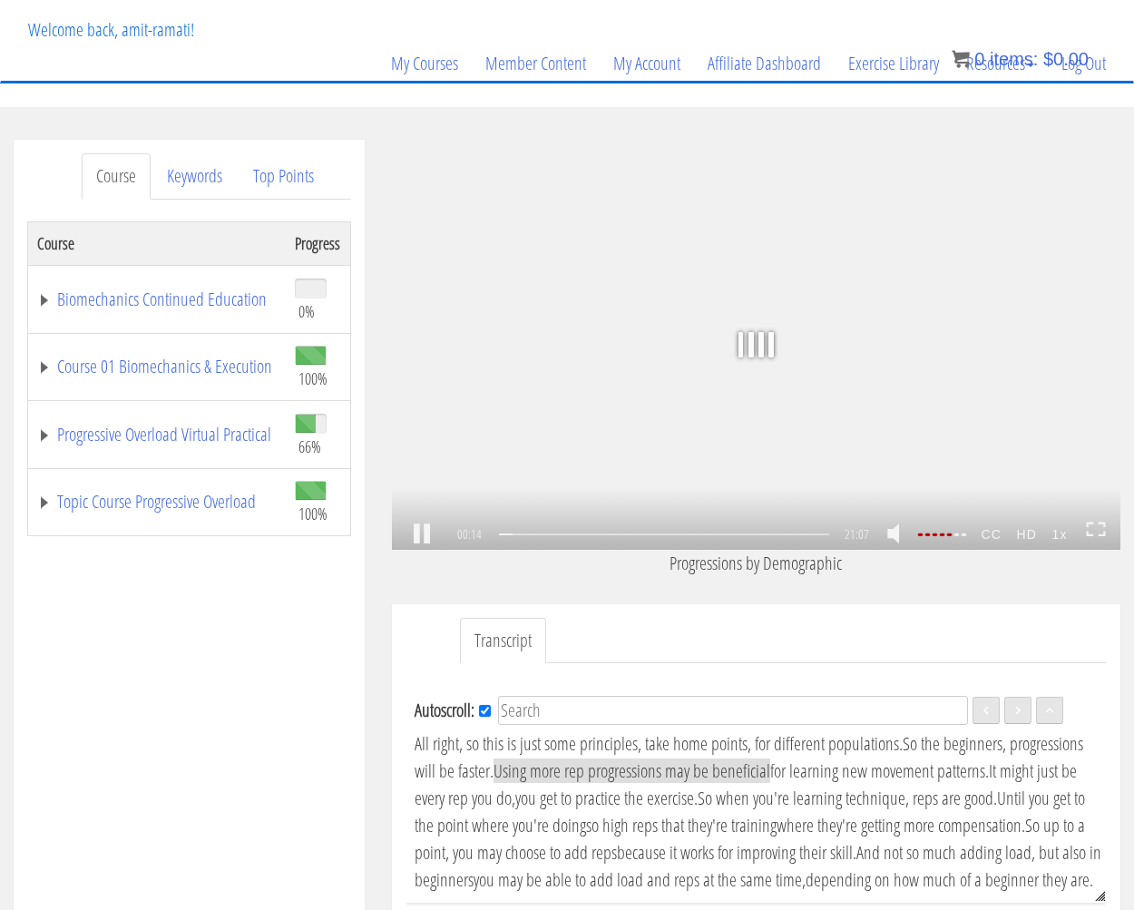
click at [898, 369] on div ".a{fill:#000;opacity:0.65;}.b{fill:#fff;opacity:1.0;} .fp-color-play{opacity:0.…" at bounding box center [756, 345] width 728 height 410
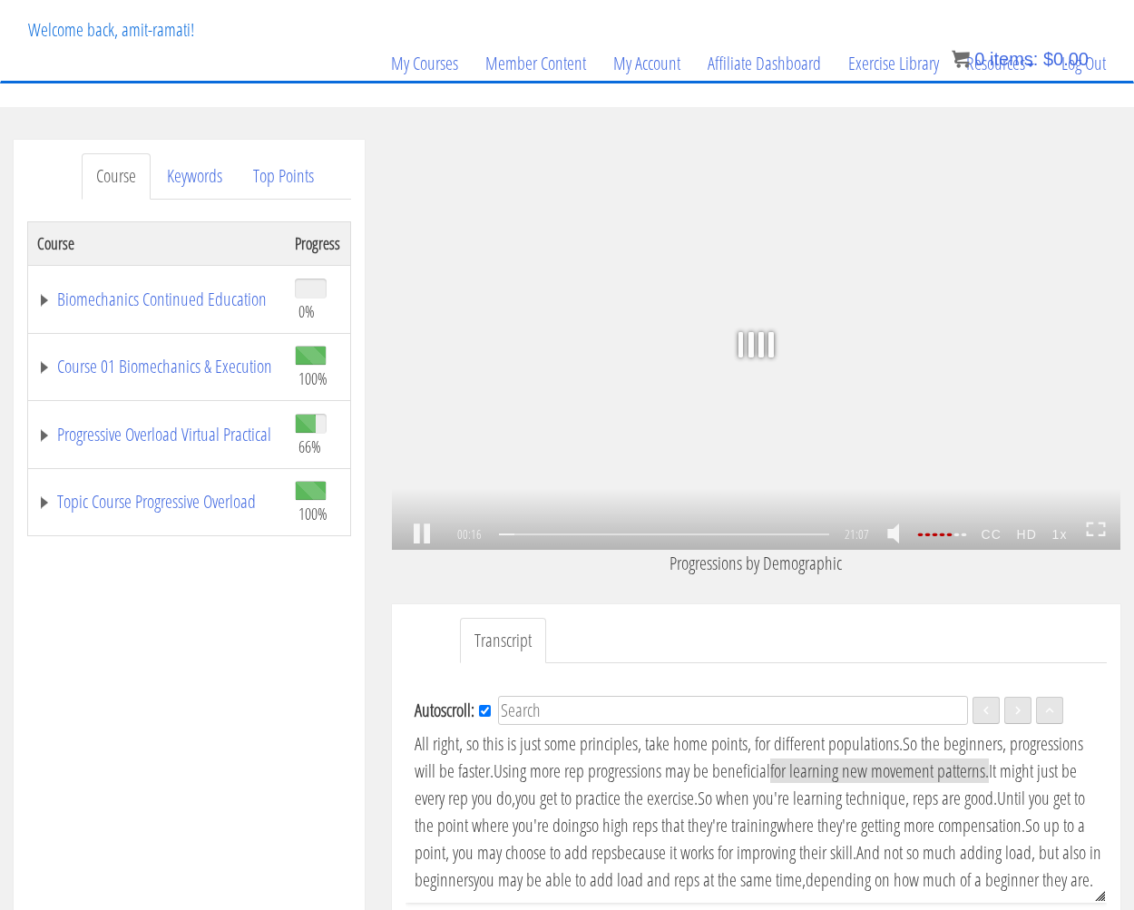
click at [750, 347] on b at bounding box center [750, 344] width 5 height 25
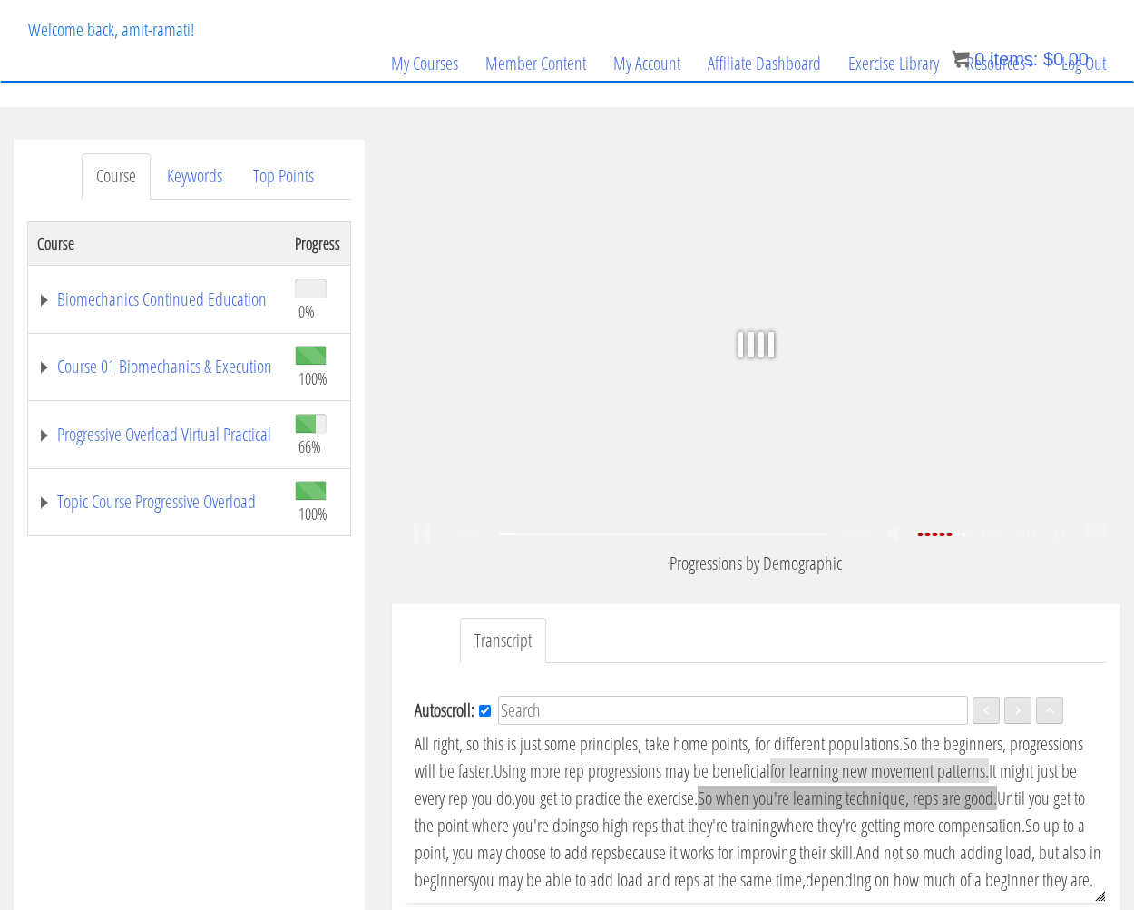
click at [869, 801] on span "So when you're learning technique, reps are good." at bounding box center [846, 797] width 299 height 24
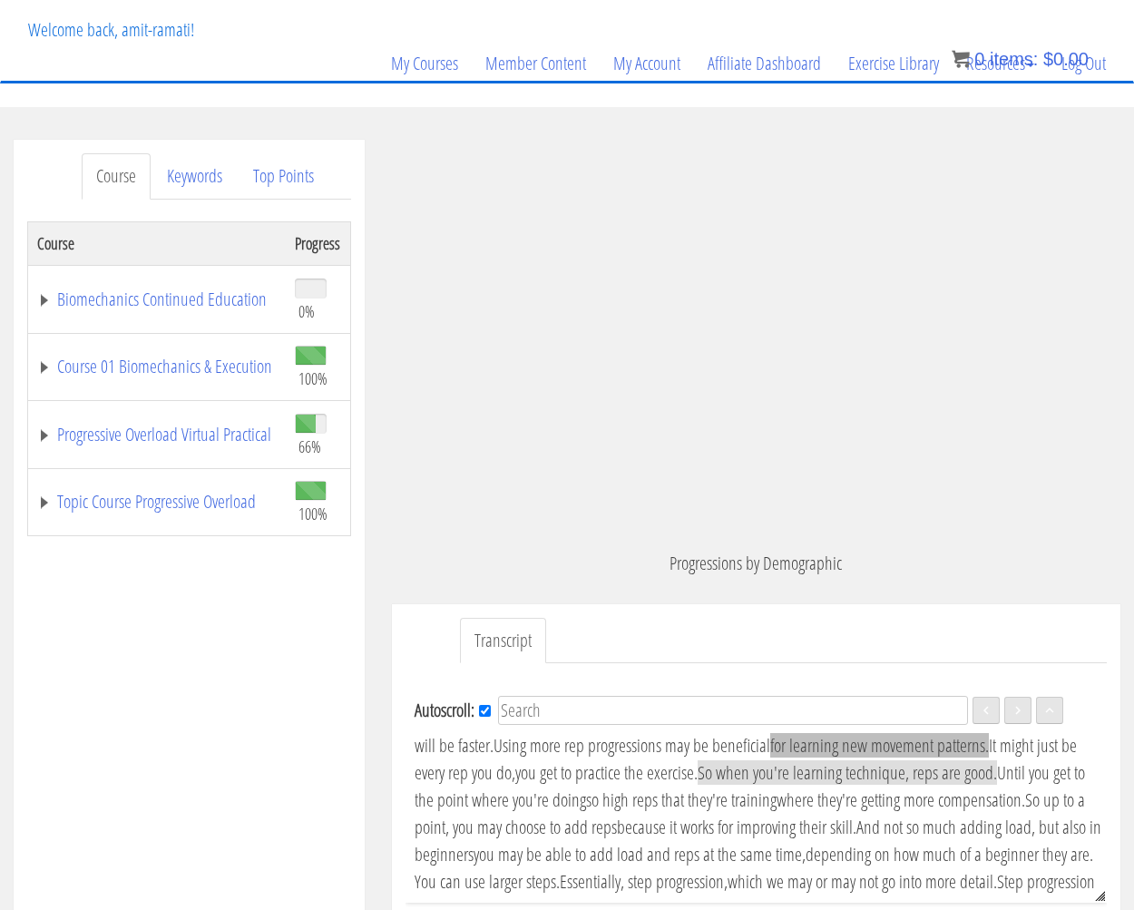
click at [879, 748] on span "for learning new movement patterns." at bounding box center [879, 745] width 219 height 24
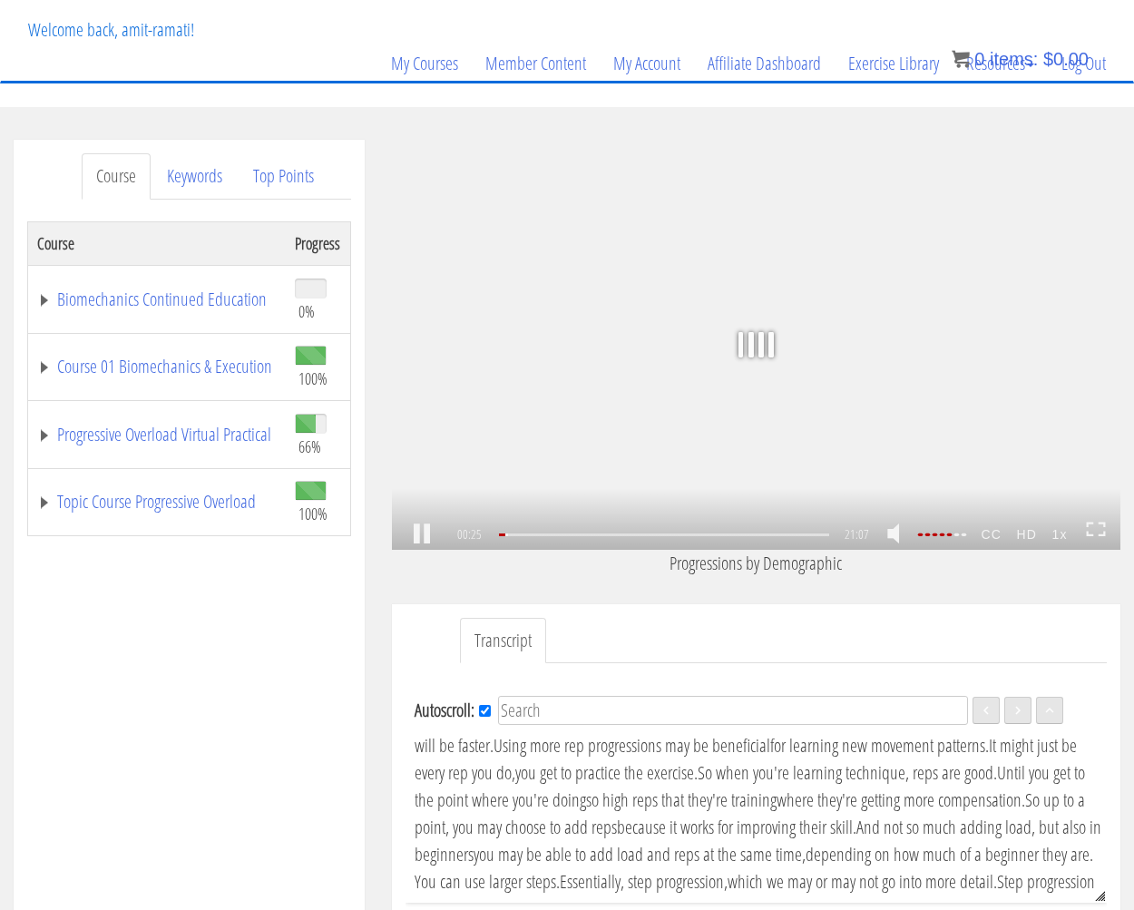
click at [428, 534] on link at bounding box center [421, 534] width 31 height 0
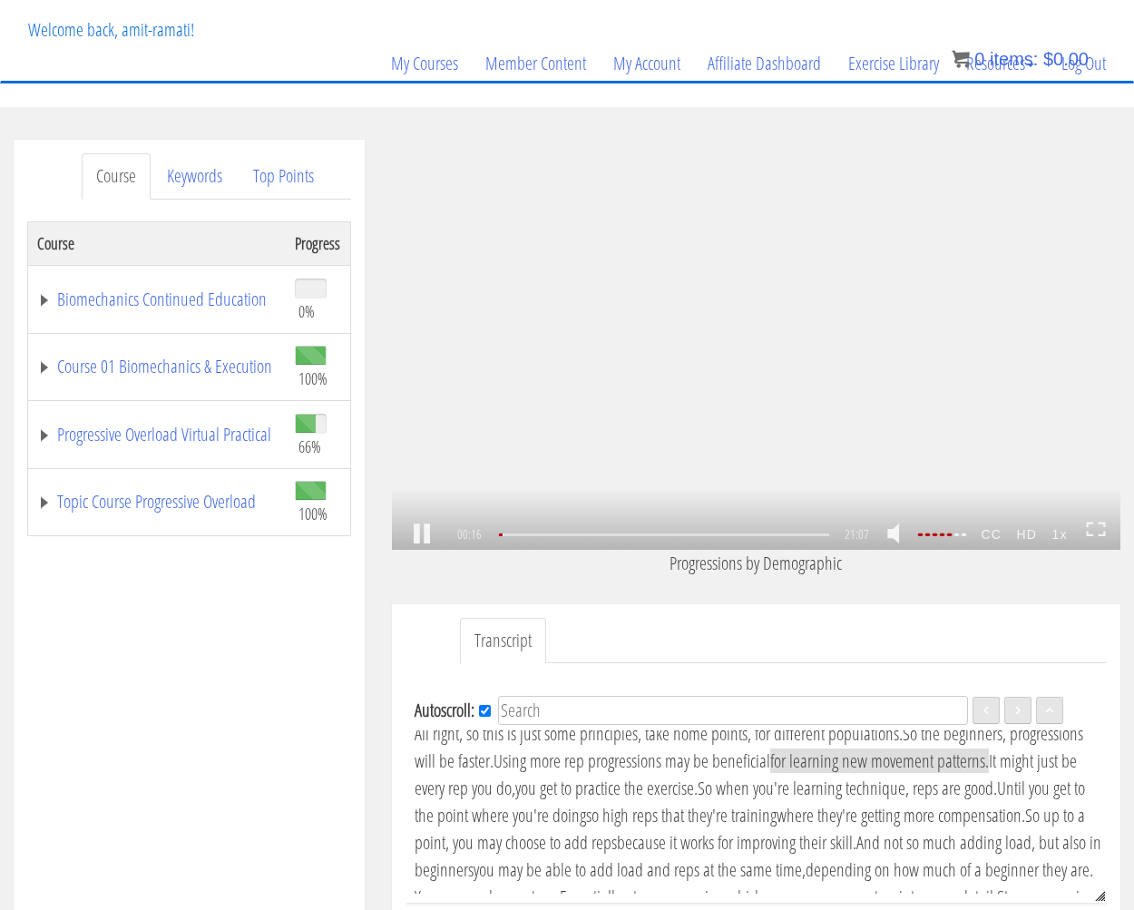
scroll to position [0, 0]
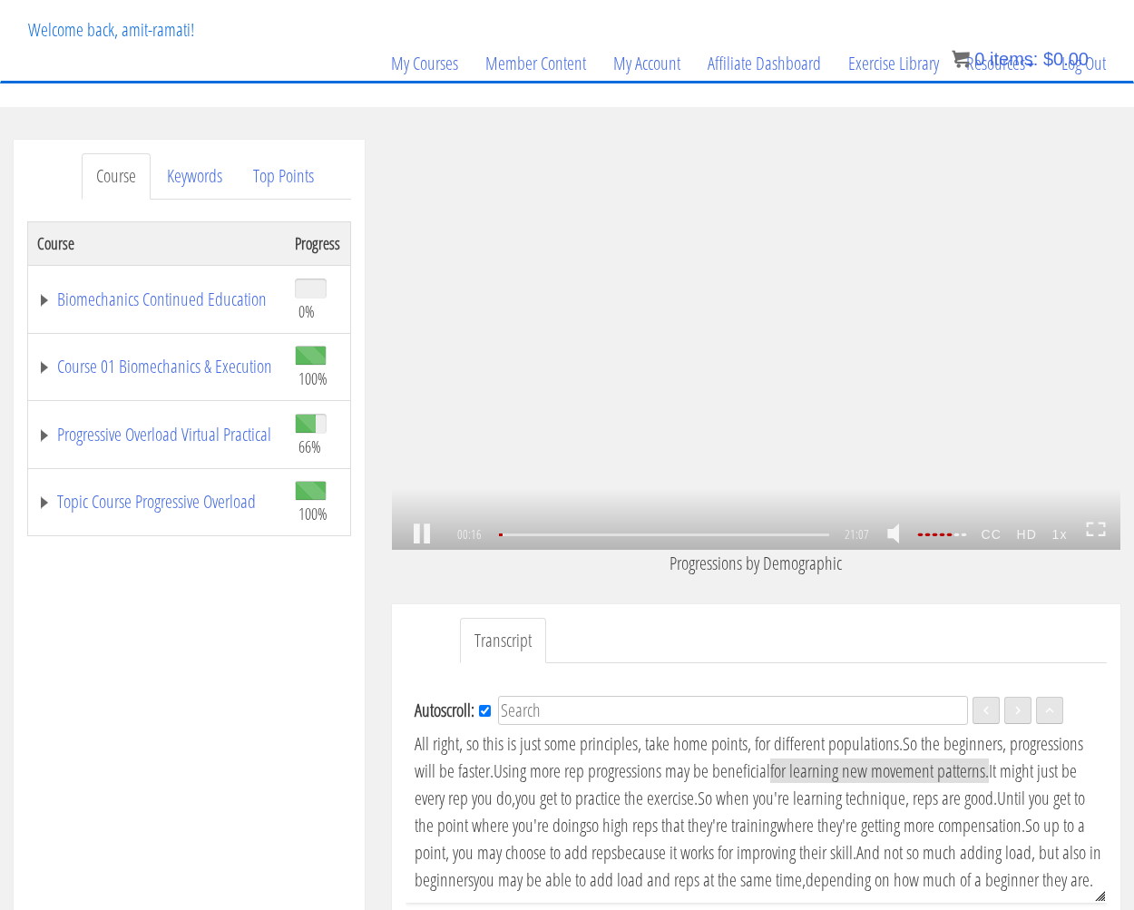
click at [428, 534] on link at bounding box center [421, 534] width 31 height 0
drag, startPoint x: 573, startPoint y: 328, endPoint x: 578, endPoint y: 320, distance: 9.3
click at [573, 328] on div ".a{fill:#000;opacity:0.65;}.b{fill:#fff;opacity:1.0;} .fp-color-play{opacity:0.…" at bounding box center [756, 345] width 728 height 410
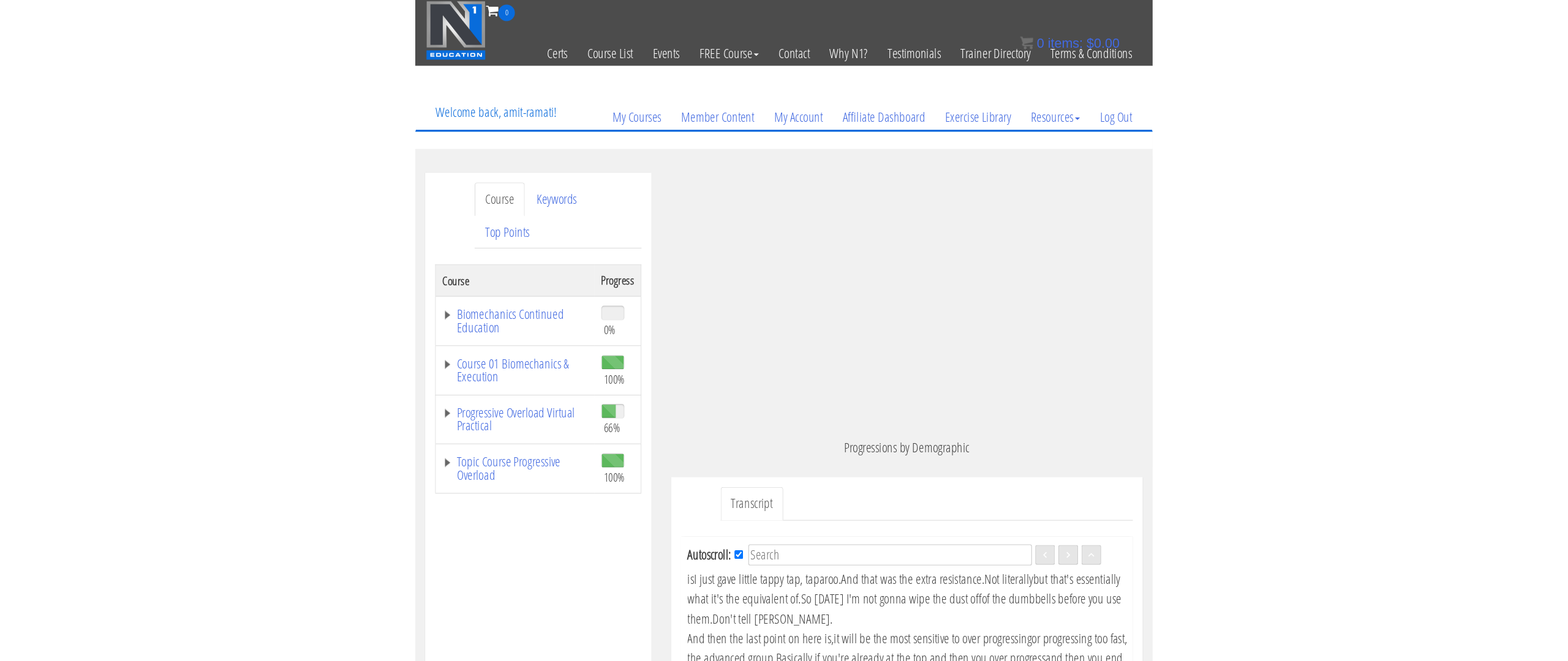
scroll to position [1213, 0]
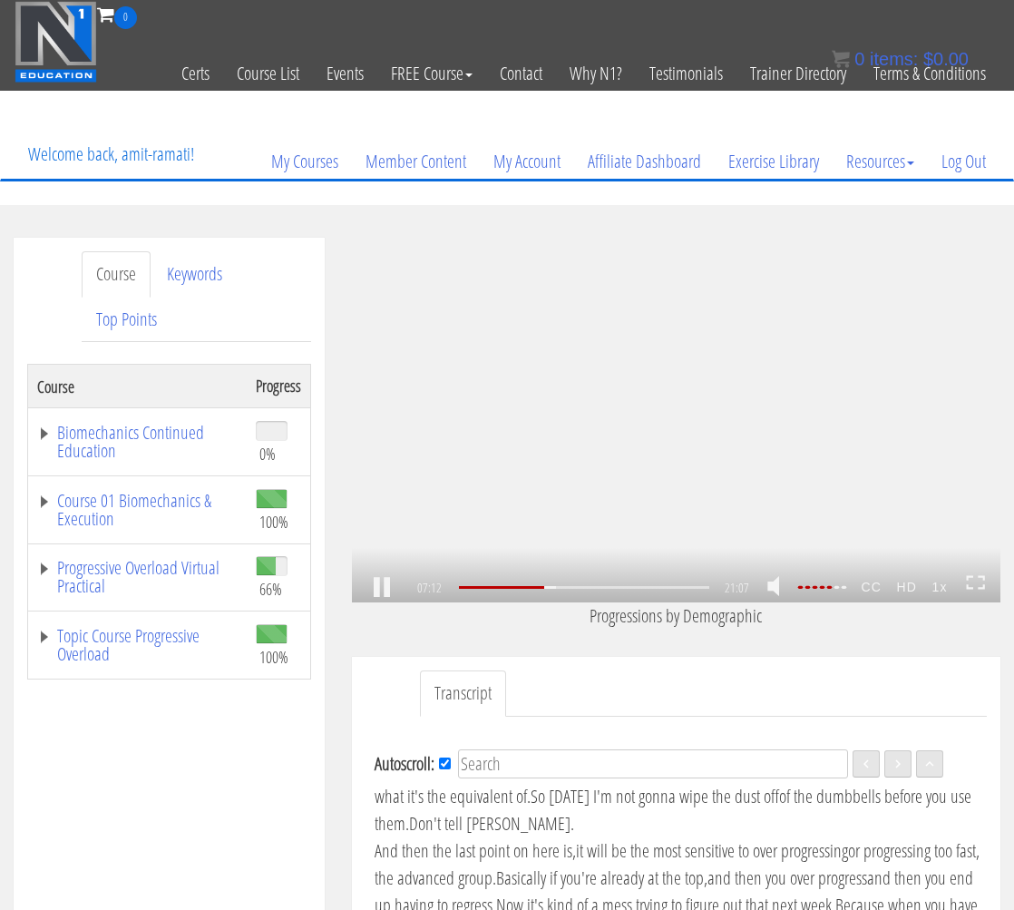
click at [974, 592] on link at bounding box center [976, 587] width 20 height 27
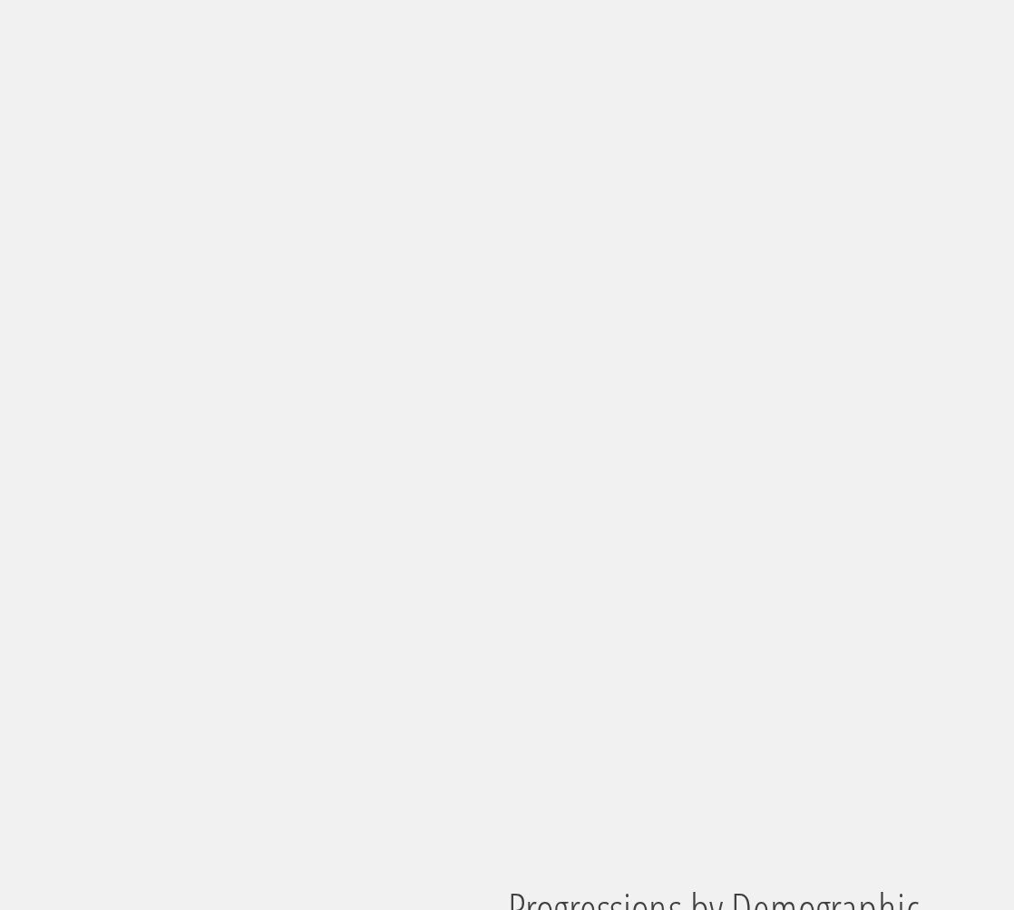
scroll to position [5057, 0]
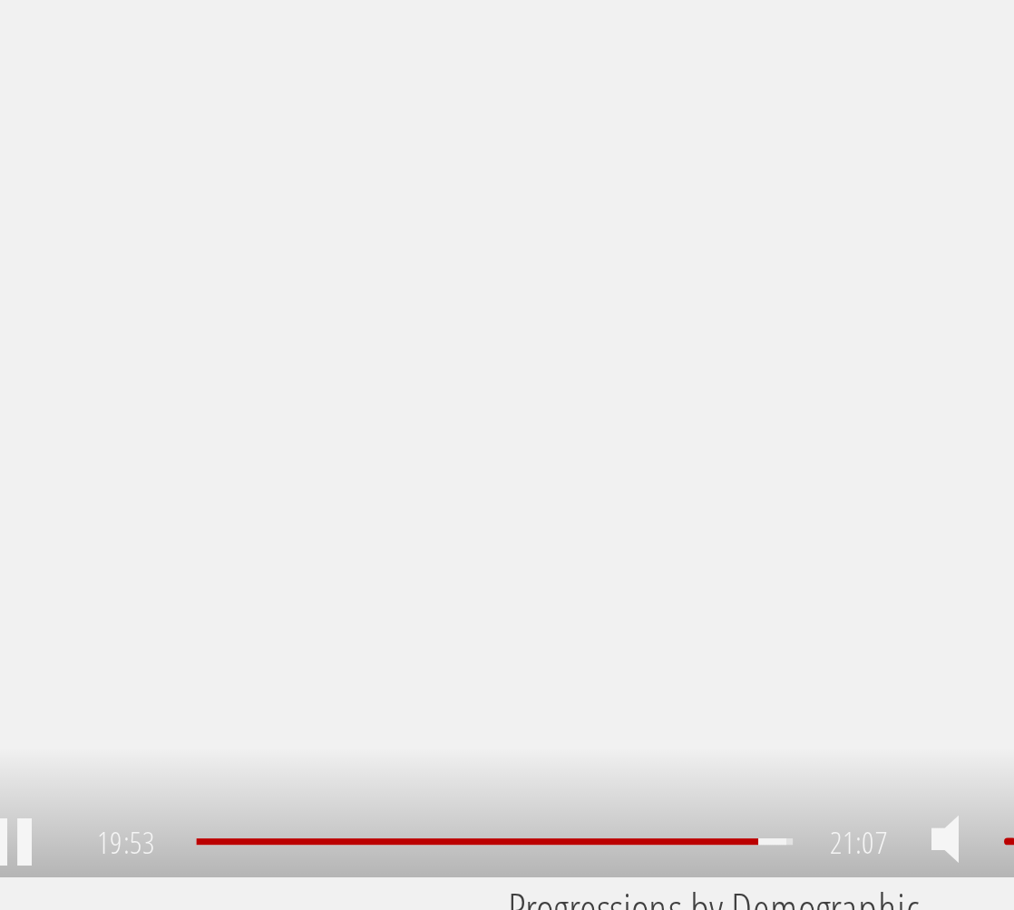
click at [638, 370] on div ".a{fill:#000;opacity:0.65;}.b{fill:#fff;opacity:1.0;} .fp-color-play{opacity:0.…" at bounding box center [676, 420] width 648 height 365
click at [689, 346] on div ".a{fill:#000;opacity:0.65;}.b{fill:#fff;opacity:1.0;} .fp-color-play{opacity:0.…" at bounding box center [676, 420] width 648 height 365
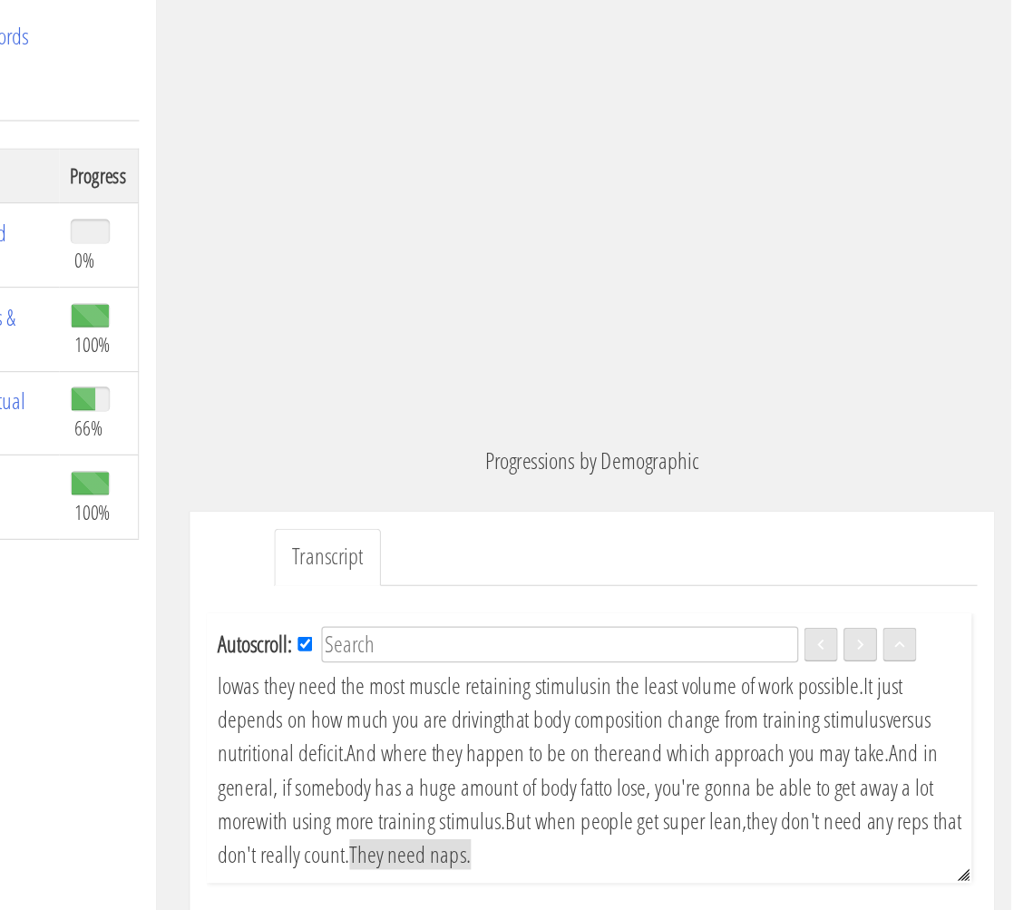
scroll to position [219, 0]
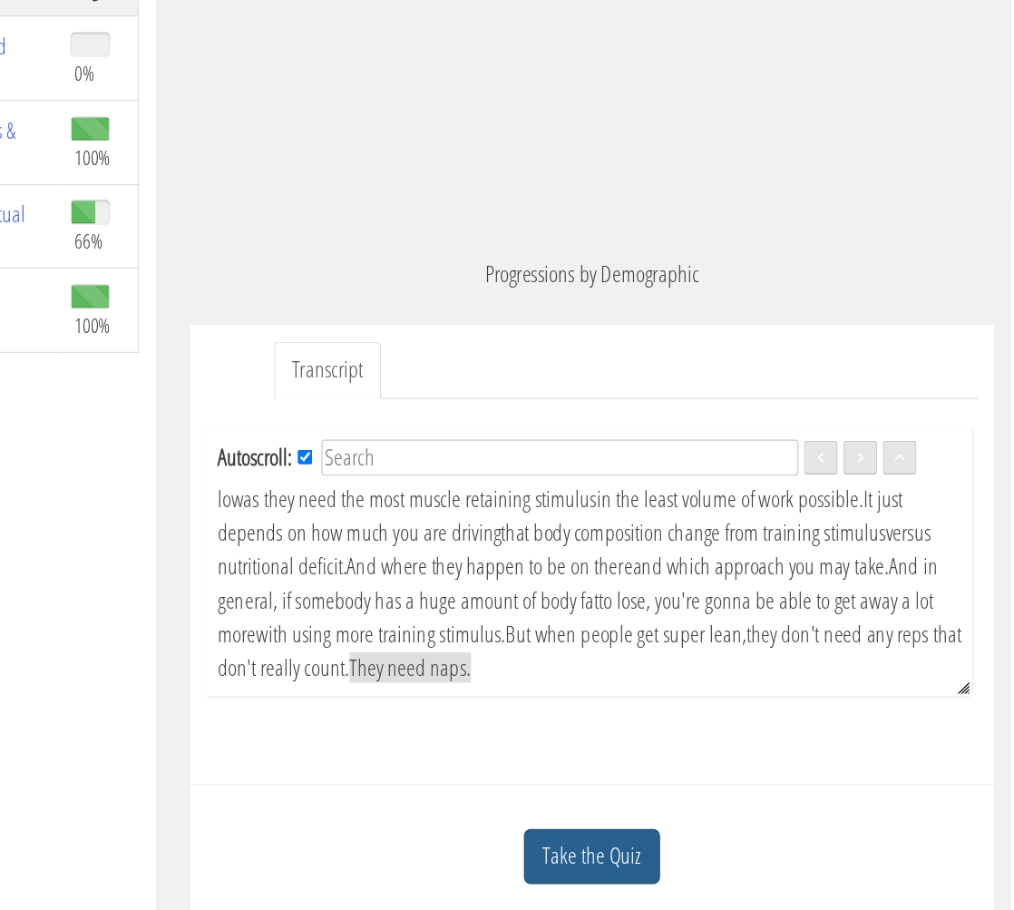
click at [686, 873] on link "Take the Quiz" at bounding box center [676, 866] width 110 height 44
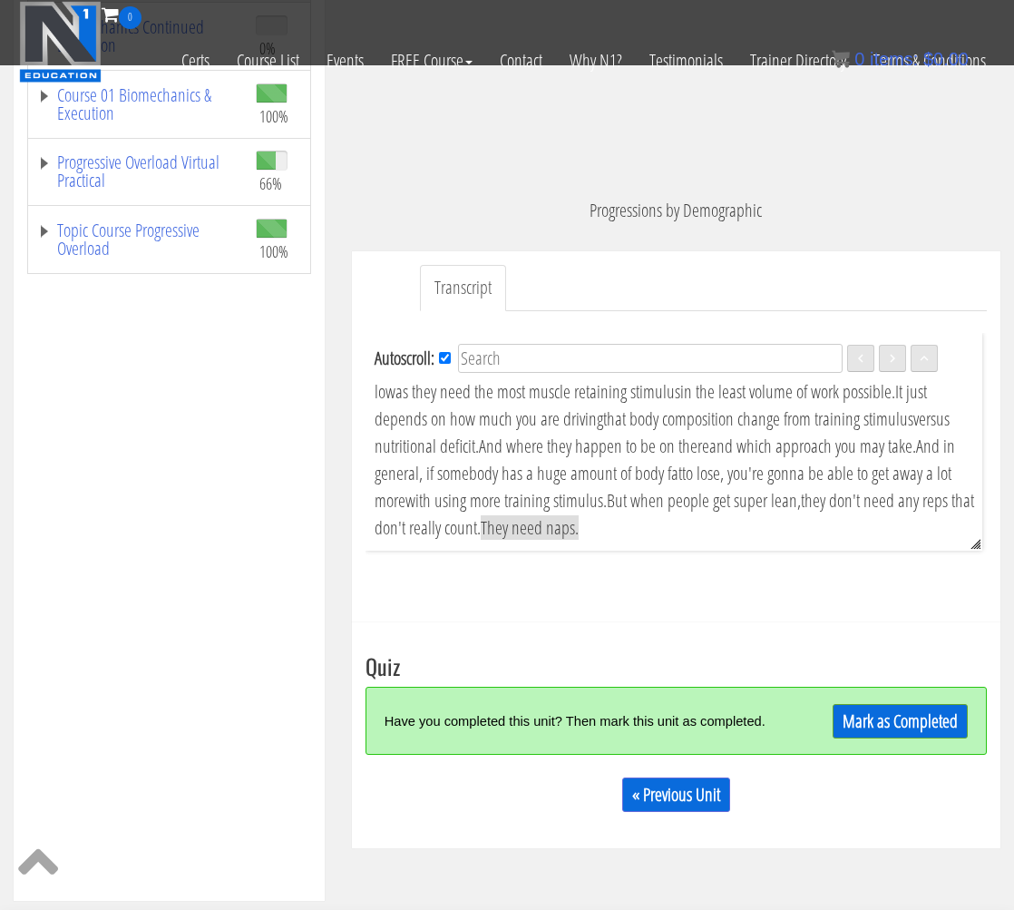
scroll to position [477, 0]
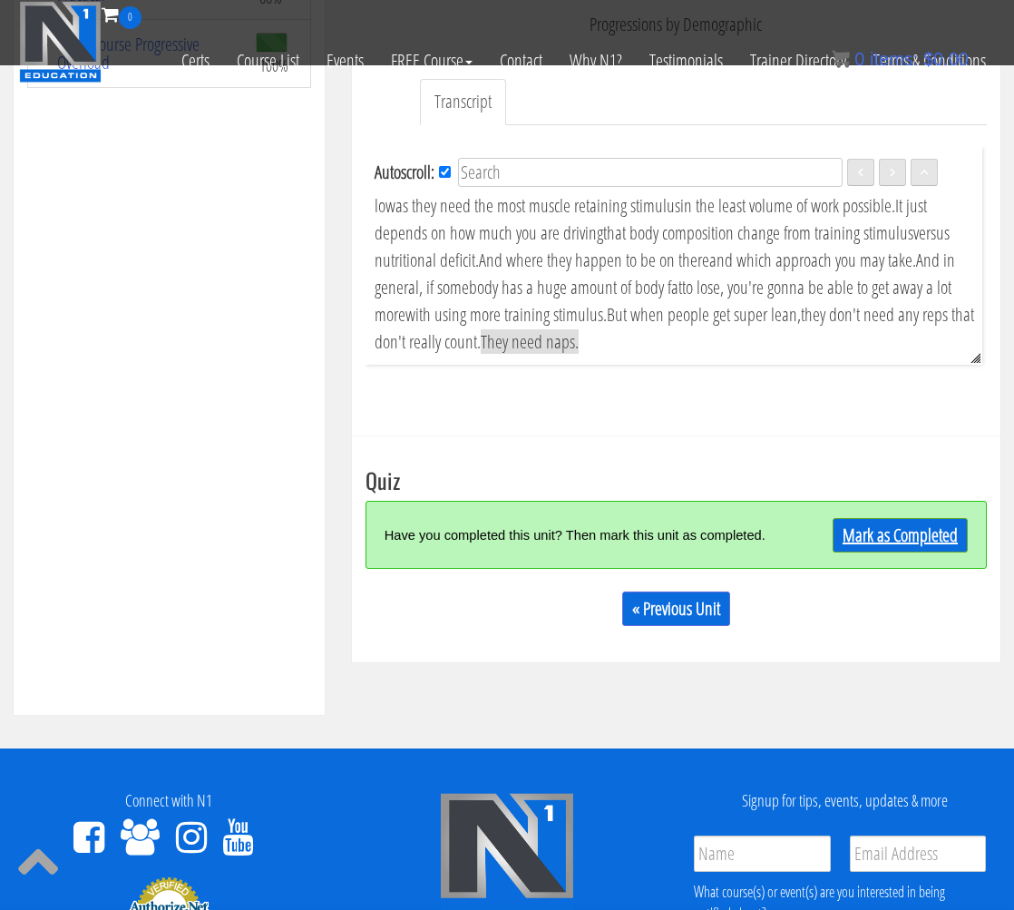
click at [910, 547] on link "Mark as Completed" at bounding box center [899, 535] width 135 height 34
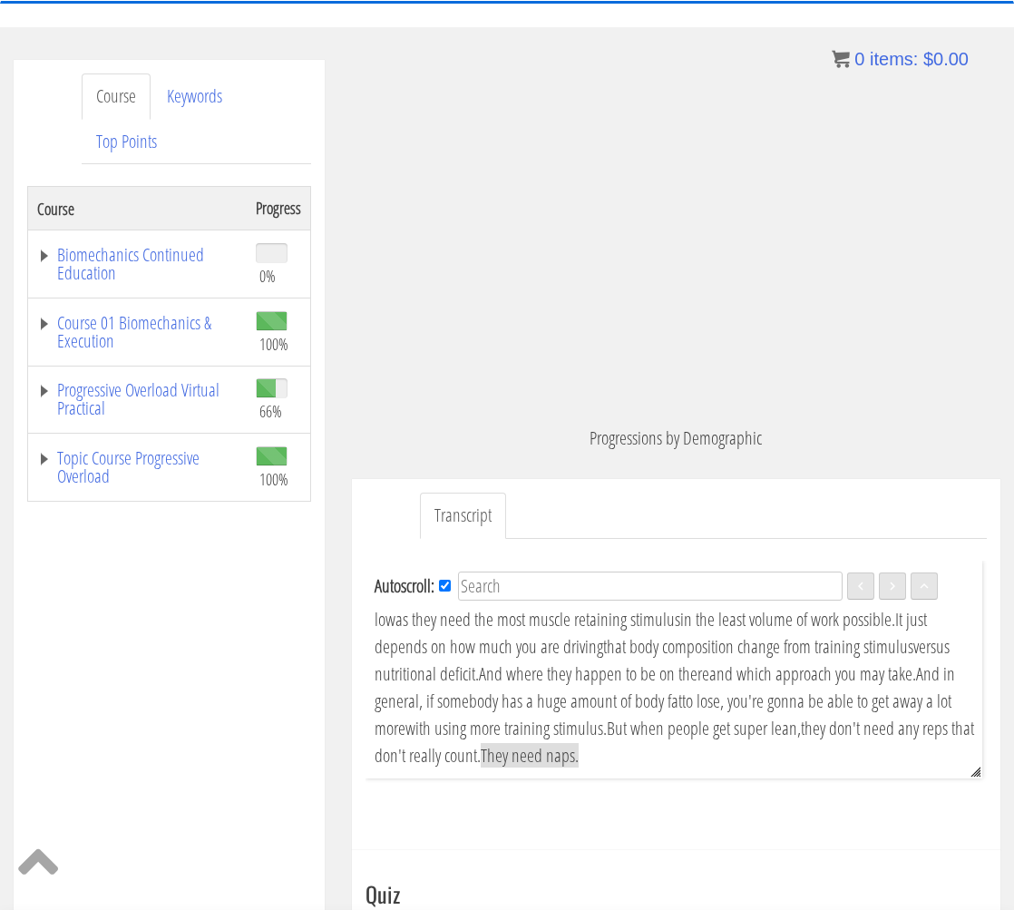
scroll to position [381, 0]
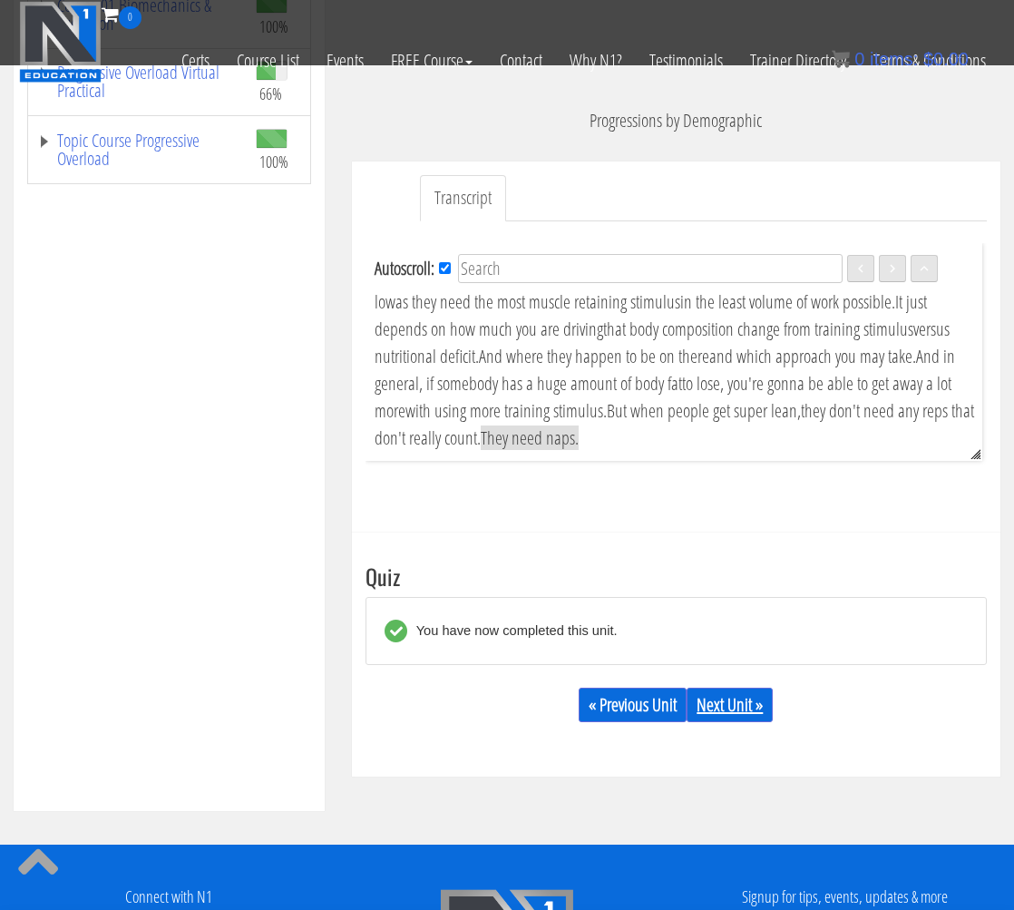
click at [735, 716] on link "Next Unit »" at bounding box center [729, 704] width 86 height 34
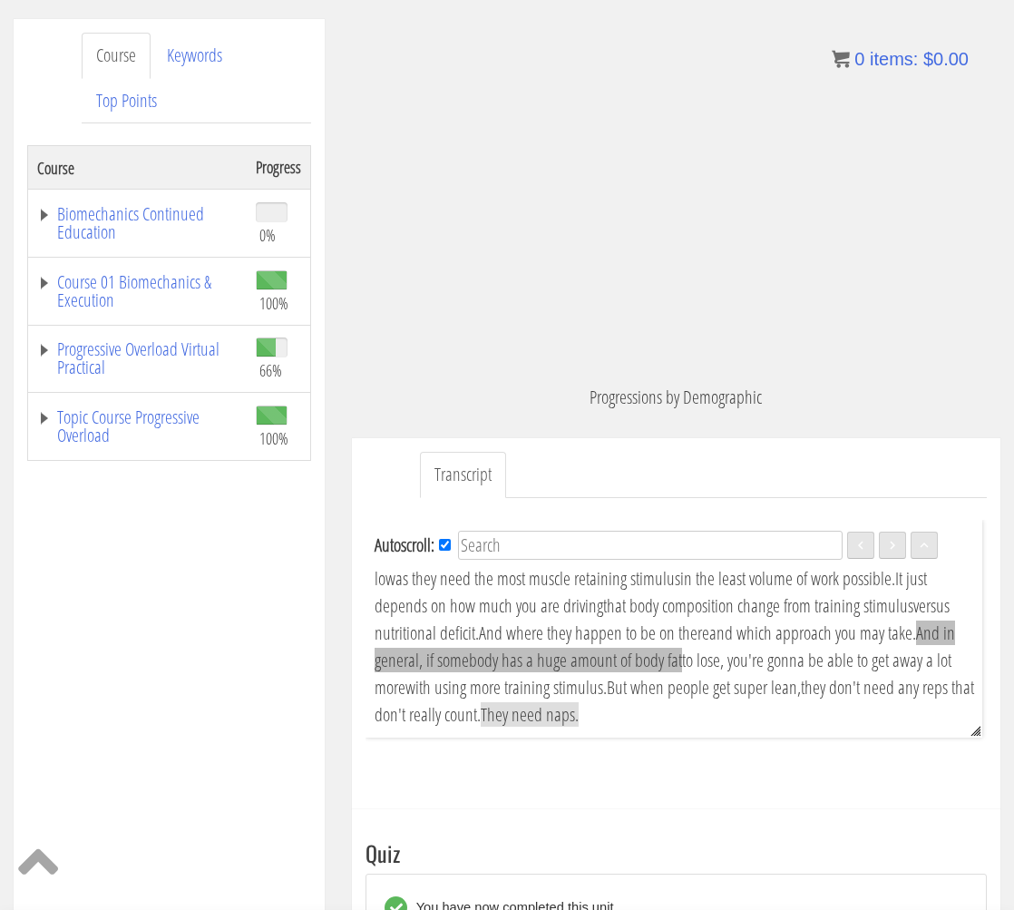
scroll to position [230, 0]
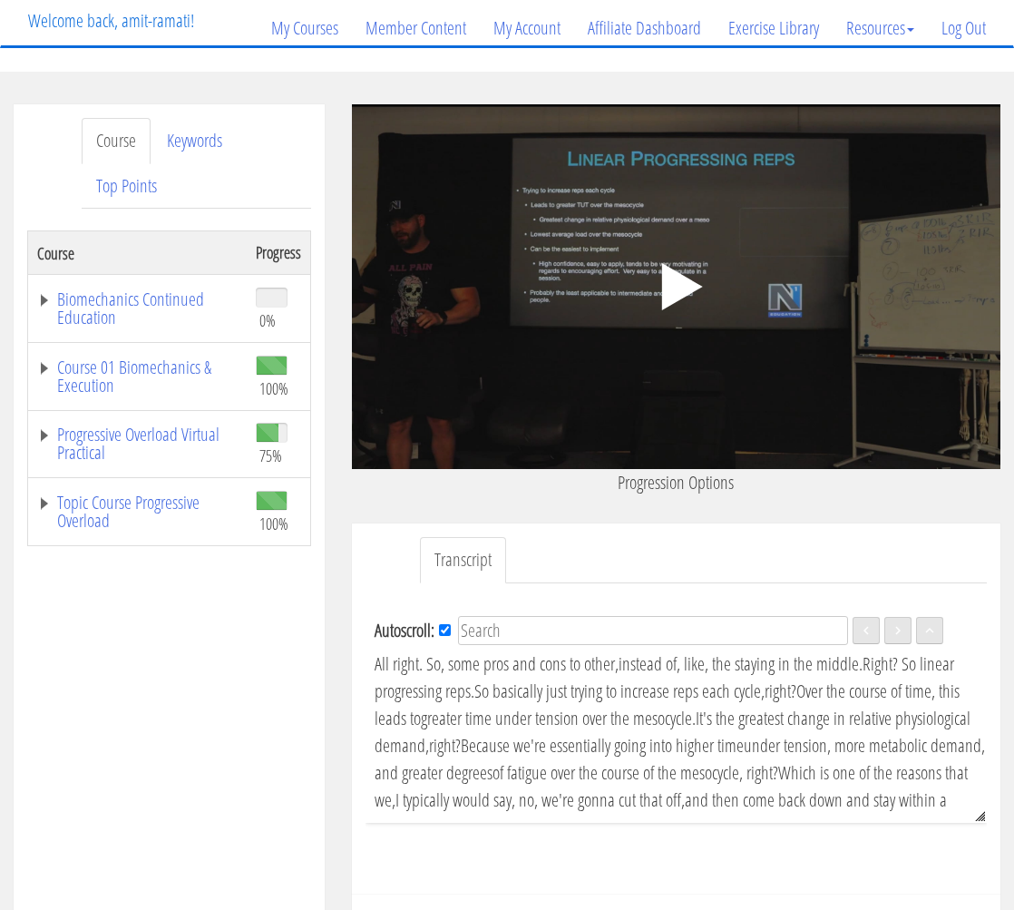
click at [676, 272] on polygon at bounding box center [682, 286] width 41 height 47
click at [54, 302] on link "Biomechanics Continued Education" at bounding box center [137, 308] width 200 height 36
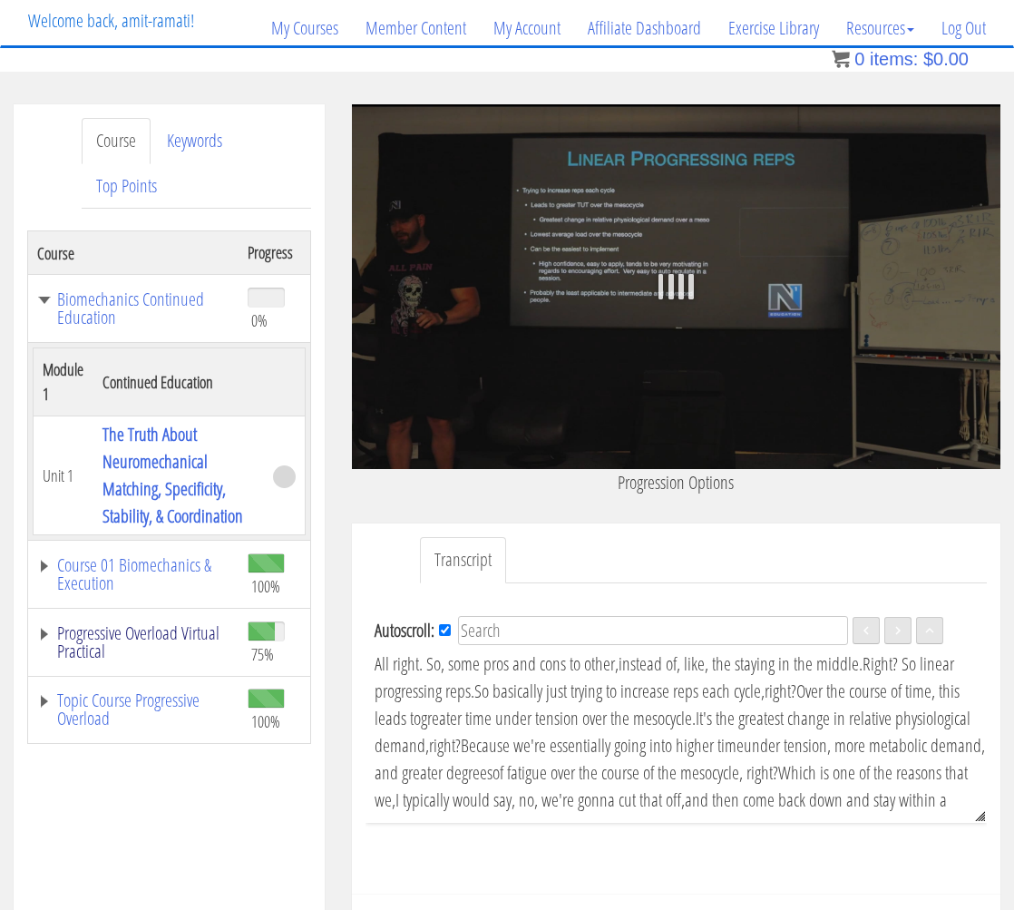
click at [45, 660] on link "Progressive Overload Virtual Practical" at bounding box center [133, 642] width 192 height 36
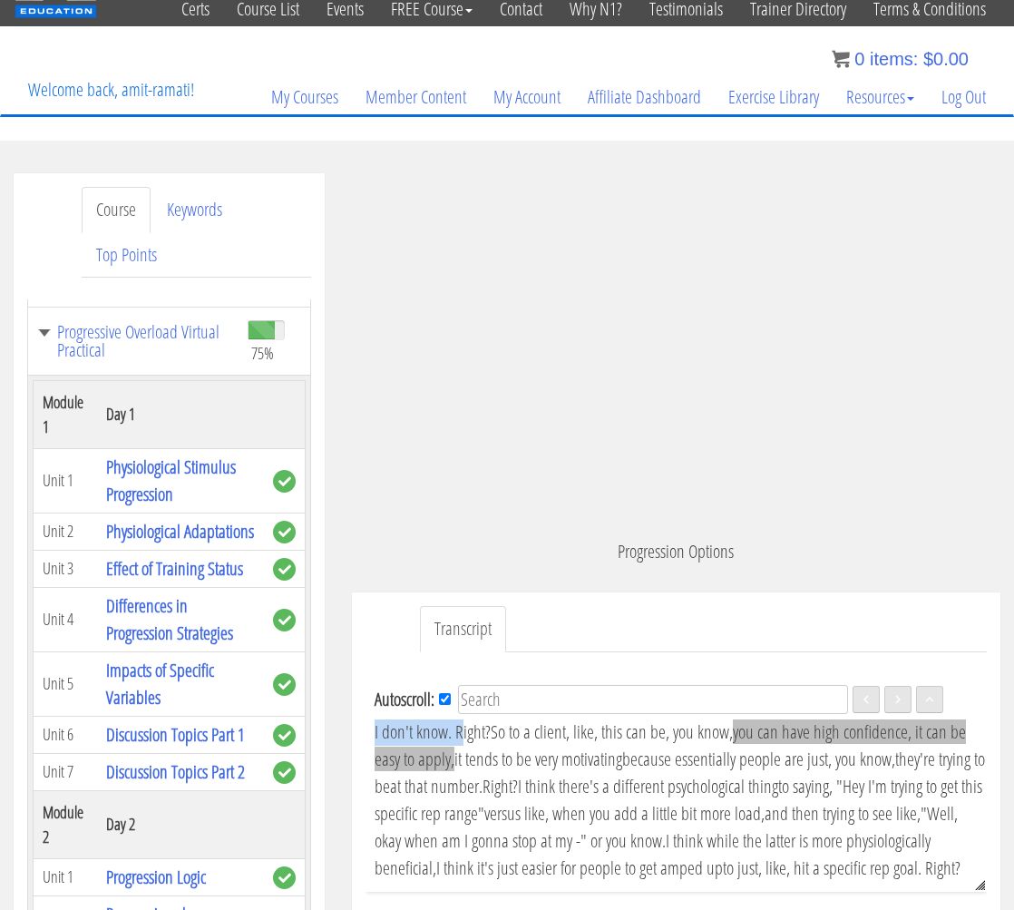
drag, startPoint x: 372, startPoint y: 730, endPoint x: 901, endPoint y: 852, distance: 543.6
click at [901, 852] on div "Autoscroll: EN Language English All right. So, some pros and cons to other, ins…" at bounding box center [675, 783] width 621 height 218
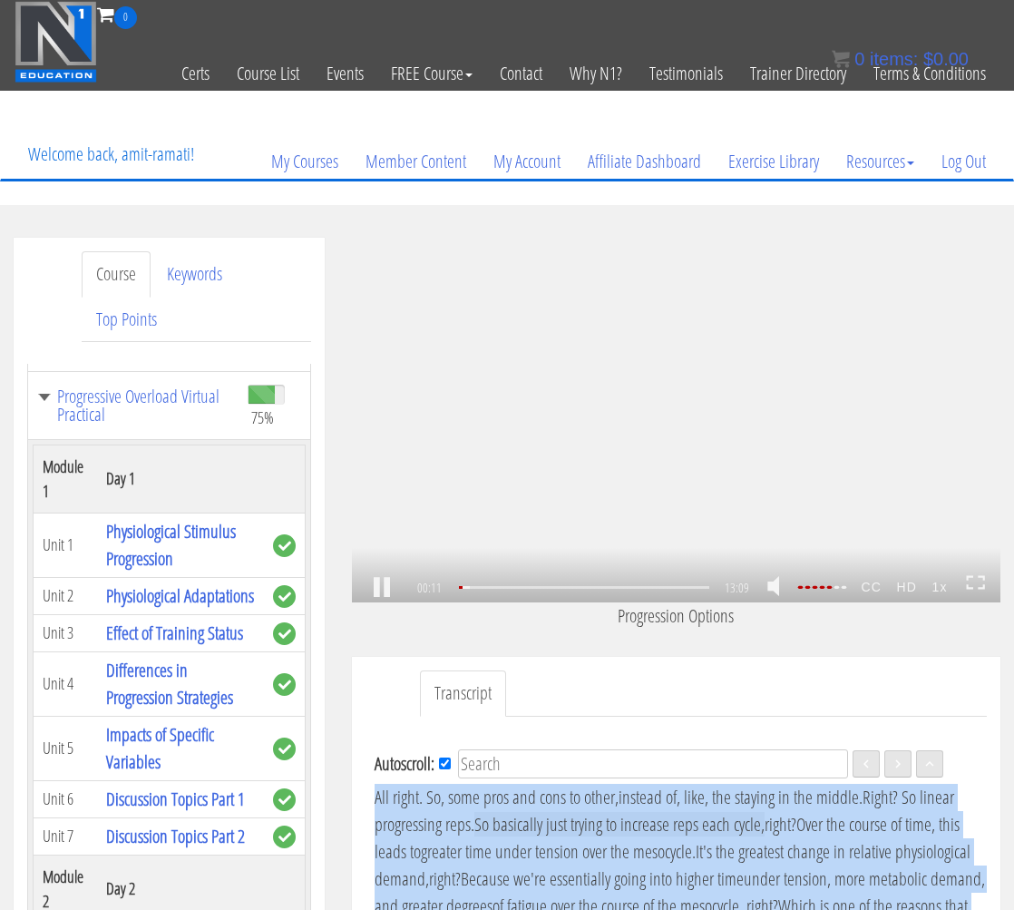
click at [672, 382] on div ".a{fill:#000;opacity:0.65;}.b{fill:#fff;opacity:1.0;} .fp-color-play{opacity:0.…" at bounding box center [676, 420] width 648 height 365
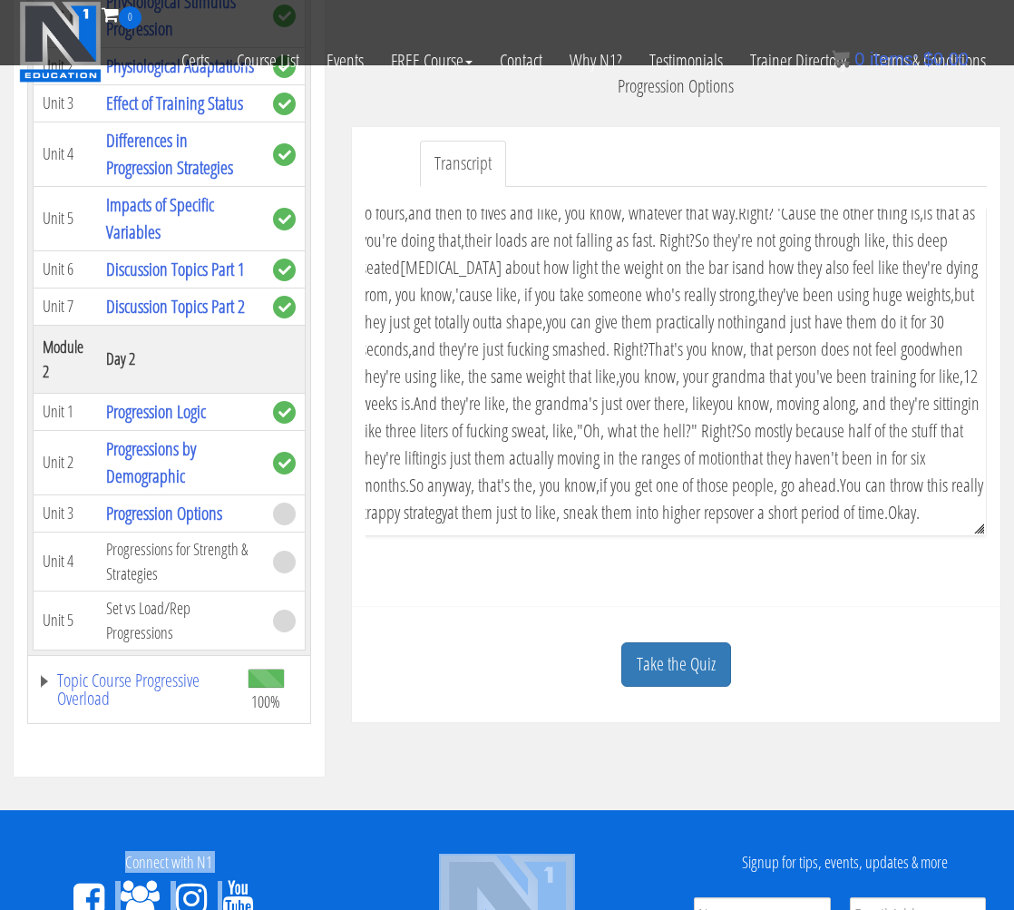
drag, startPoint x: 967, startPoint y: 421, endPoint x: 996, endPoint y: 844, distance: 424.5
click at [996, 844] on div "Skip to content Toggle navigation 0 Certs Course List Events FREE Course Course…" at bounding box center [507, 484] width 1014 height 1798
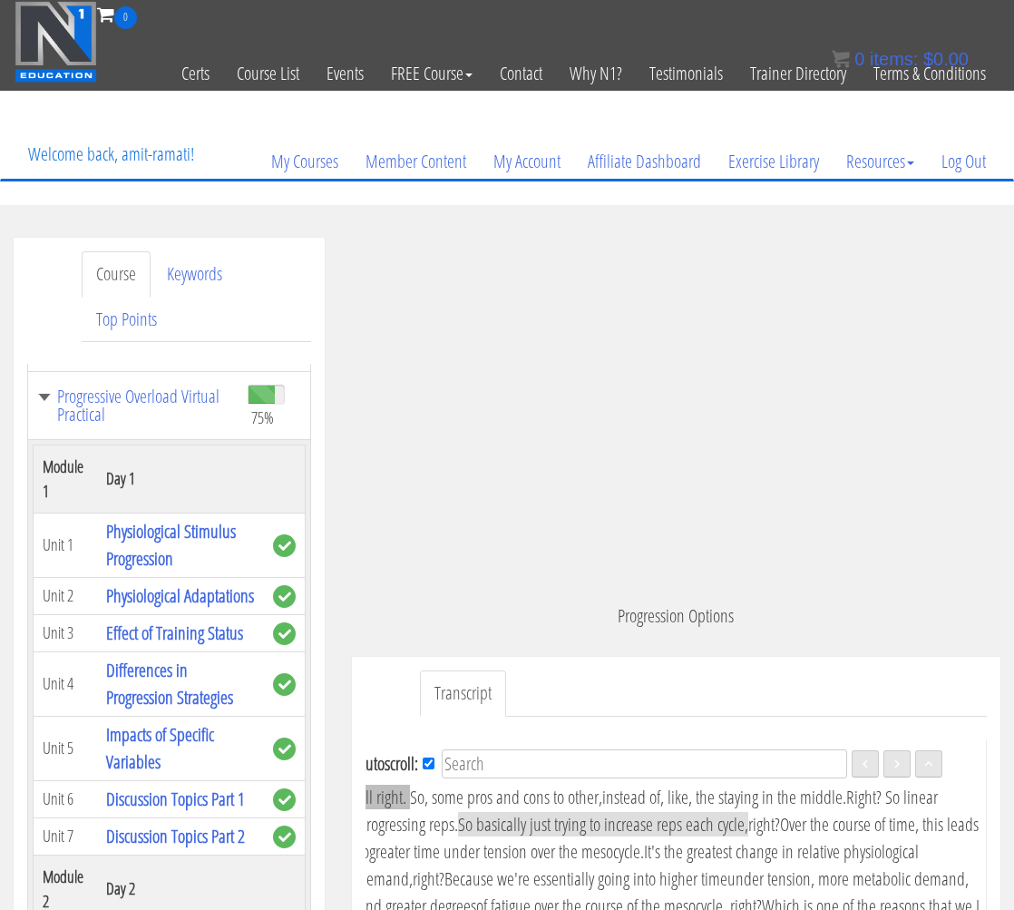
drag, startPoint x: 743, startPoint y: 511, endPoint x: 366, endPoint y: 793, distance: 470.3
copy div "ight. So, some pros and cons to other, instead of, like, the staying in the mid…"
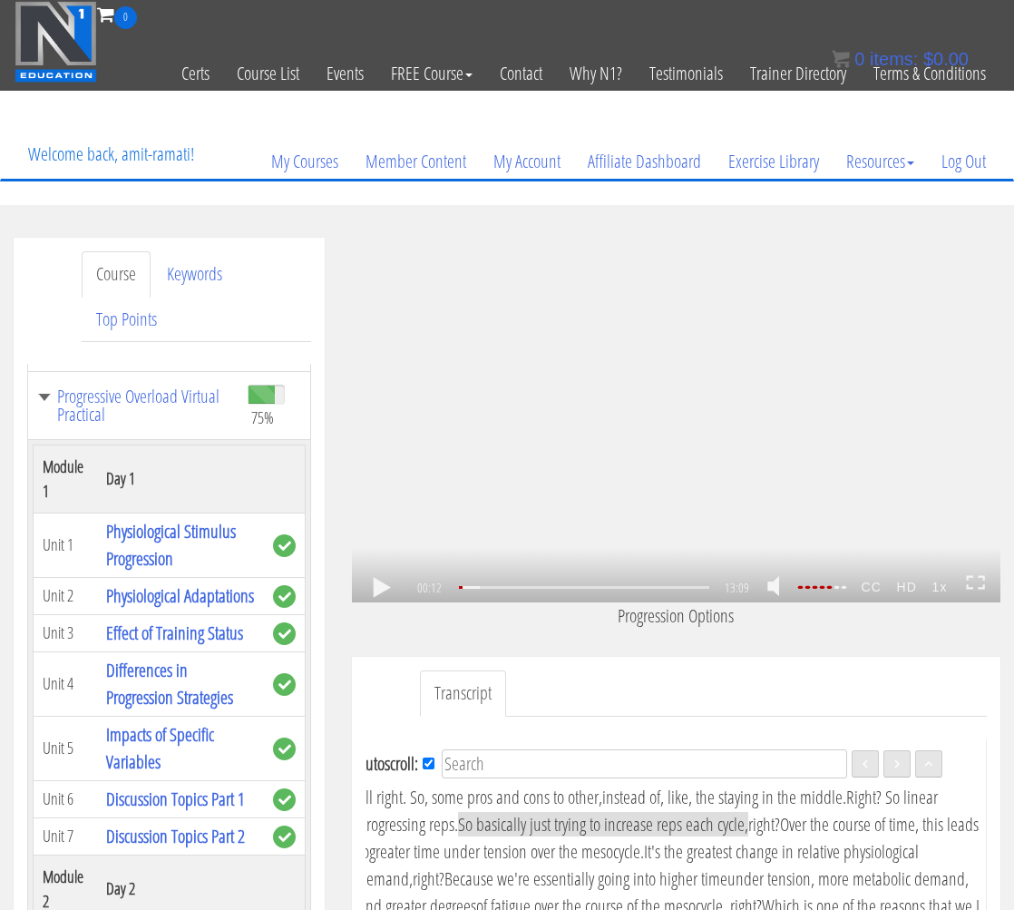
click at [806, 449] on div ".a{fill:#000;opacity:0.65;}.b{fill:#fff;opacity:1.0;} .fp-color-play{opacity:0.…" at bounding box center [676, 420] width 648 height 365
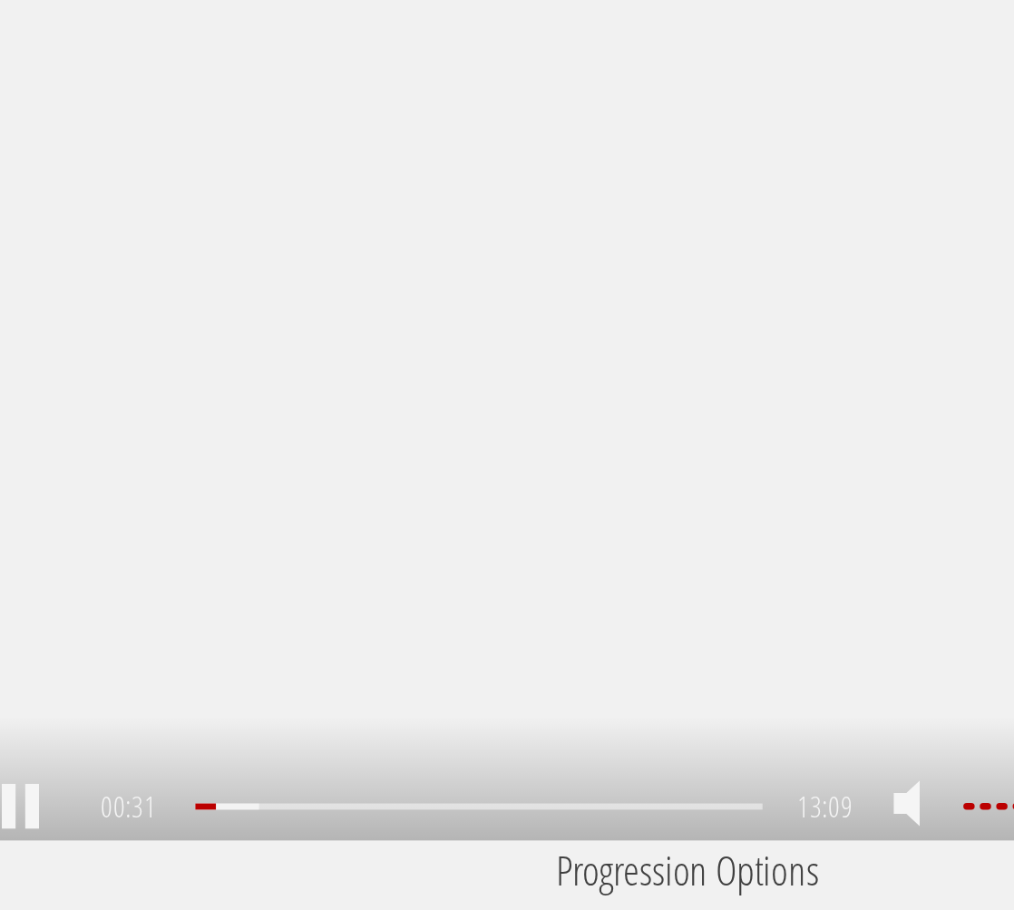
click at [667, 413] on rect at bounding box center [669, 420] width 7 height 24
click at [721, 394] on div ".a{fill:#000;opacity:0.65;}.b{fill:#fff;opacity:1.0;} .fp-color-play{opacity:0.…" at bounding box center [676, 420] width 648 height 365
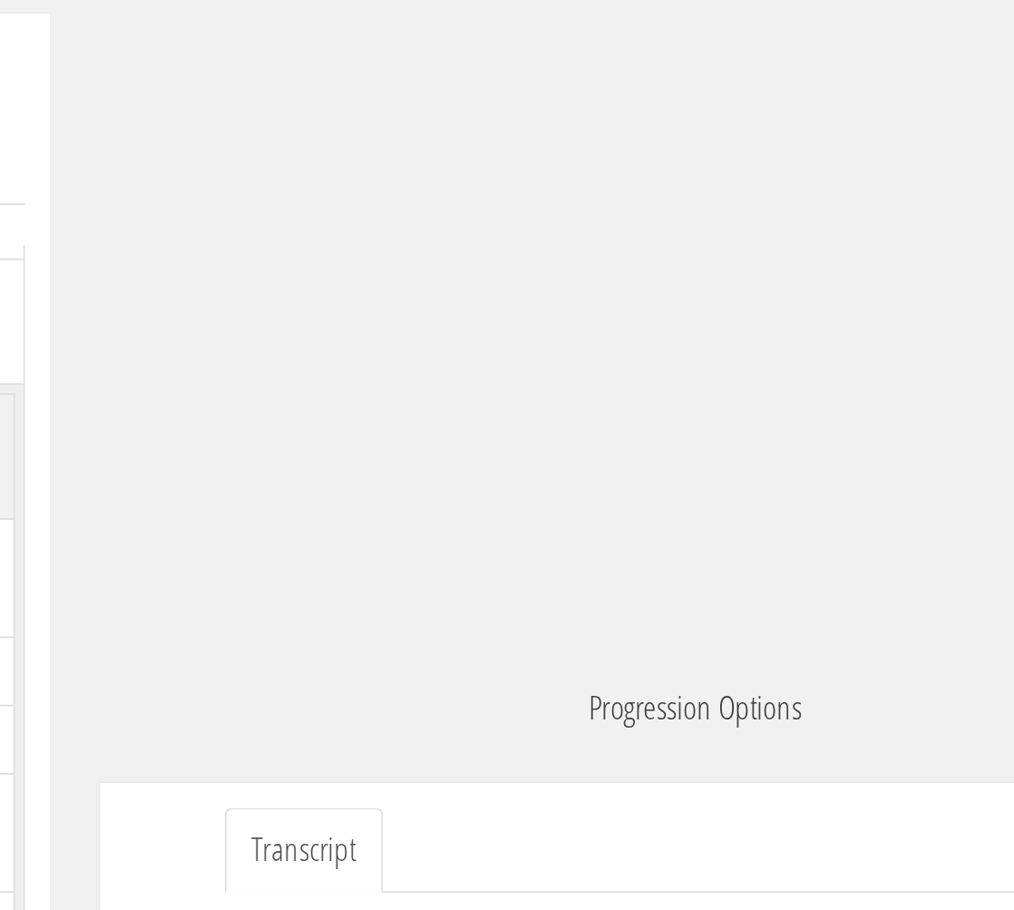
scroll to position [3039, 0]
